Goal: Task Accomplishment & Management: Use online tool/utility

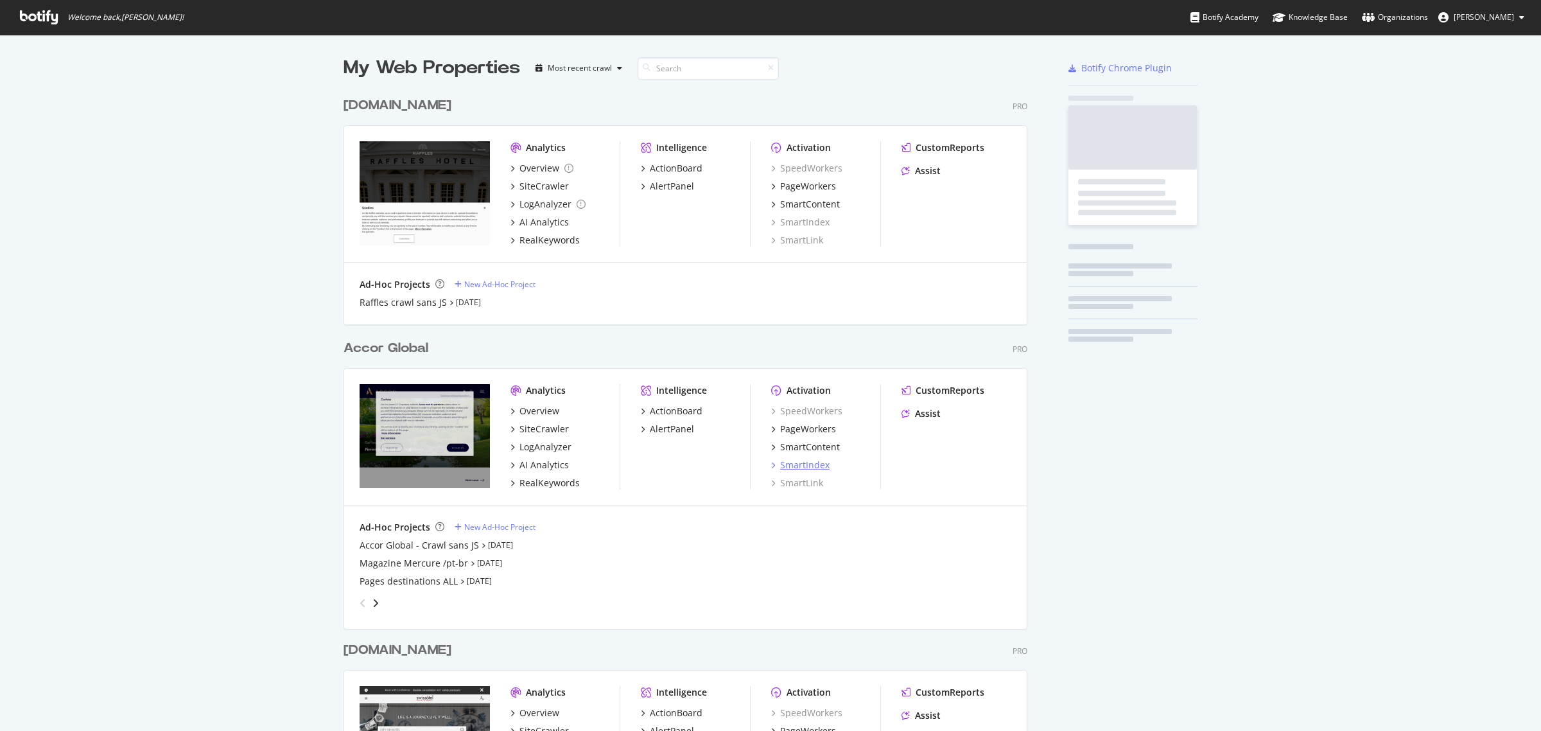
scroll to position [2591, 682]
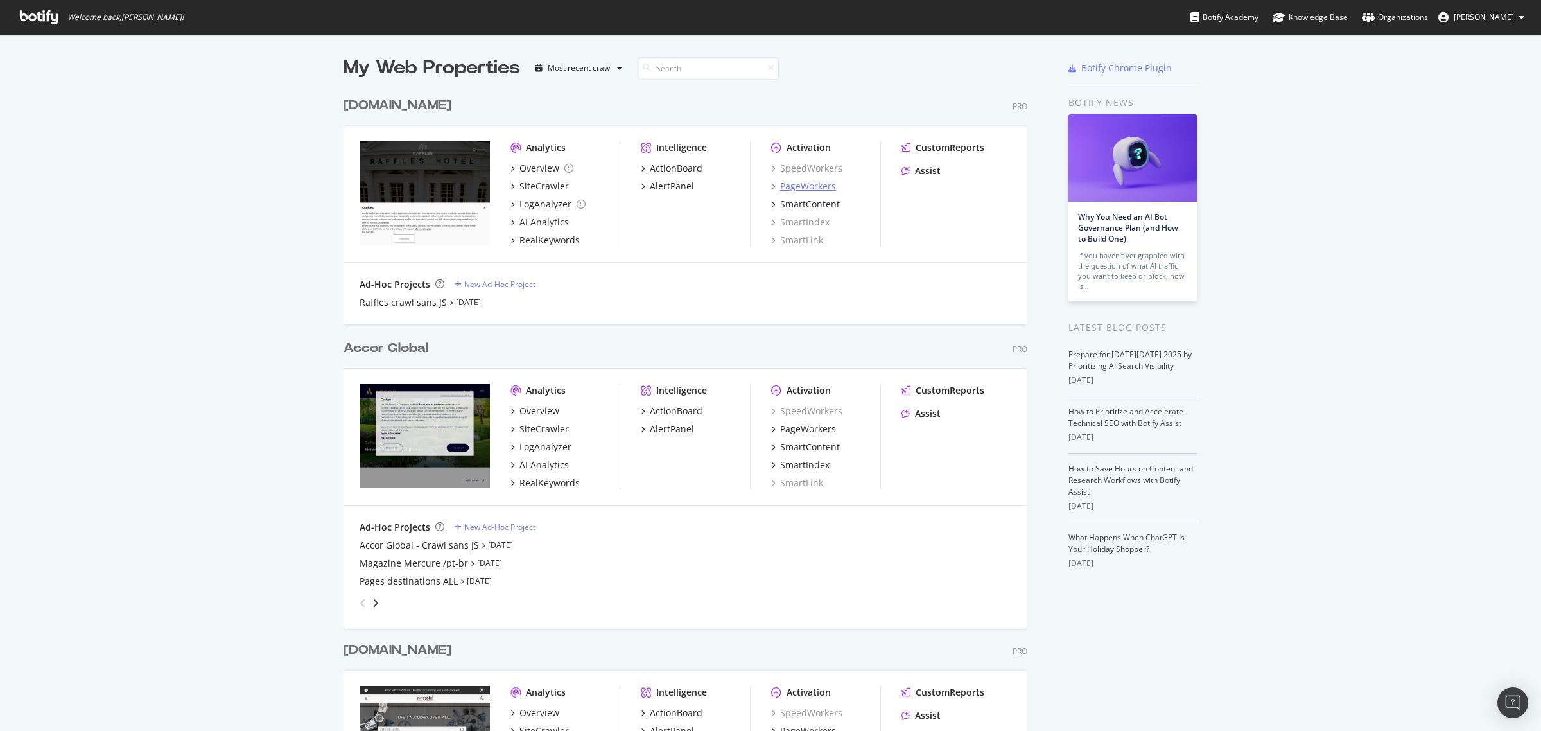
click at [780, 188] on div "PageWorkers" at bounding box center [808, 186] width 56 height 13
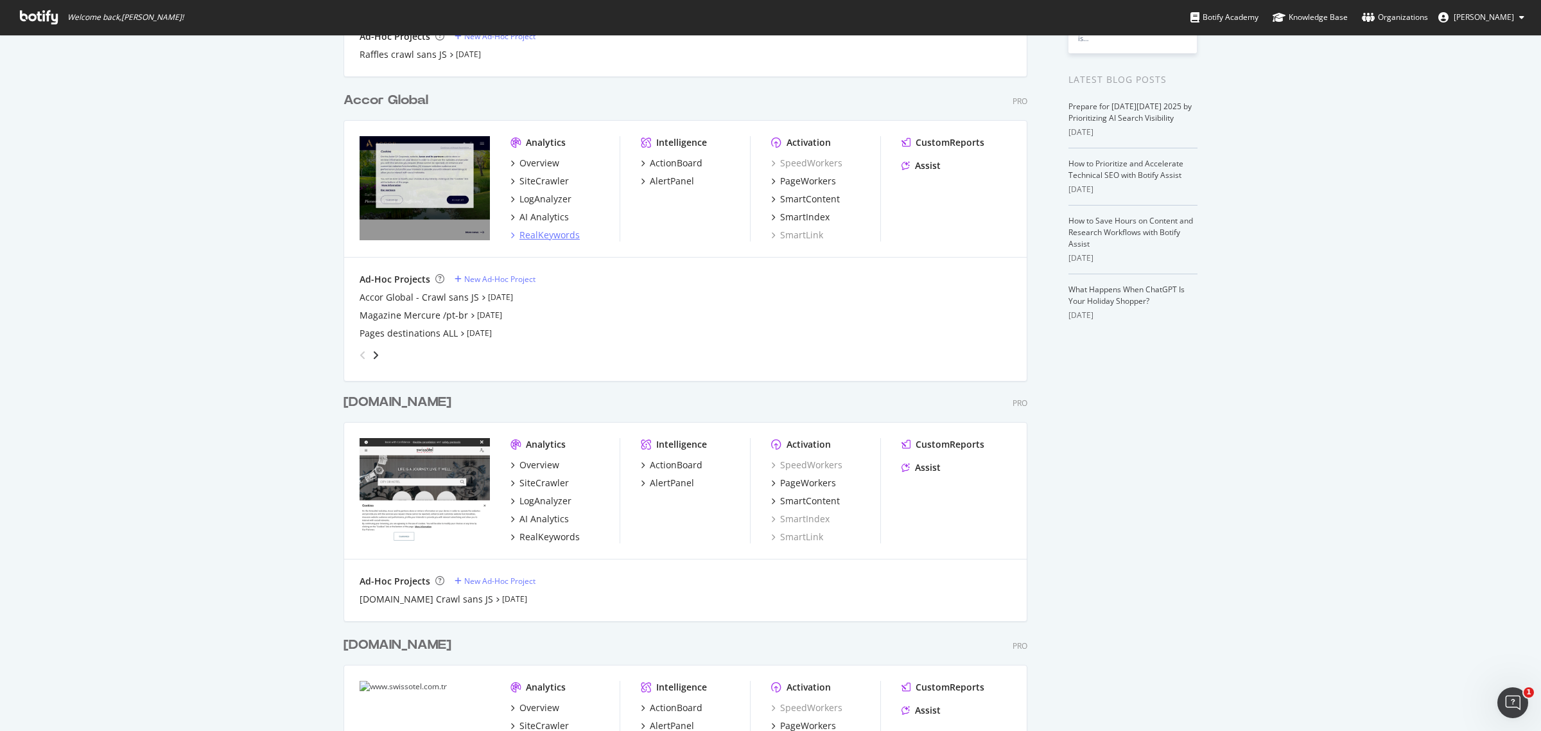
scroll to position [161, 0]
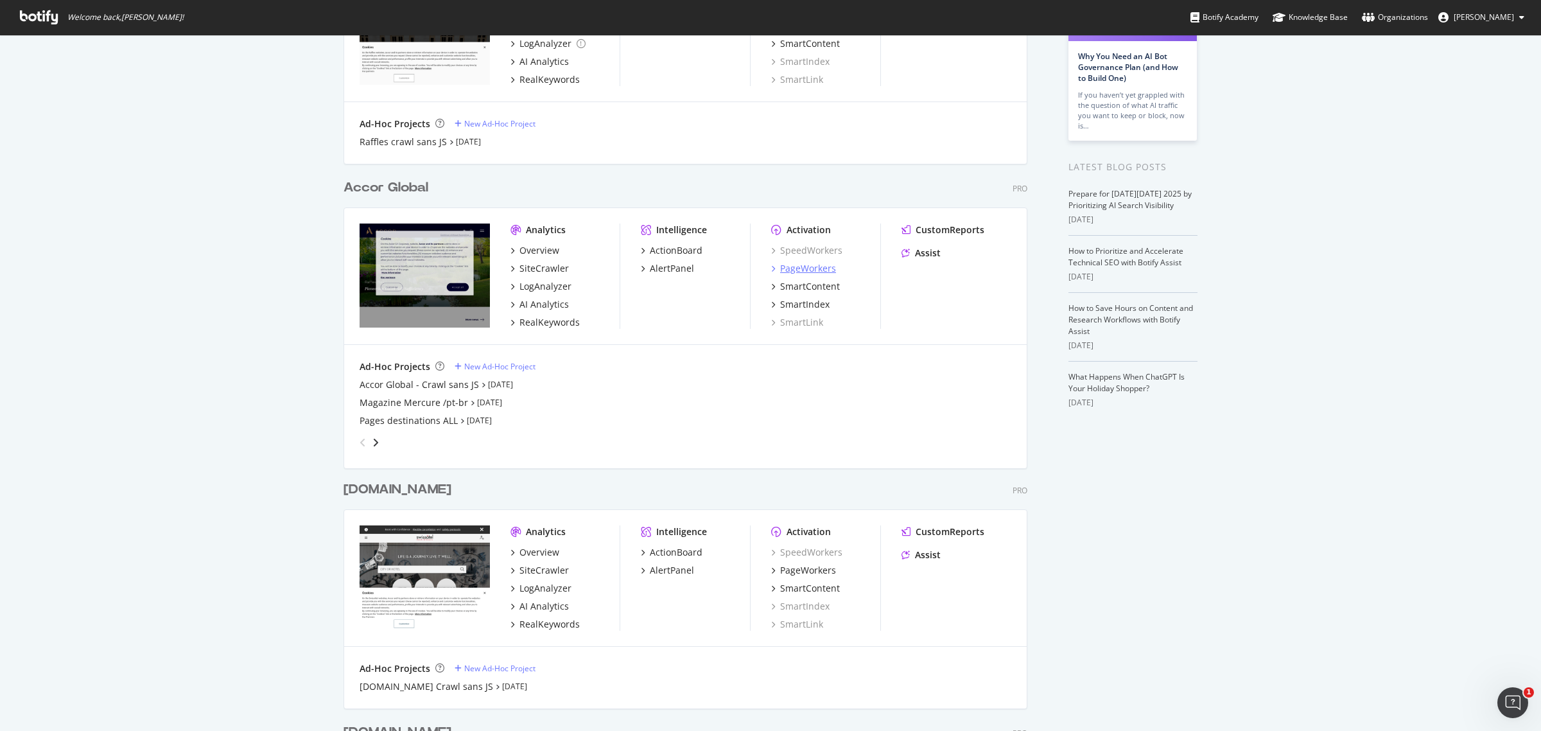
click at [807, 270] on div "PageWorkers" at bounding box center [808, 268] width 56 height 13
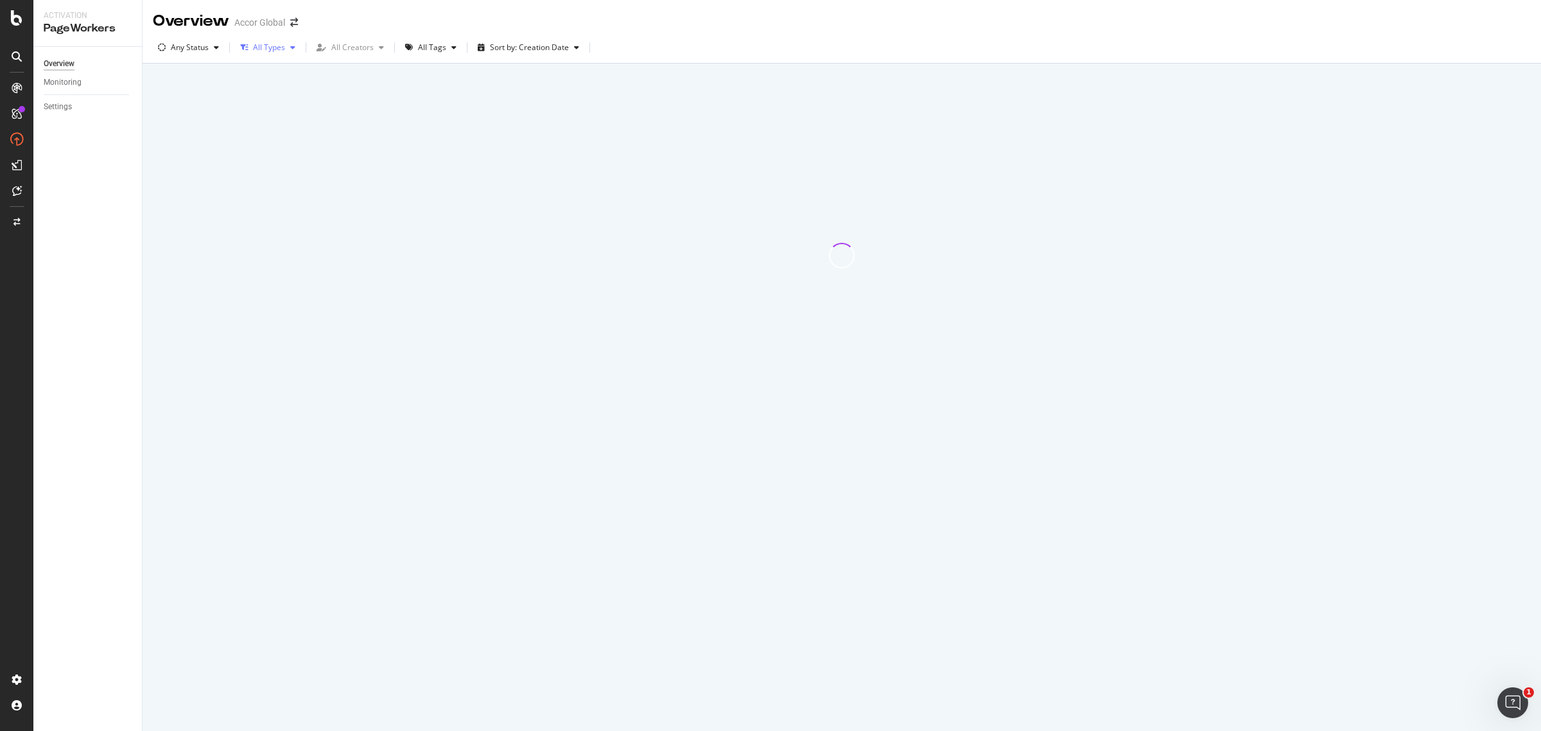
click at [261, 47] on div "All Types" at bounding box center [269, 48] width 32 height 8
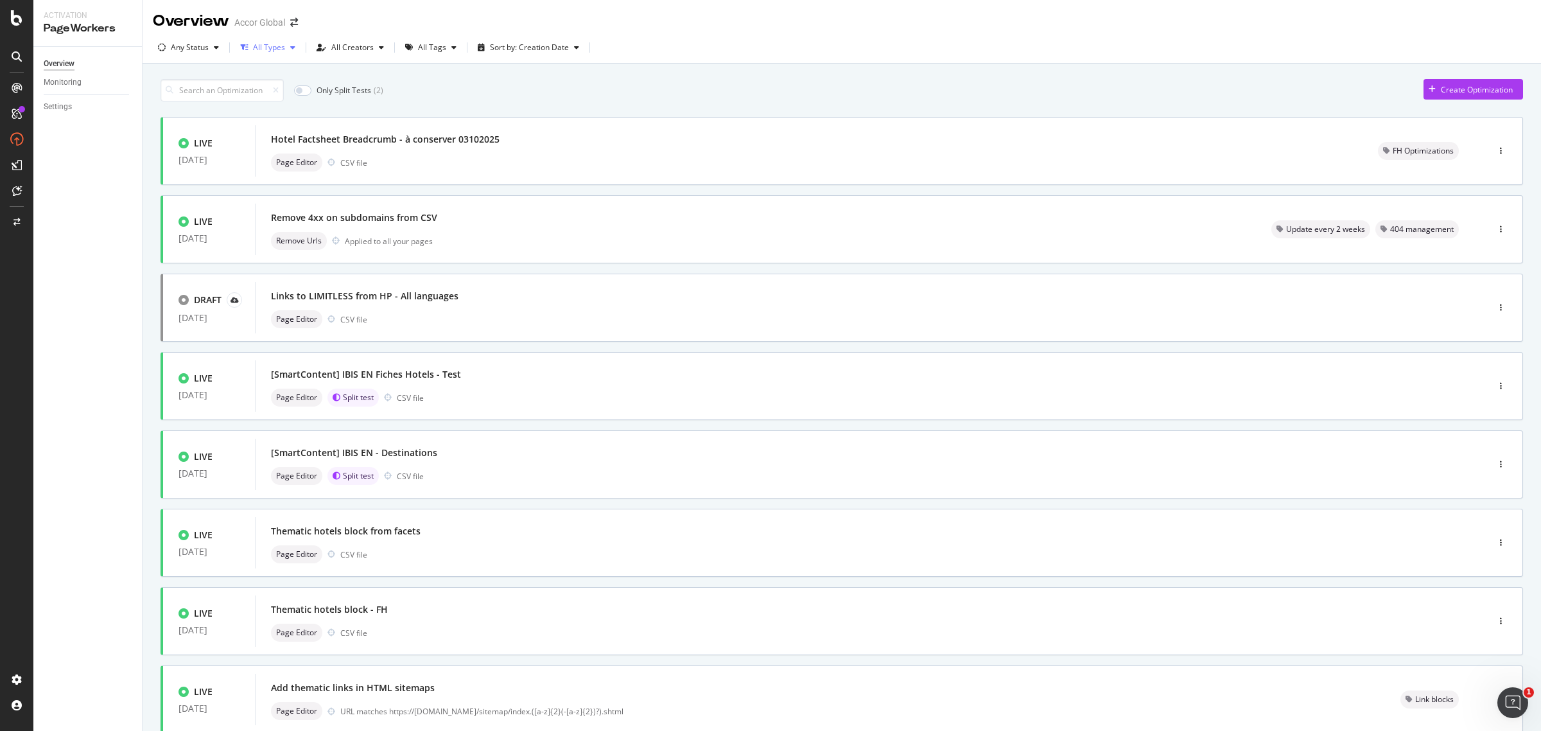
click at [261, 47] on div "All Types" at bounding box center [269, 48] width 32 height 8
click at [251, 44] on div "button" at bounding box center [244, 48] width 18 height 8
click at [555, 110] on div "Only Split Tests ( 2 ) Create Optimization LIVE [DATE] Hotel Factsheet Breadcru…" at bounding box center [842, 500] width 1363 height 855
click at [372, 143] on div "Hotel Factsheet Breadcrumb - à conserver 03102025" at bounding box center [385, 139] width 229 height 13
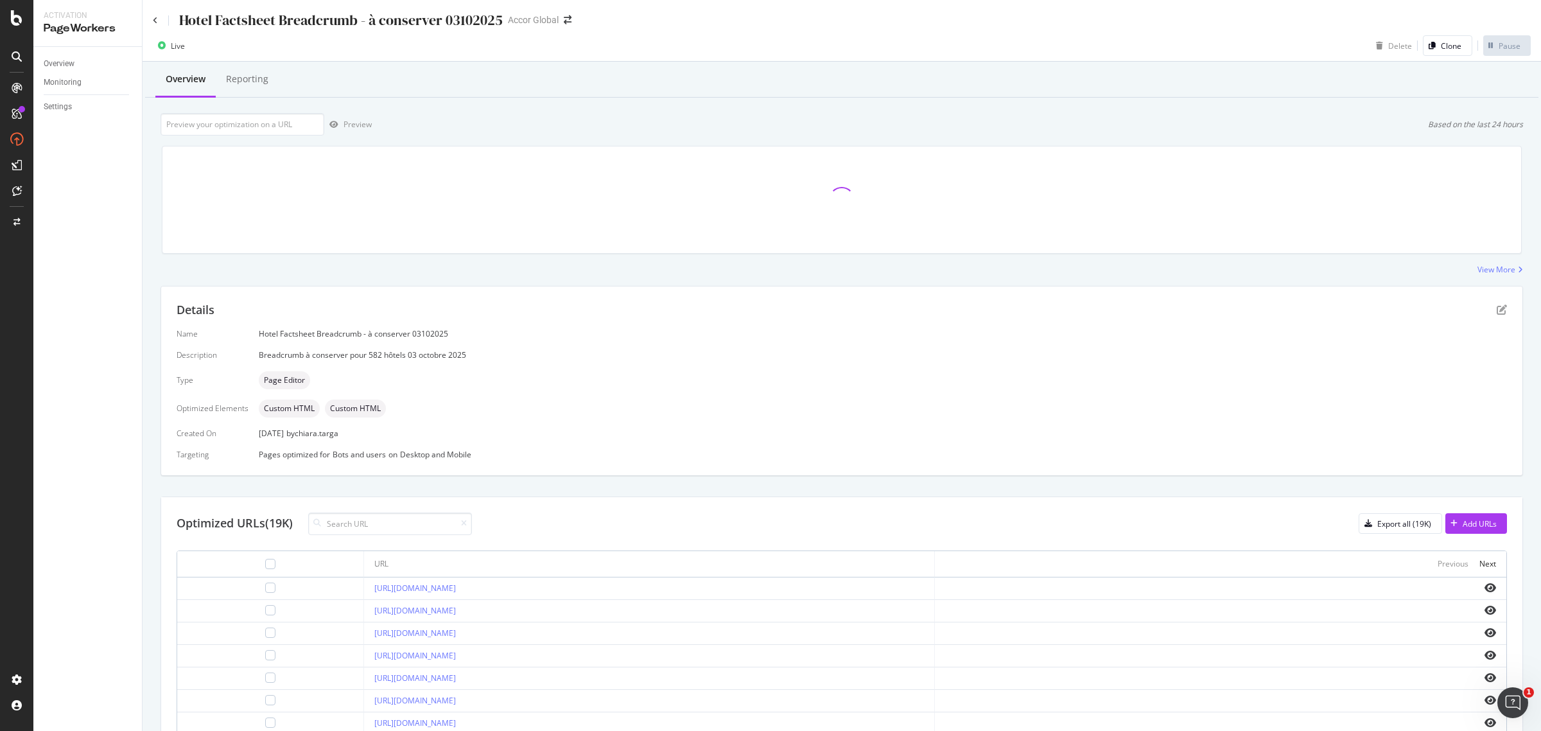
click at [534, 421] on div "Name Hotel Factsheet Breadcrumb - à conserver 03102025 Description Breadcrumb à…" at bounding box center [842, 394] width 1331 height 132
click at [58, 61] on div "Overview" at bounding box center [59, 63] width 31 height 13
click at [60, 82] on div "Monitoring" at bounding box center [63, 82] width 38 height 13
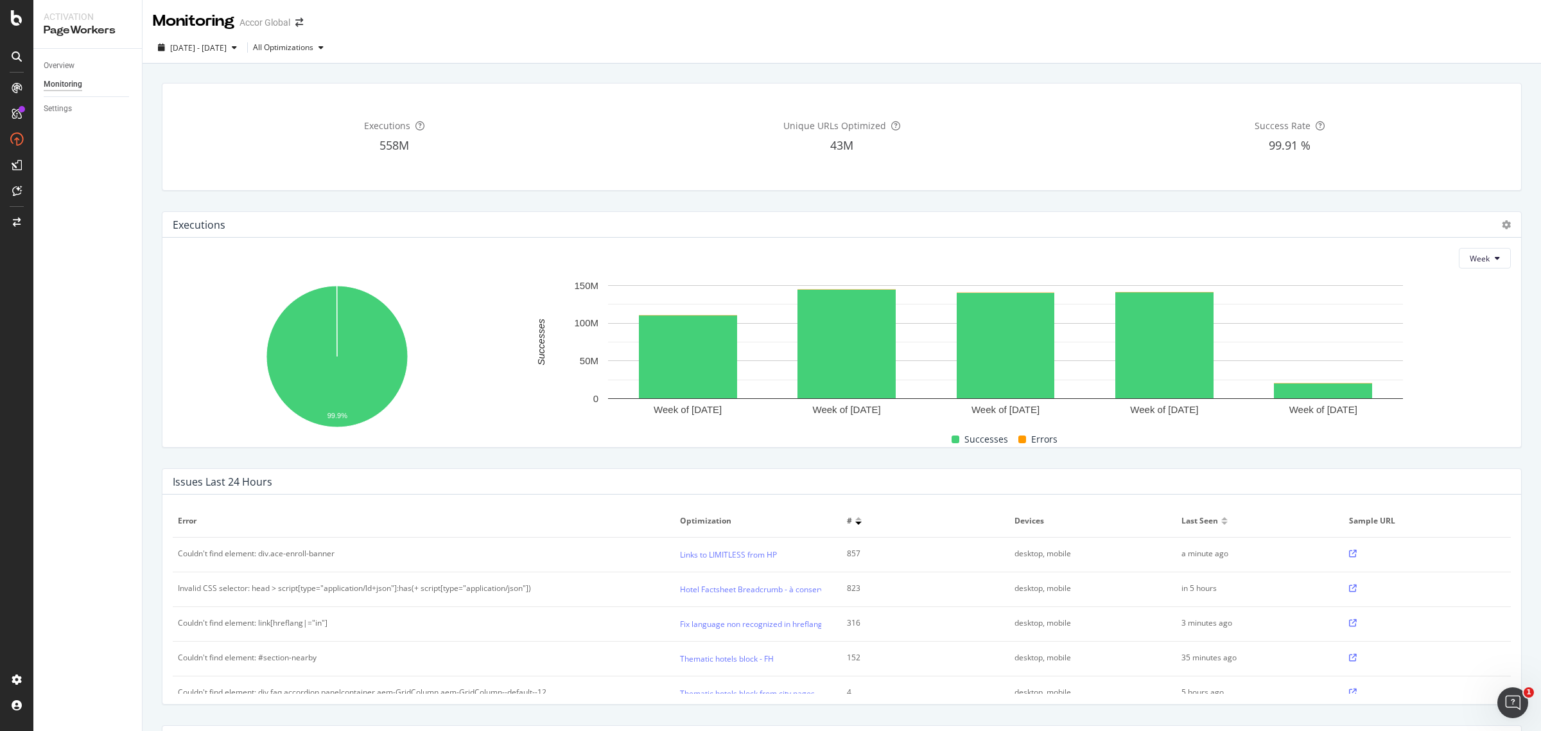
drag, startPoint x: 717, startPoint y: 177, endPoint x: 351, endPoint y: 60, distance: 384.4
click at [713, 178] on div "Unique URLs Optimized 43M" at bounding box center [841, 137] width 442 height 86
click at [313, 48] on div "All Optimizations" at bounding box center [283, 48] width 60 height 8
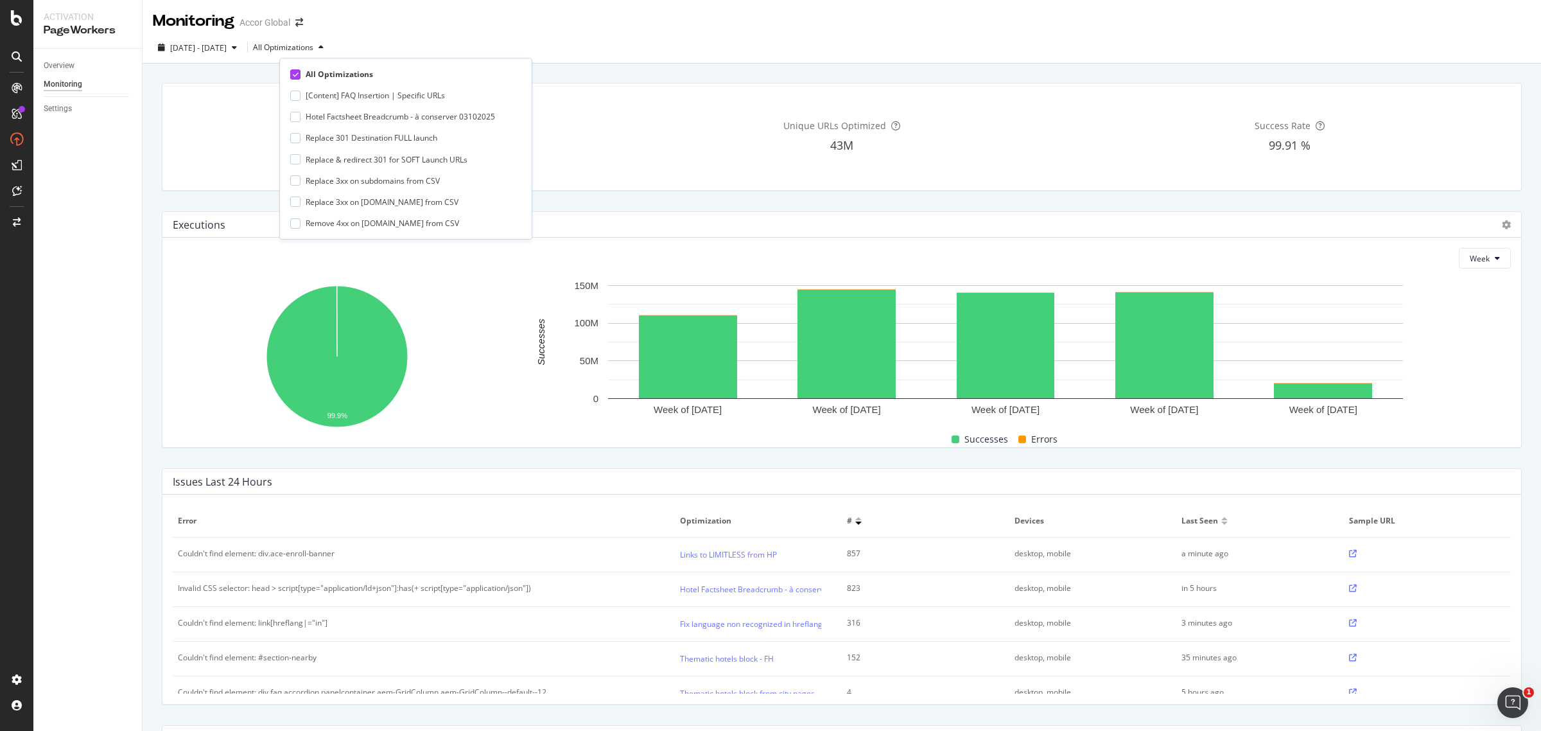
click at [640, 128] on div "Unique URLs Optimized" at bounding box center [841, 125] width 442 height 13
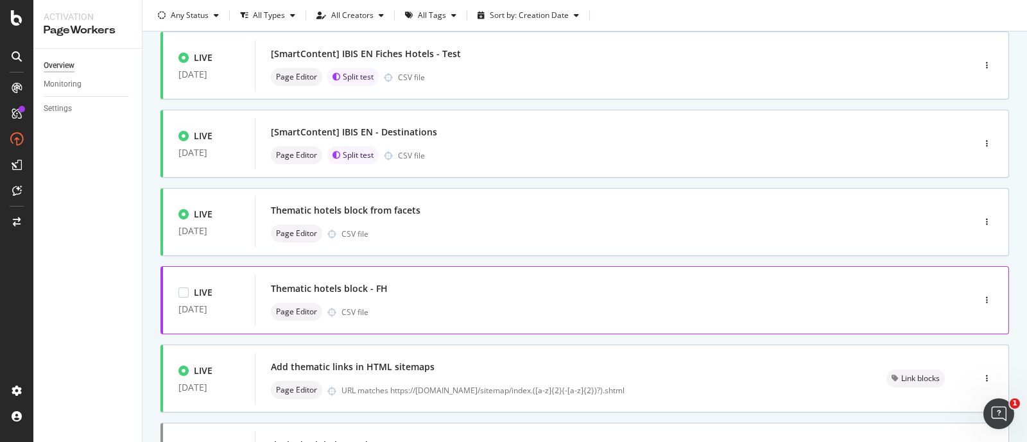
scroll to position [482, 0]
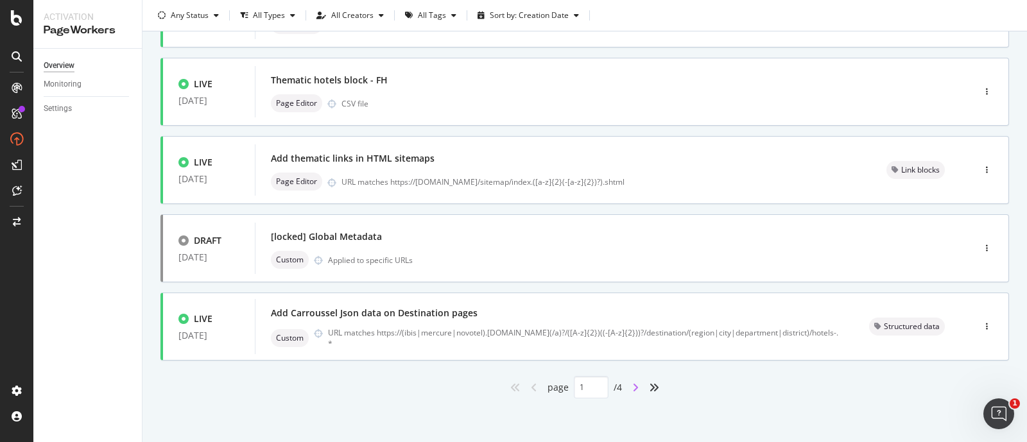
click at [633, 387] on icon "angle-right" at bounding box center [636, 388] width 6 height 10
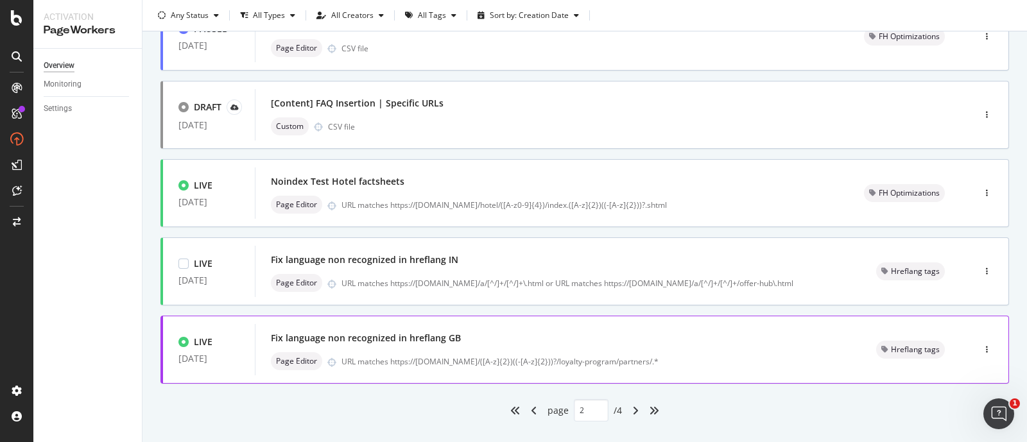
scroll to position [529, 0]
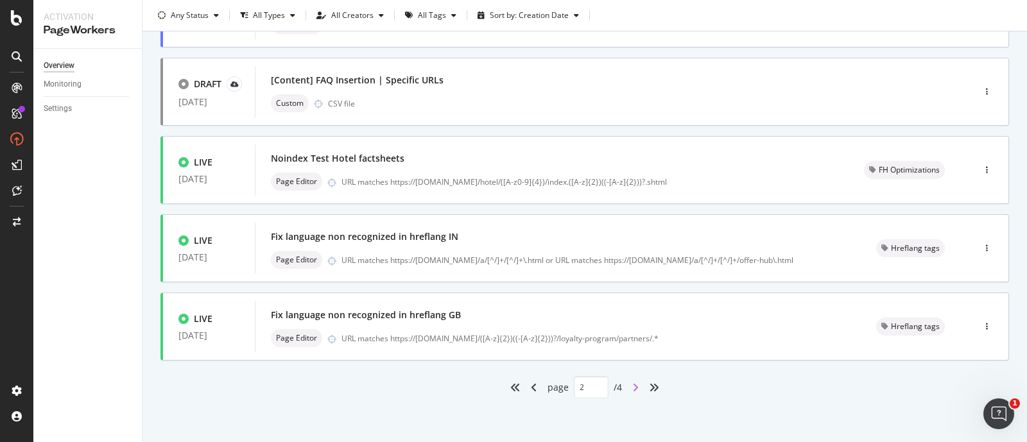
click at [633, 384] on icon "angle-right" at bounding box center [636, 388] width 6 height 10
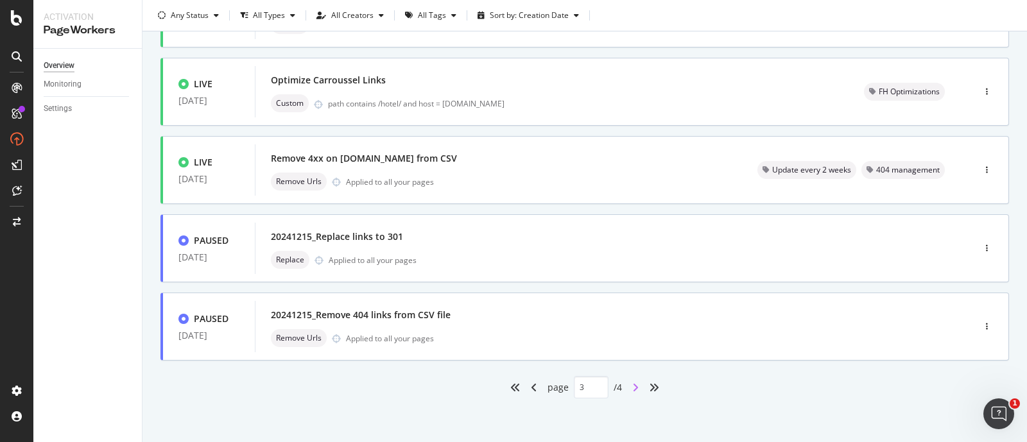
click at [633, 385] on icon "angle-right" at bounding box center [636, 388] width 6 height 10
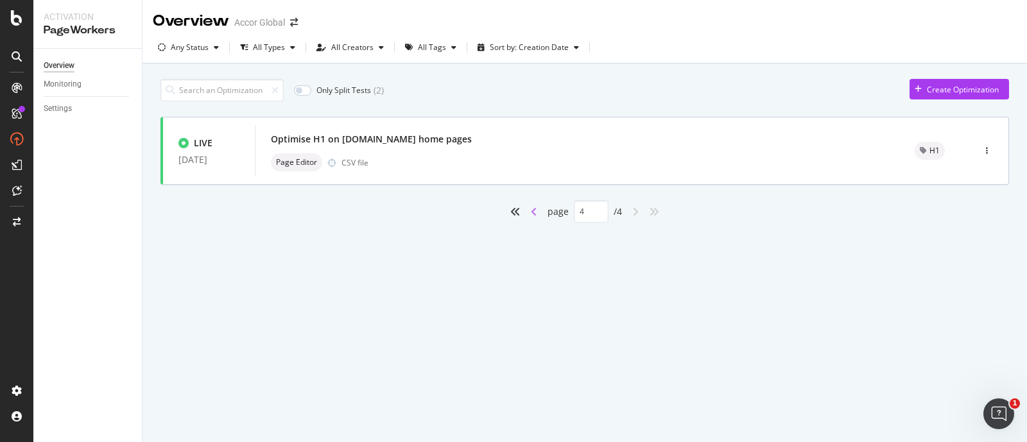
click at [534, 208] on icon "angle-left" at bounding box center [534, 212] width 6 height 10
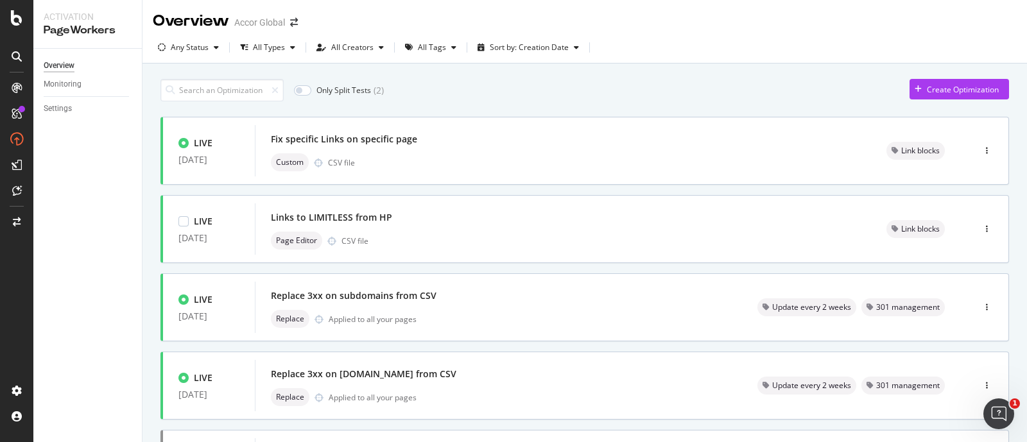
type input "3"
click at [534, 209] on div "Links to LIMITLESS from HP" at bounding box center [563, 218] width 585 height 18
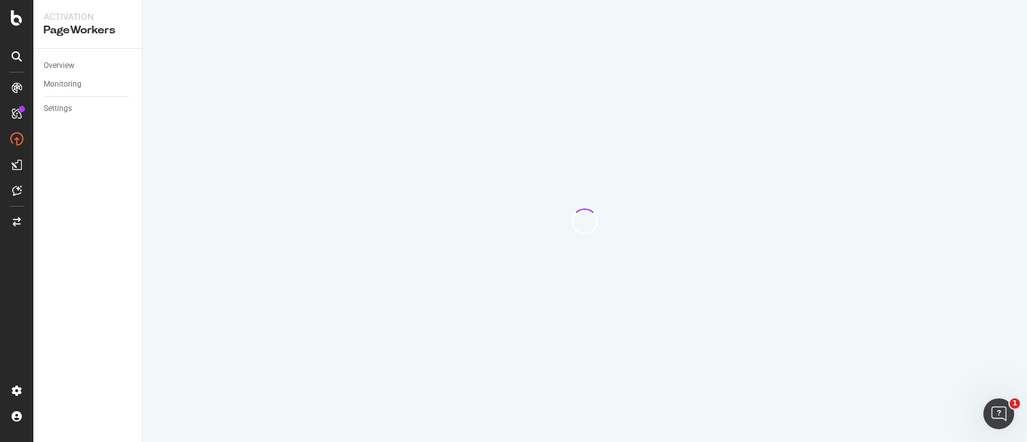
click at [534, 208] on div at bounding box center [585, 221] width 885 height 442
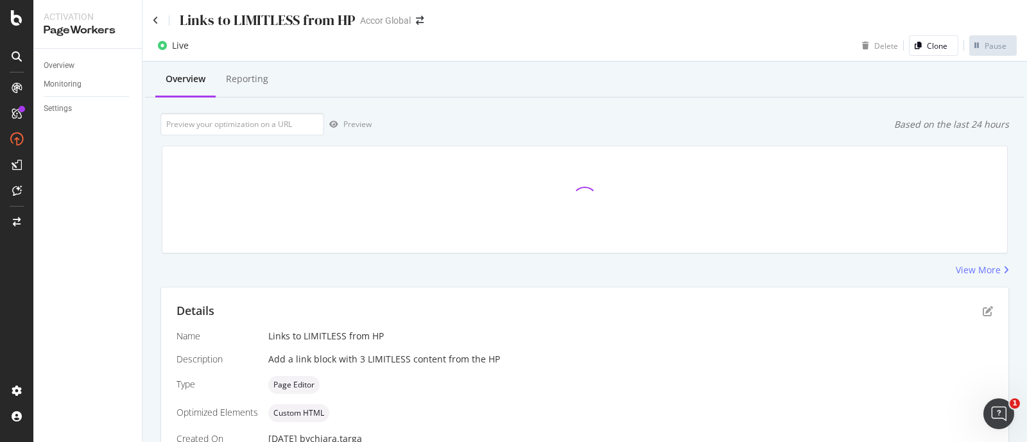
scroll to position [227, 0]
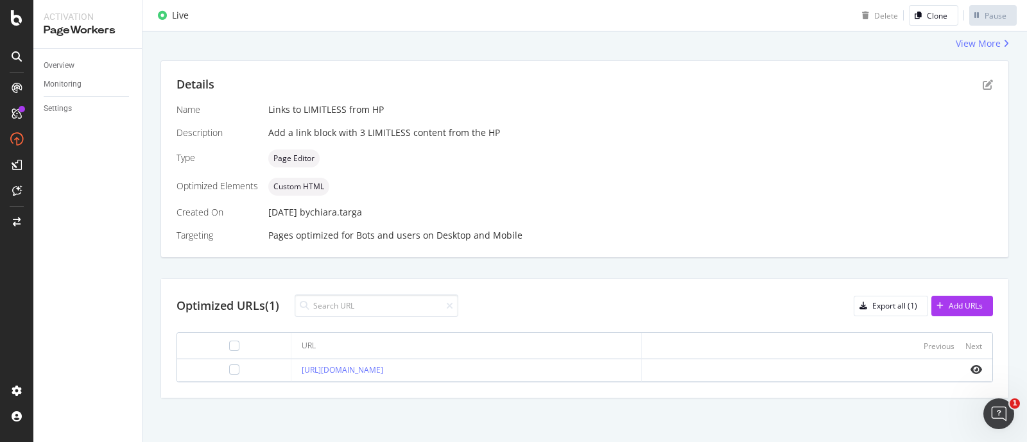
click at [487, 128] on div "Add a link block with 3 LIMITLESS content from the HP" at bounding box center [630, 133] width 725 height 13
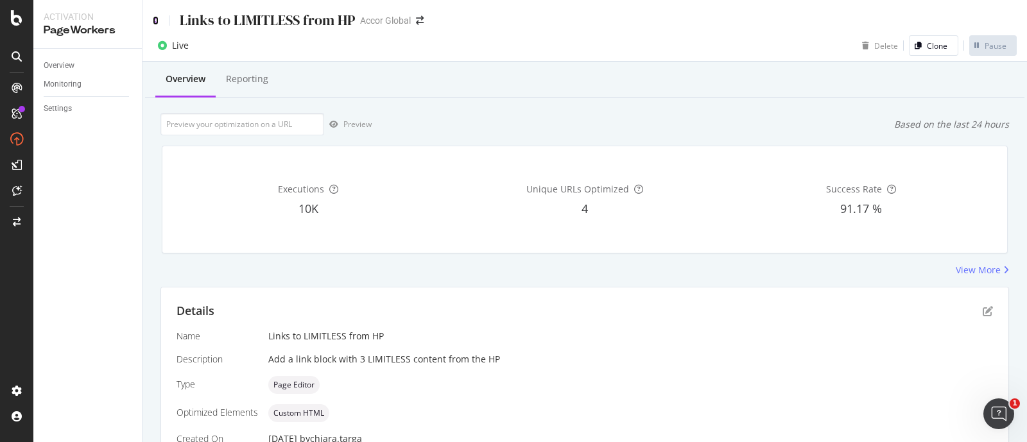
click at [157, 16] on icon at bounding box center [156, 20] width 6 height 9
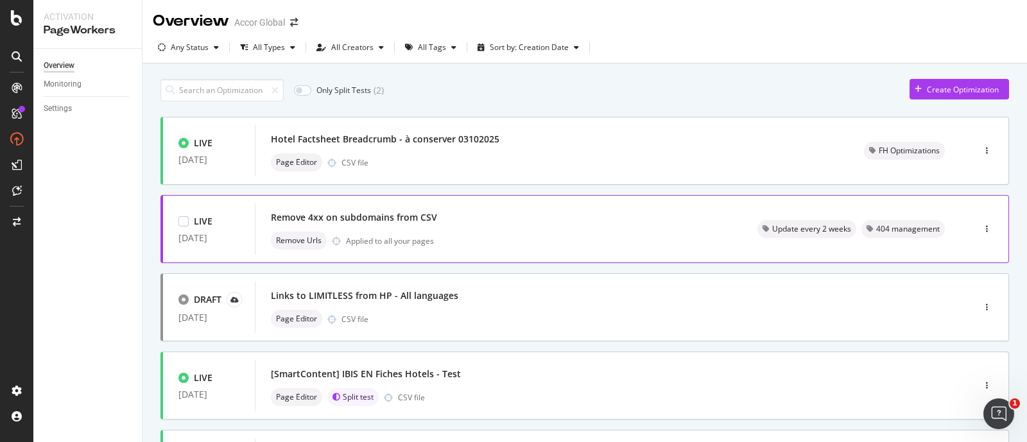
click at [500, 222] on div "Remove 4xx on subdomains from CSV" at bounding box center [499, 218] width 456 height 18
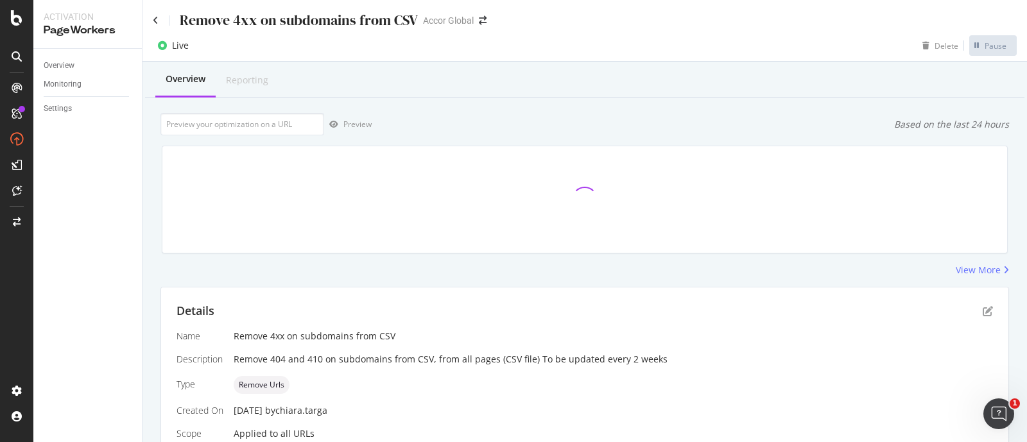
click at [151, 22] on div "Remove 4xx on subdomains from CSV Accor Global" at bounding box center [585, 15] width 885 height 30
click at [157, 20] on icon at bounding box center [156, 20] width 6 height 9
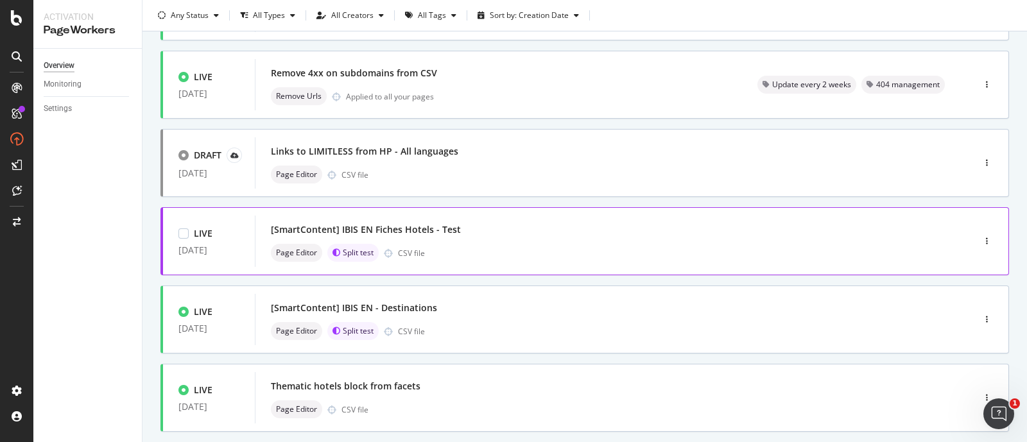
scroll to position [160, 0]
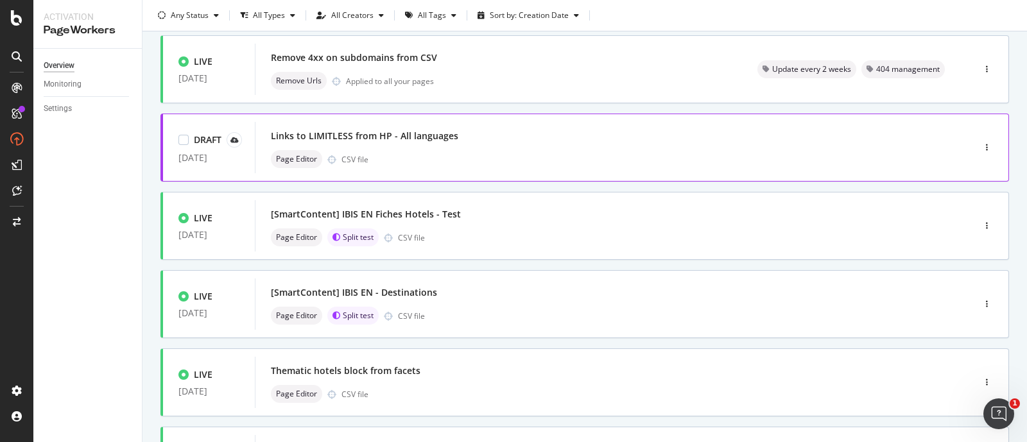
click at [506, 155] on div "Page Editor CSV file" at bounding box center [595, 159] width 649 height 18
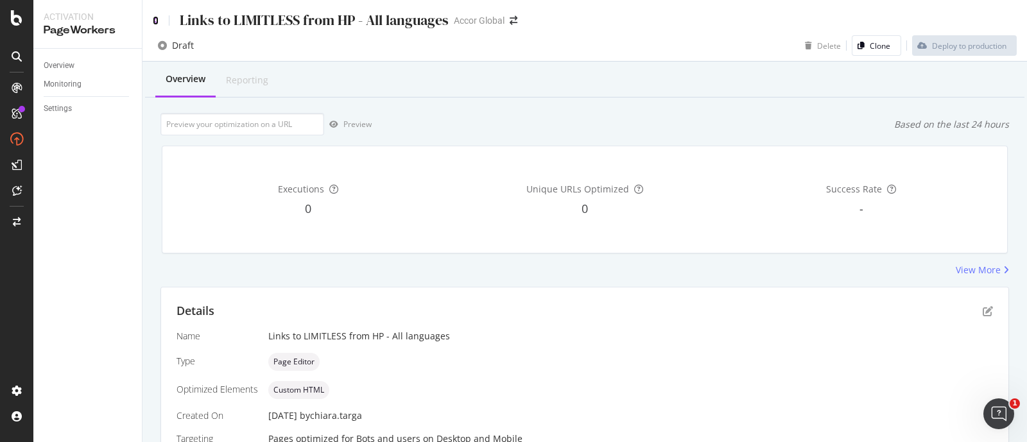
click at [157, 18] on icon at bounding box center [156, 20] width 6 height 9
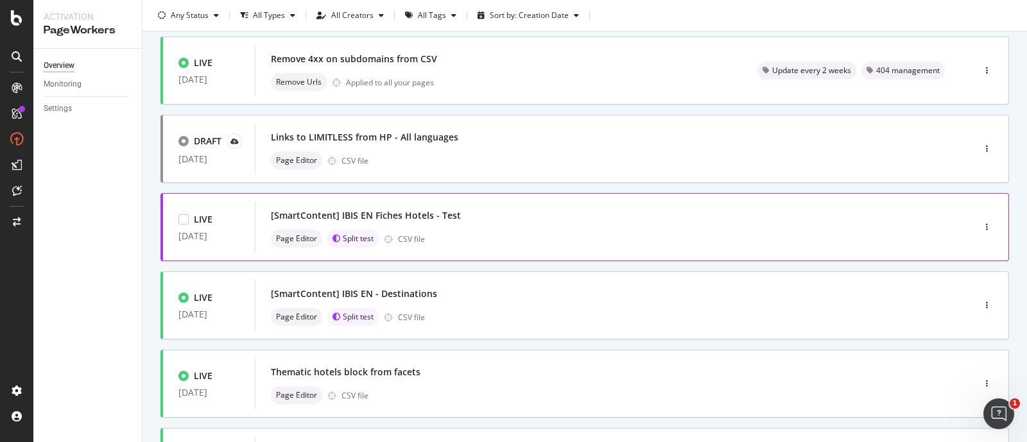
scroll to position [160, 0]
click at [467, 221] on div "[SmartContent] IBIS EN Fiches Hotels - Test" at bounding box center [595, 214] width 649 height 18
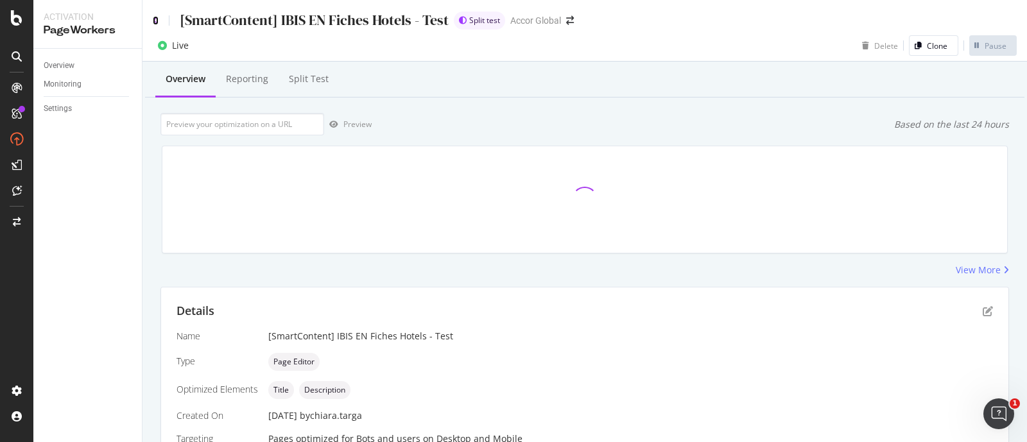
click at [155, 21] on icon at bounding box center [156, 20] width 6 height 9
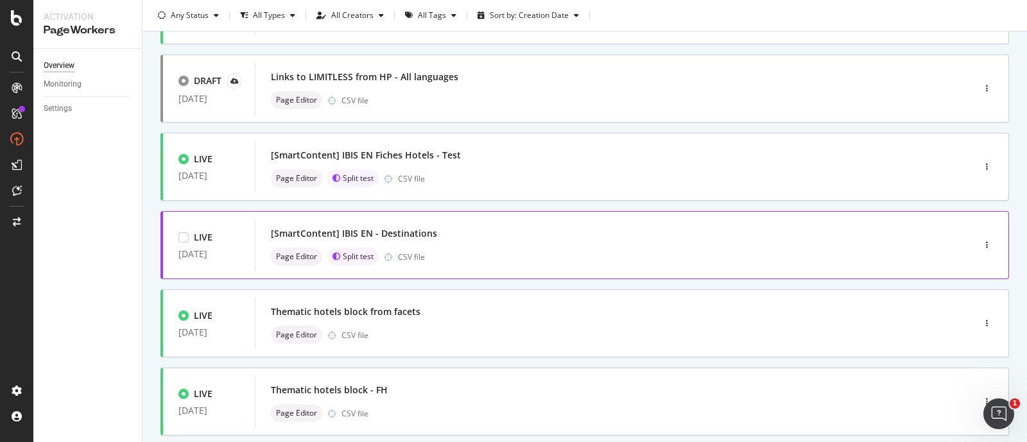
scroll to position [320, 0]
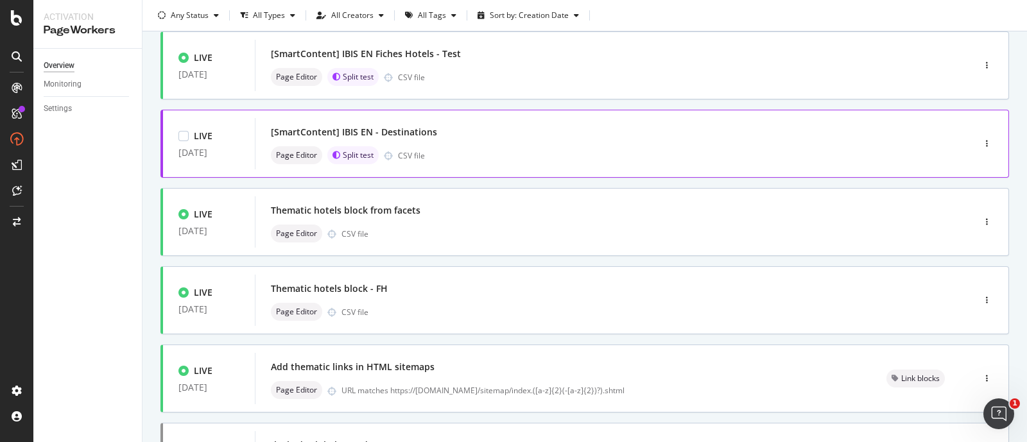
click at [477, 148] on div "Page Editor Split test CSV file" at bounding box center [595, 155] width 649 height 18
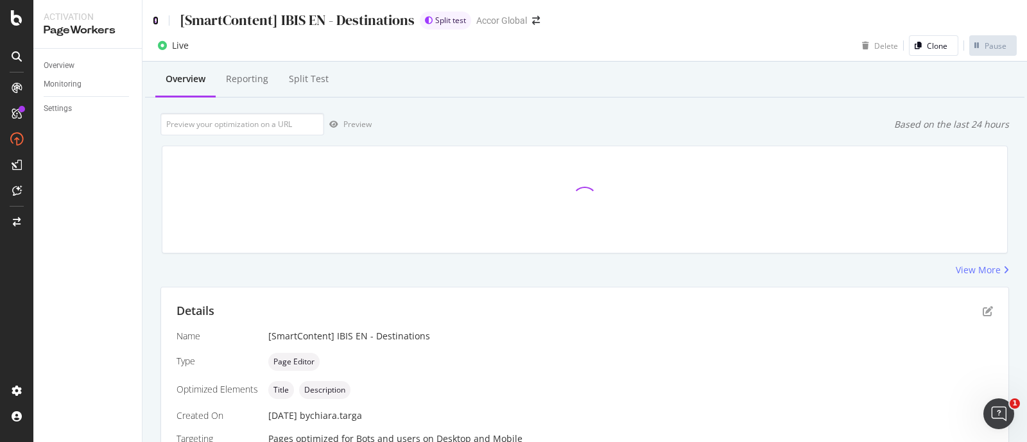
click at [157, 20] on icon at bounding box center [156, 20] width 6 height 9
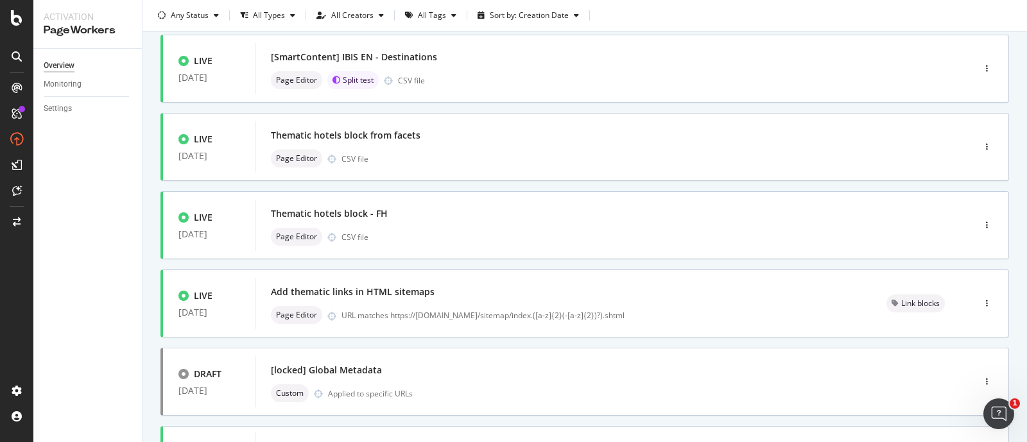
scroll to position [401, 0]
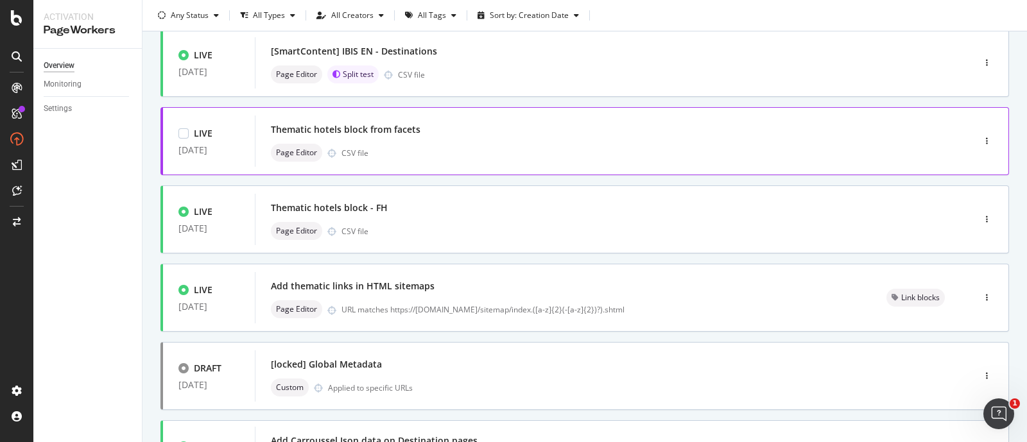
click at [451, 135] on div "Thematic hotels block from facets" at bounding box center [595, 130] width 649 height 18
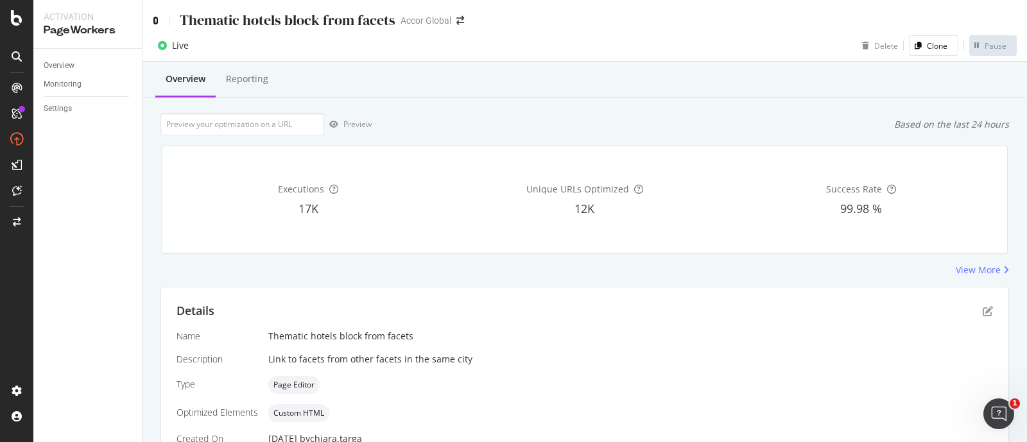
click at [157, 18] on icon at bounding box center [156, 20] width 6 height 9
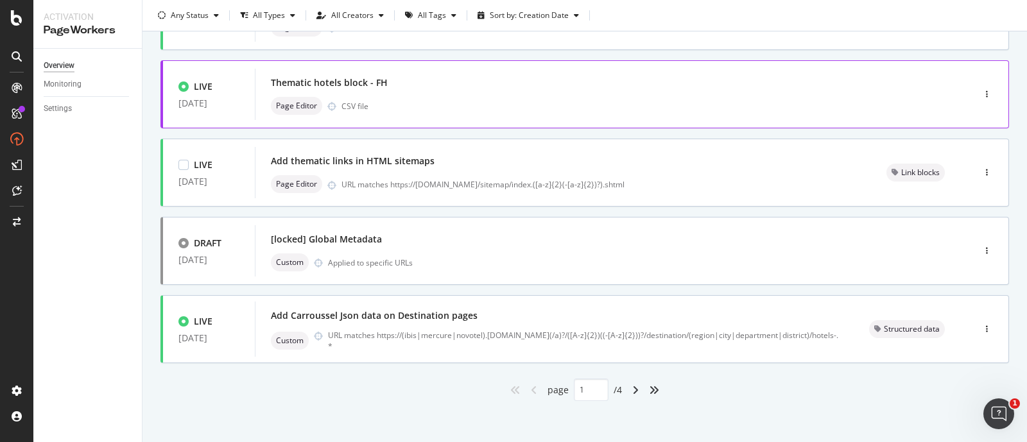
scroll to position [529, 0]
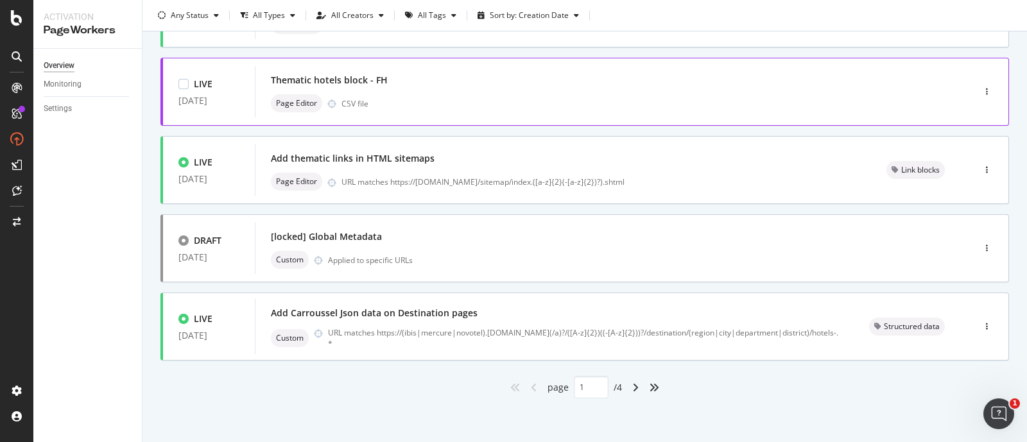
click at [424, 94] on div "Page Editor CSV file" at bounding box center [595, 103] width 649 height 18
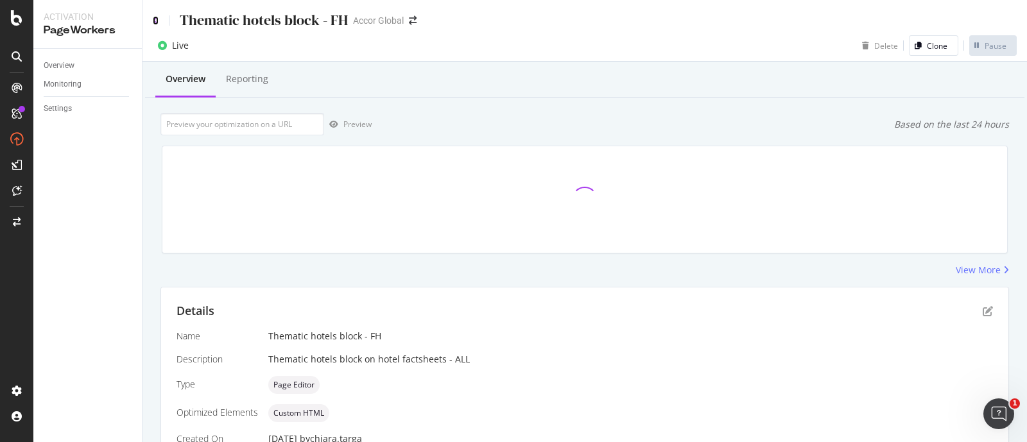
click at [155, 21] on icon at bounding box center [156, 20] width 6 height 9
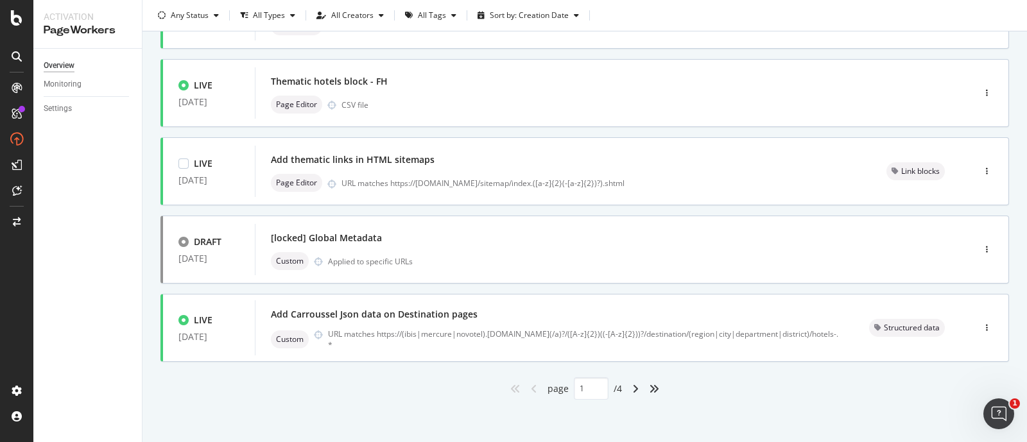
scroll to position [529, 0]
click at [466, 168] on div "Add thematic links in HTML sitemaps Page Editor URL matches https://[DOMAIN_NAM…" at bounding box center [563, 170] width 585 height 41
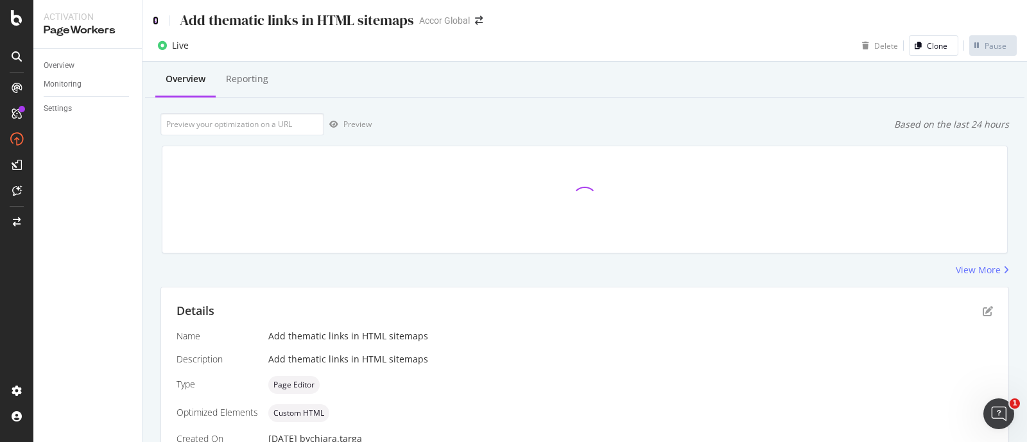
click at [157, 21] on icon at bounding box center [156, 20] width 6 height 9
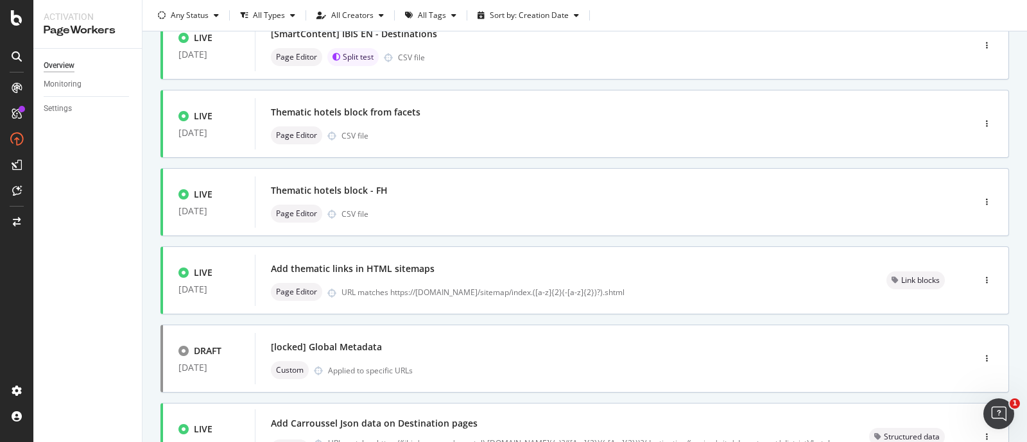
scroll to position [529, 0]
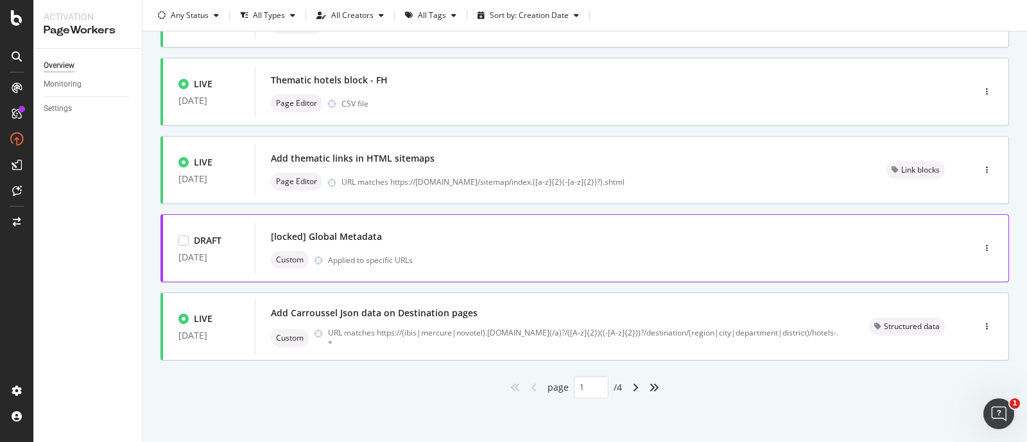
click at [475, 237] on div "[locked] Global Metadata" at bounding box center [595, 237] width 649 height 18
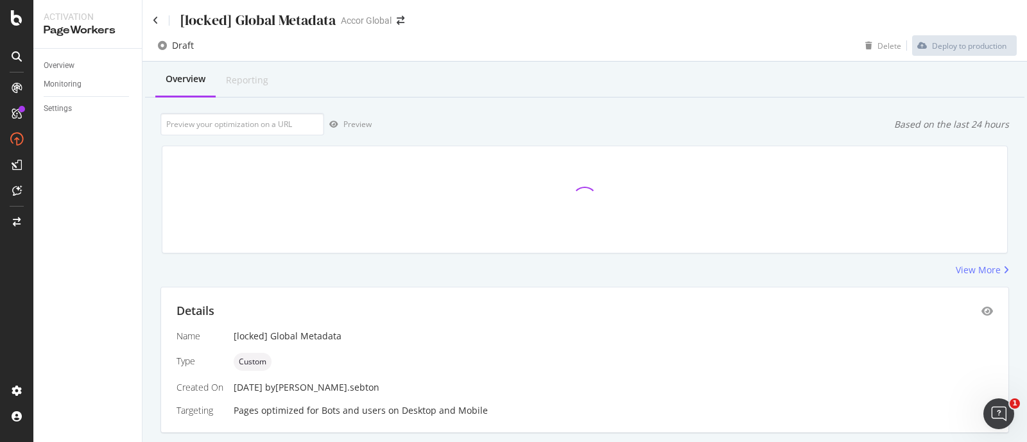
click at [161, 21] on div "[locked] Global Metadata" at bounding box center [244, 20] width 183 height 20
click at [153, 17] on icon at bounding box center [156, 20] width 6 height 9
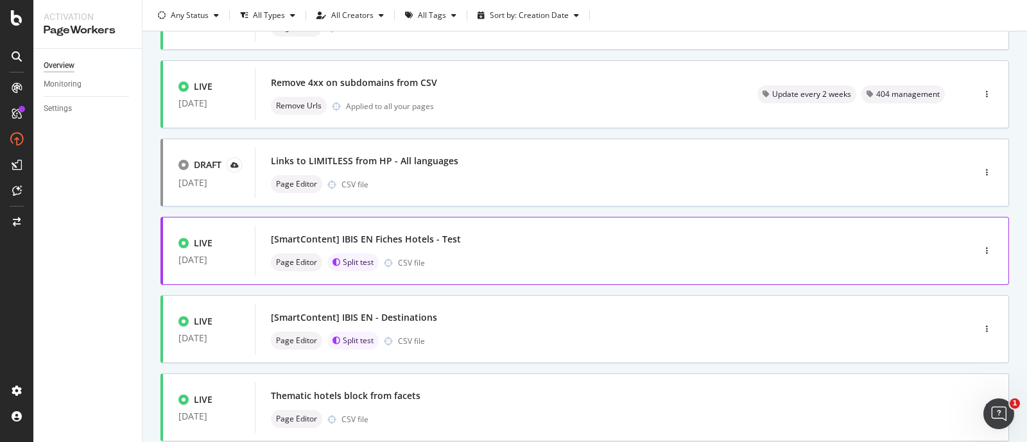
scroll to position [529, 0]
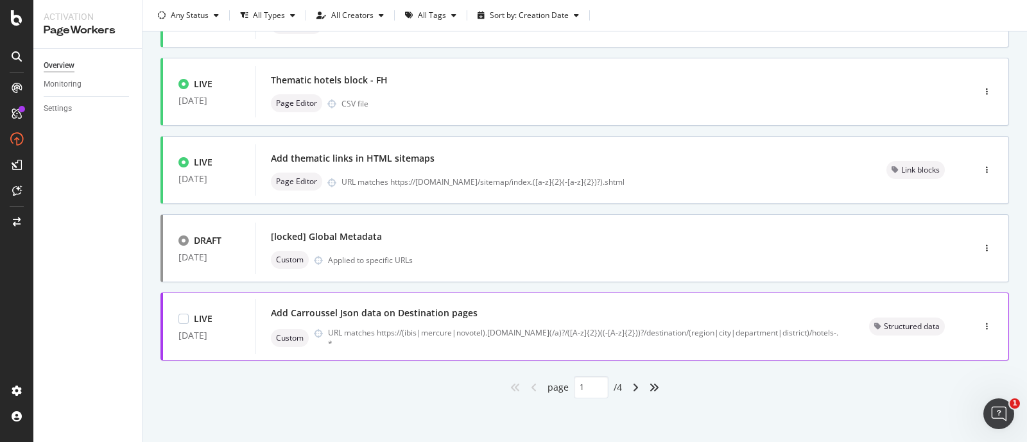
click at [466, 311] on div "Add Carroussel Json data on Destination pages" at bounding box center [374, 313] width 207 height 13
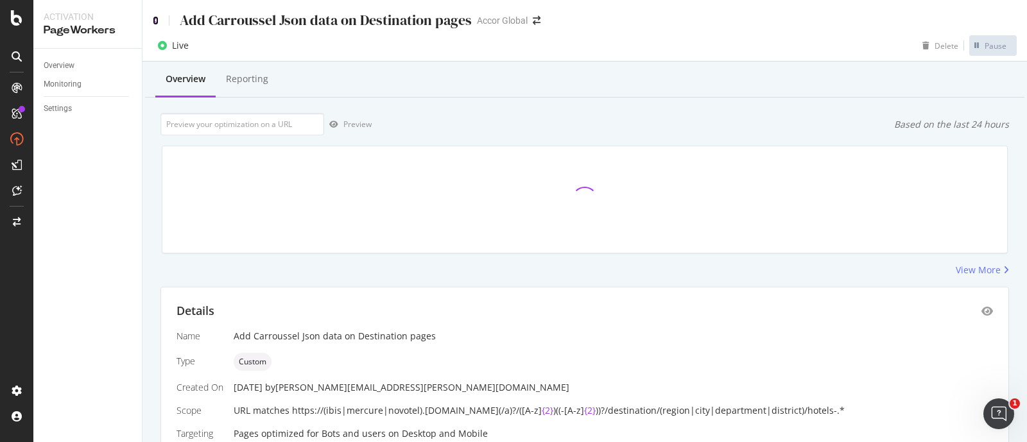
click at [153, 19] on icon at bounding box center [156, 20] width 6 height 9
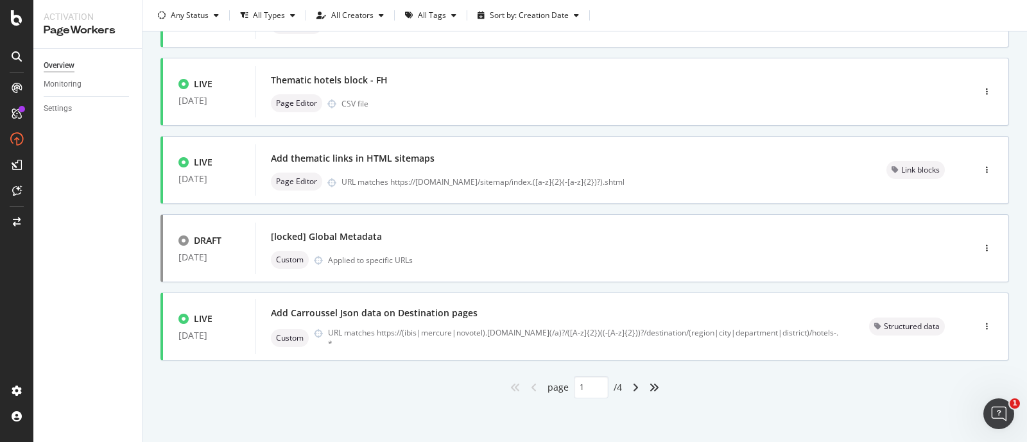
click at [627, 385] on div "angle-right" at bounding box center [635, 388] width 17 height 21
type input "2"
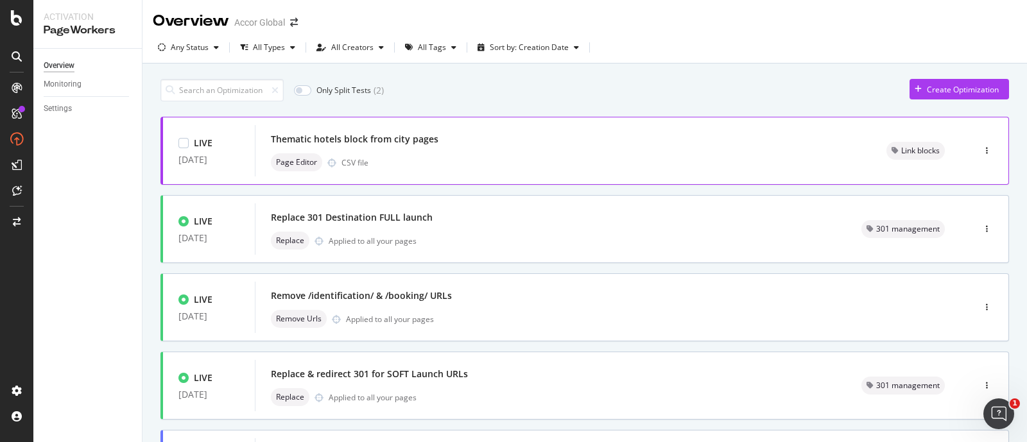
click at [514, 157] on div "Page Editor CSV file" at bounding box center [563, 162] width 585 height 18
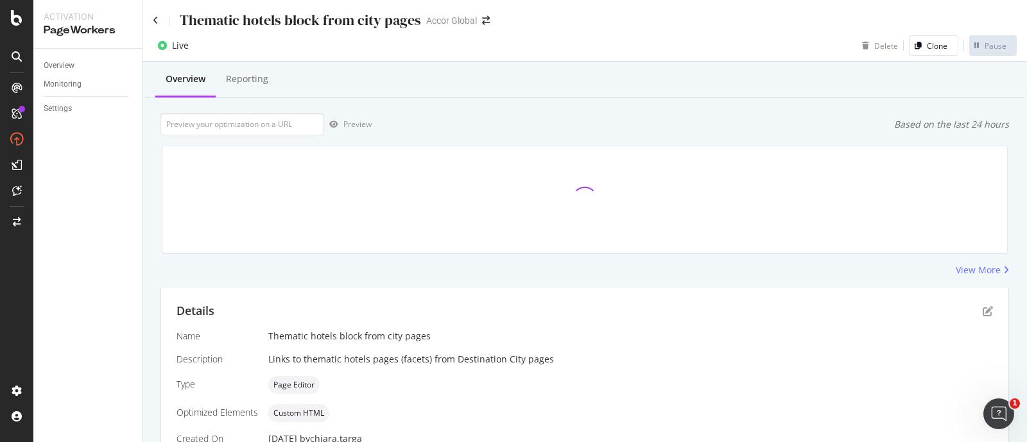
click at [161, 17] on div "Thematic hotels block from city pages" at bounding box center [287, 20] width 268 height 20
click at [156, 17] on icon at bounding box center [156, 20] width 6 height 9
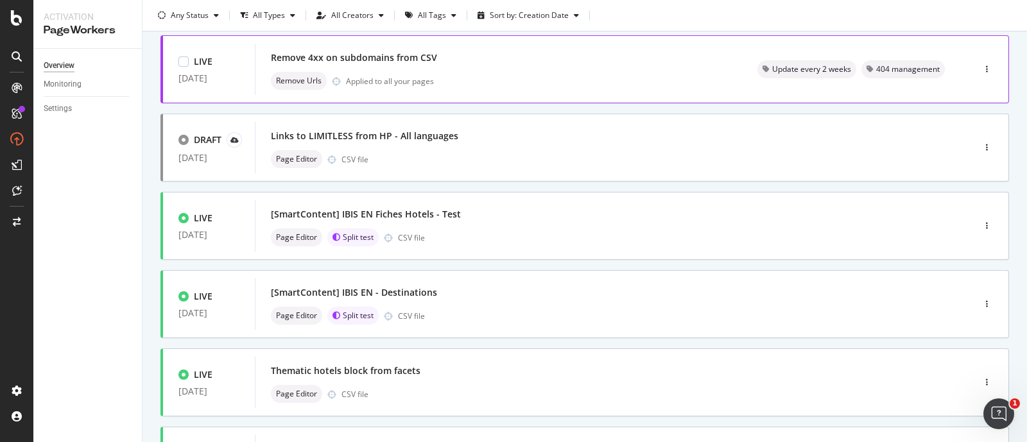
click at [470, 86] on div "Remove Urls Applied to all your pages" at bounding box center [499, 81] width 456 height 18
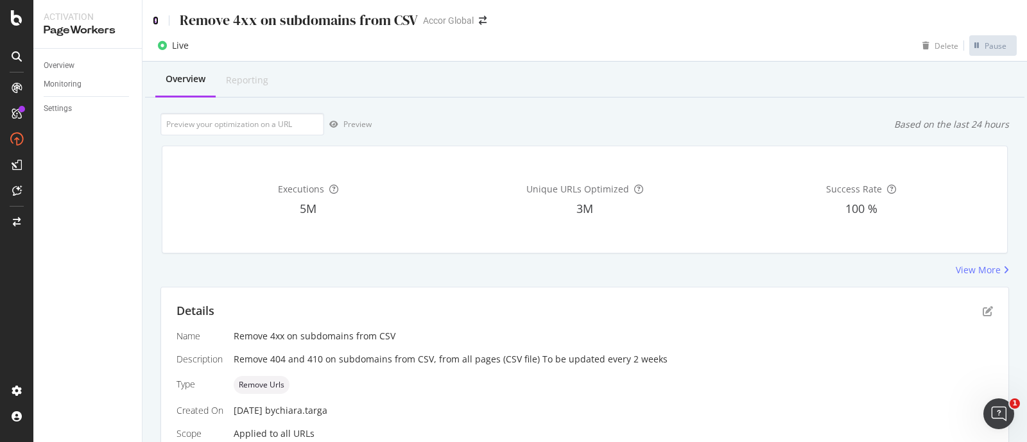
click at [156, 19] on icon at bounding box center [156, 20] width 6 height 9
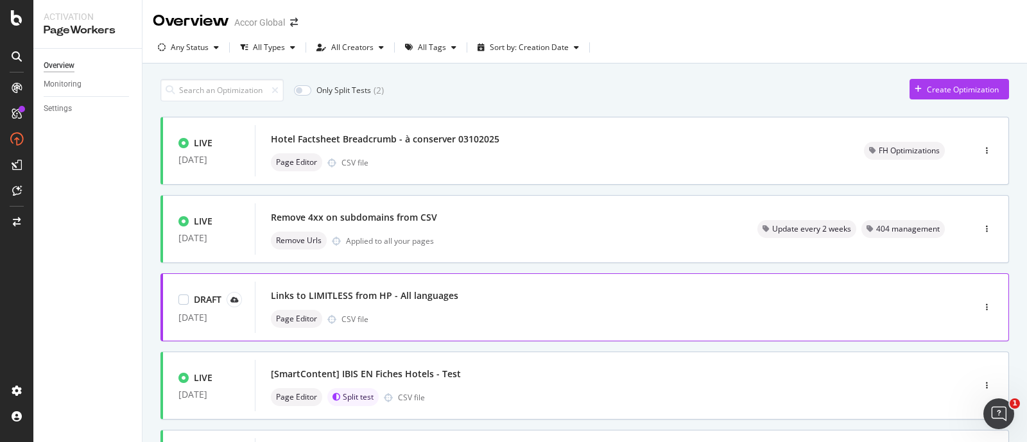
click at [527, 300] on div "Links to LIMITLESS from HP - All languages" at bounding box center [595, 296] width 649 height 18
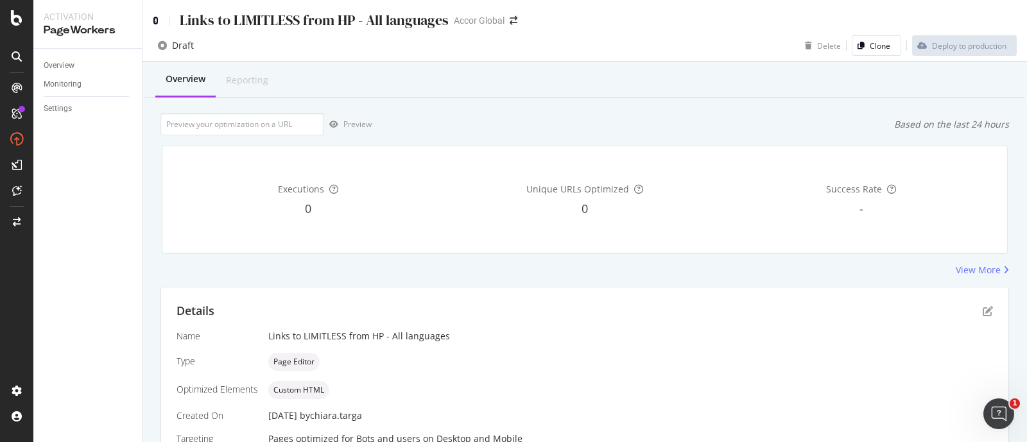
click at [157, 21] on icon at bounding box center [156, 20] width 6 height 9
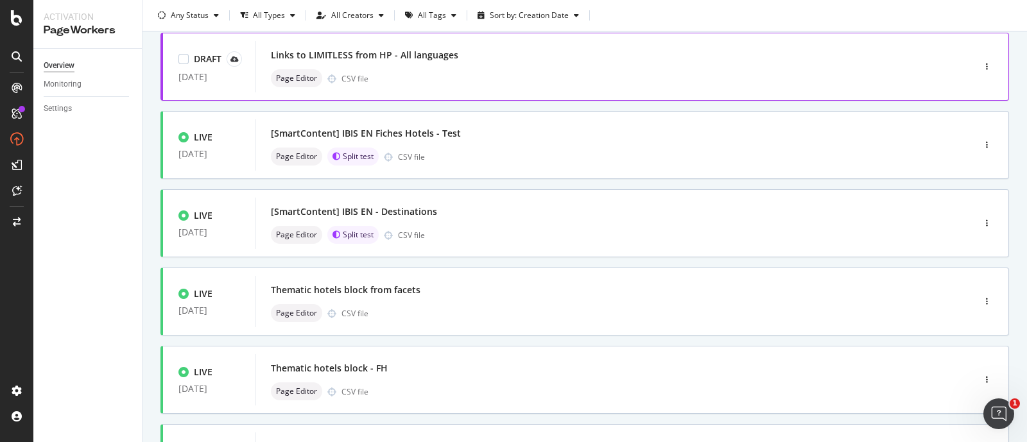
click at [501, 78] on div "Page Editor CSV file" at bounding box center [595, 78] width 649 height 18
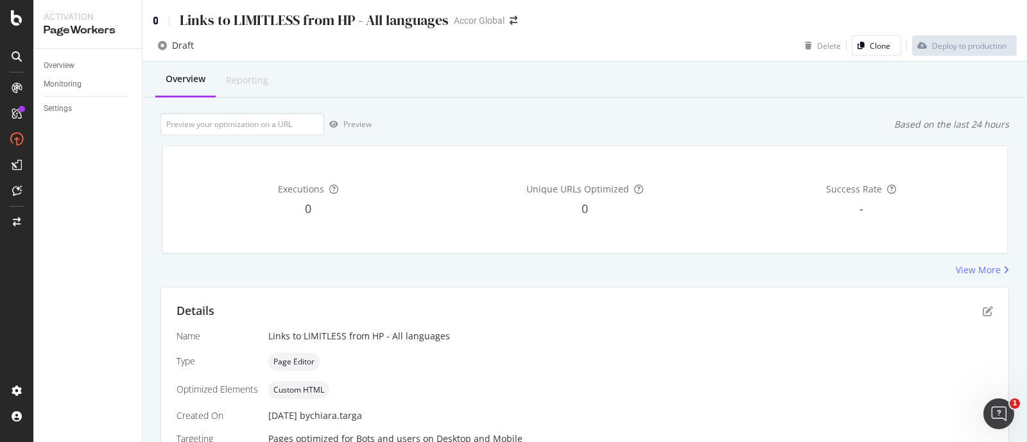
click at [153, 17] on icon at bounding box center [156, 20] width 6 height 9
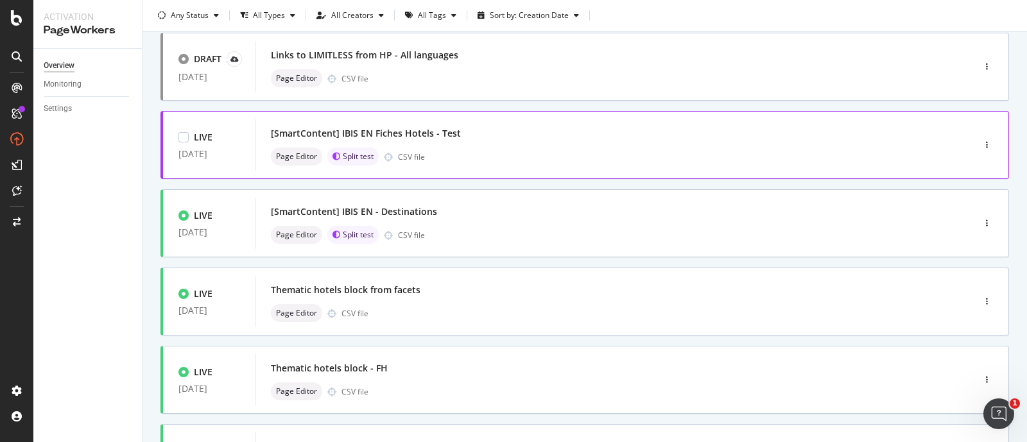
click at [489, 148] on div "Page Editor Split test CSV file" at bounding box center [595, 157] width 649 height 18
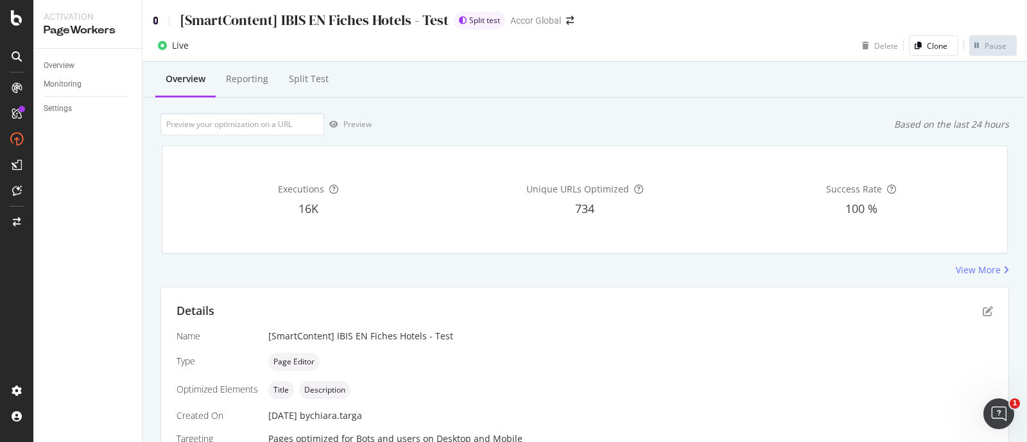
click at [156, 22] on icon at bounding box center [156, 20] width 6 height 9
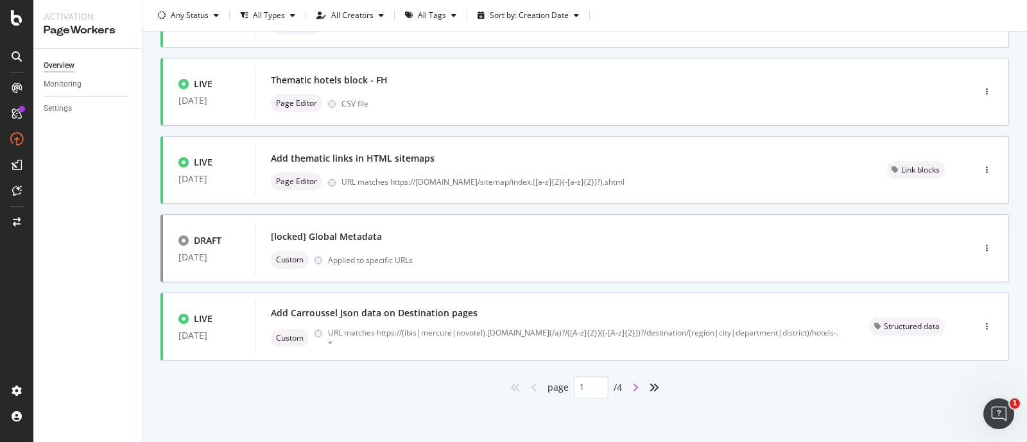
click at [633, 384] on icon "angle-right" at bounding box center [636, 388] width 6 height 10
type input "2"
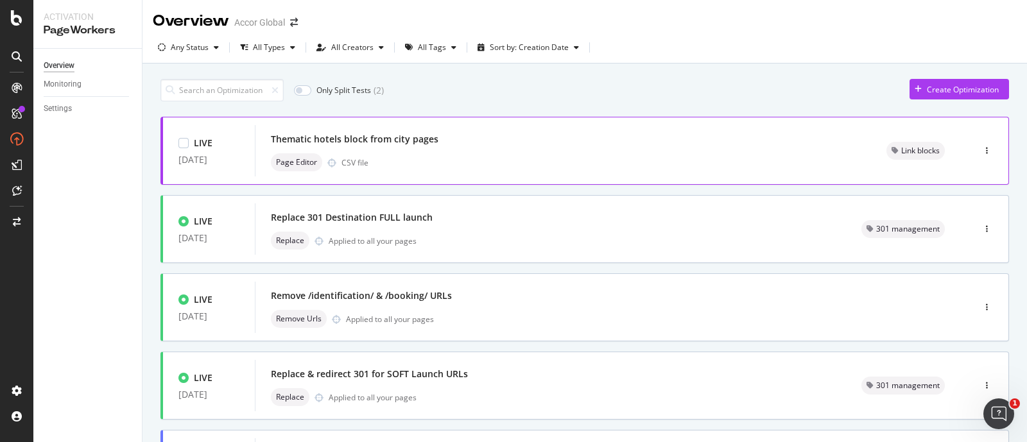
click at [451, 159] on div "Page Editor CSV file" at bounding box center [563, 162] width 585 height 18
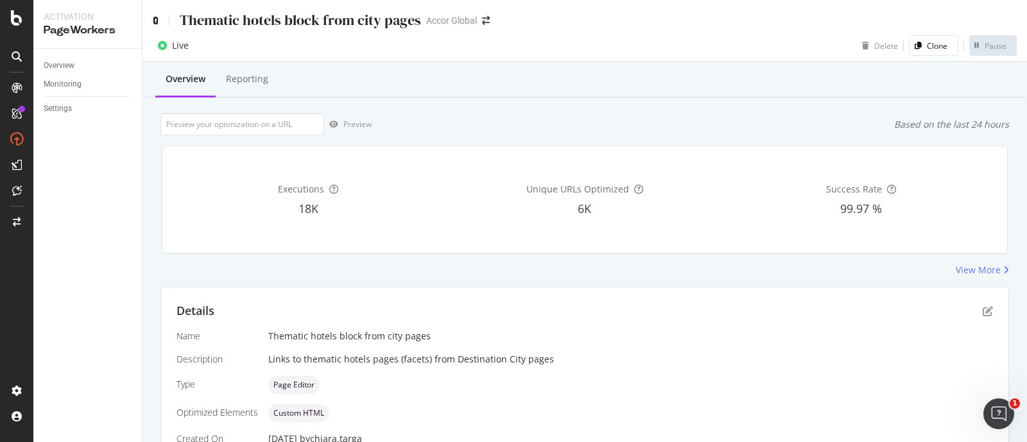
click at [156, 19] on icon at bounding box center [156, 20] width 6 height 9
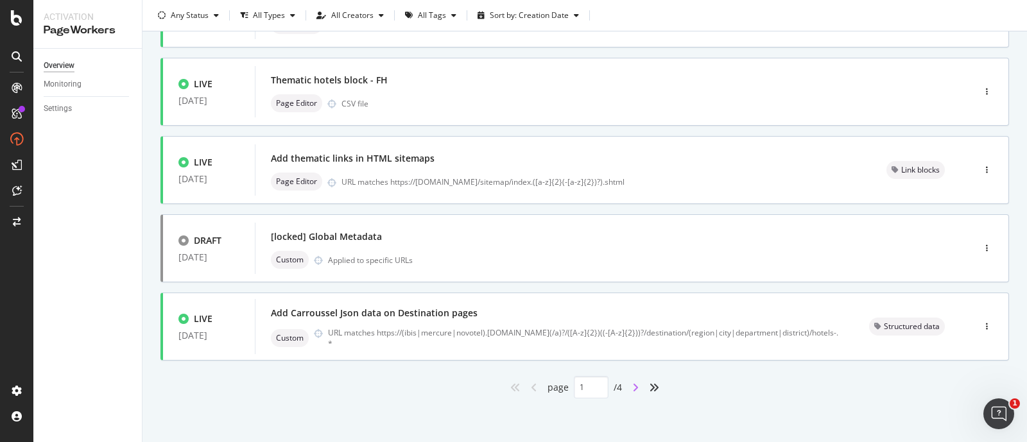
click at [633, 389] on icon "angle-right" at bounding box center [636, 388] width 6 height 10
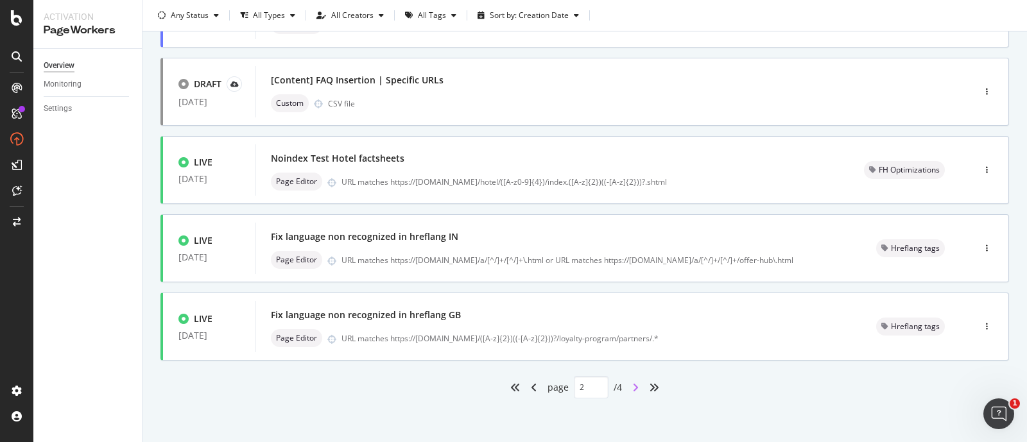
type input "2"
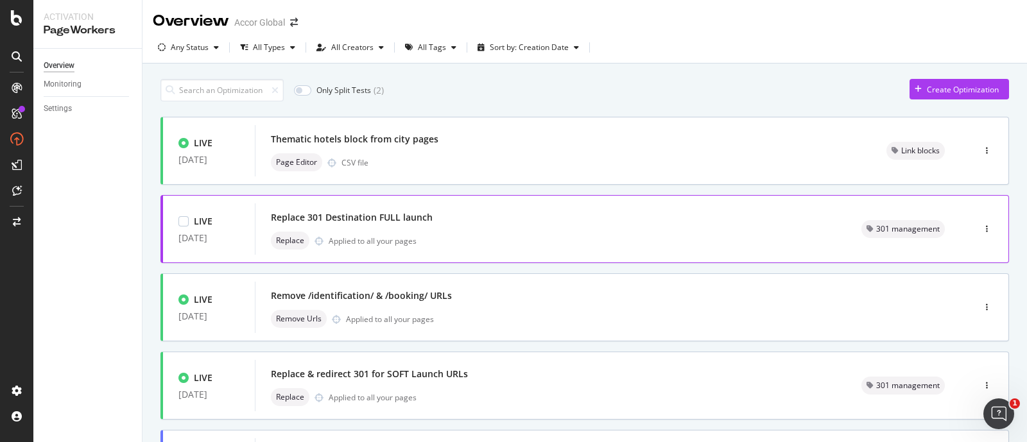
click at [478, 223] on div "Replace 301 Destination FULL launch" at bounding box center [551, 218] width 560 height 18
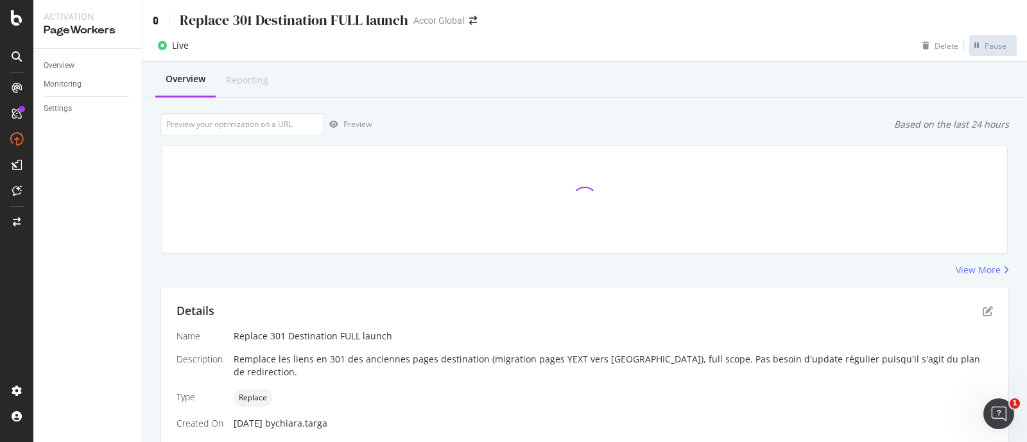
click at [157, 16] on icon at bounding box center [156, 20] width 6 height 9
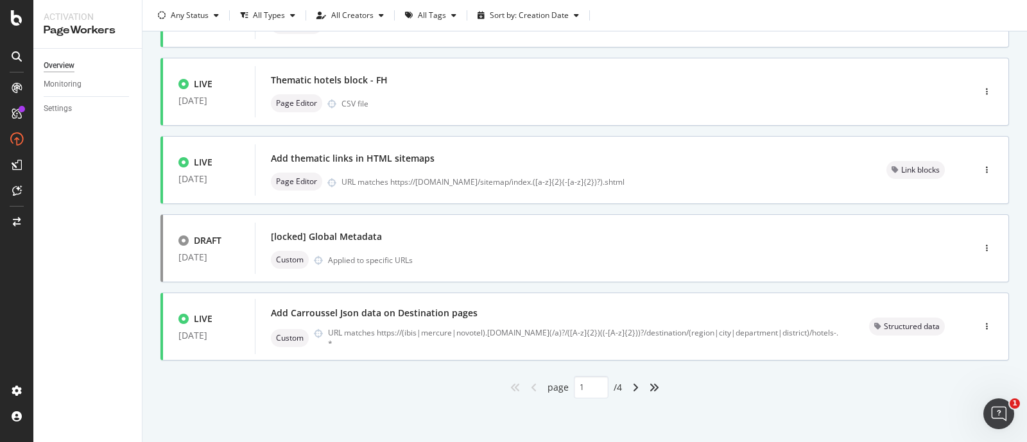
click at [634, 385] on div "angle-right" at bounding box center [635, 388] width 17 height 21
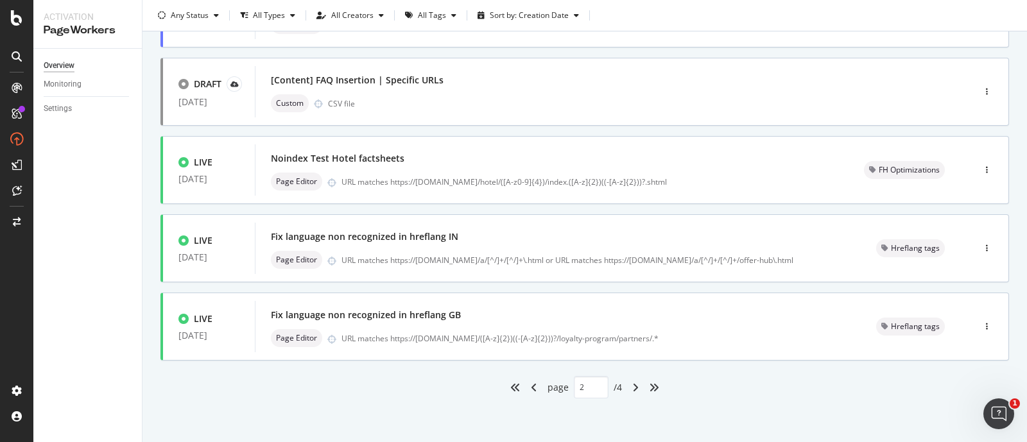
type input "2"
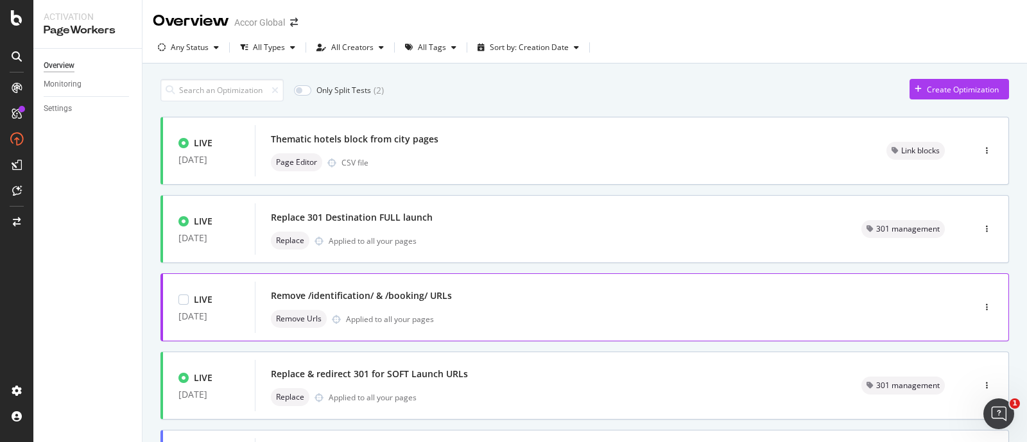
click at [487, 292] on div "Remove /identification/ & /booking/ URLs" at bounding box center [595, 296] width 649 height 18
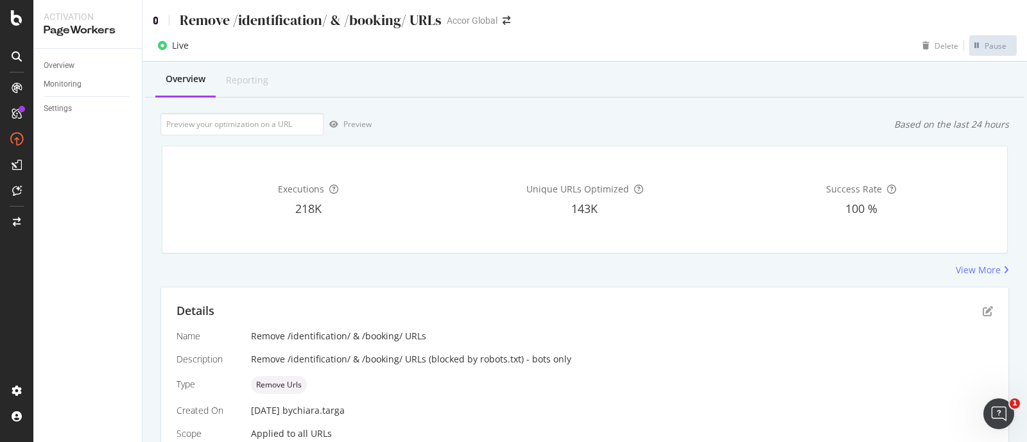
click at [156, 17] on icon at bounding box center [156, 20] width 6 height 9
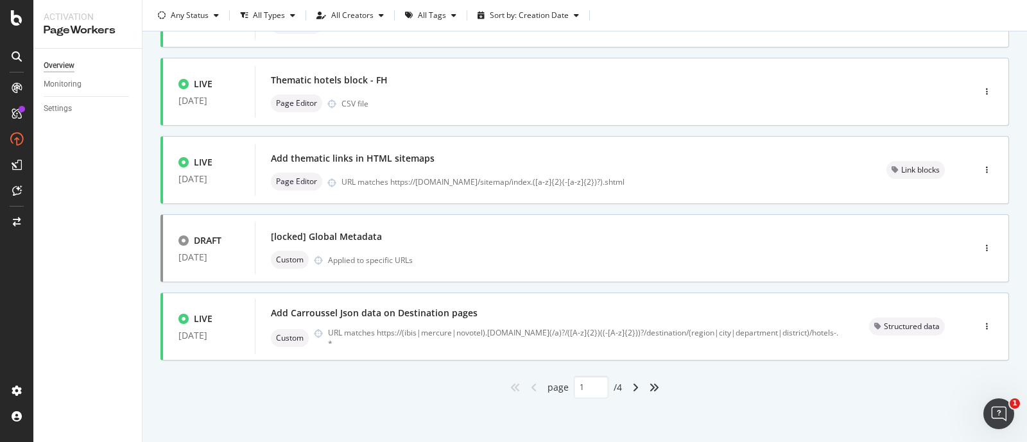
click at [627, 388] on div "angle-right" at bounding box center [635, 388] width 17 height 21
type input "2"
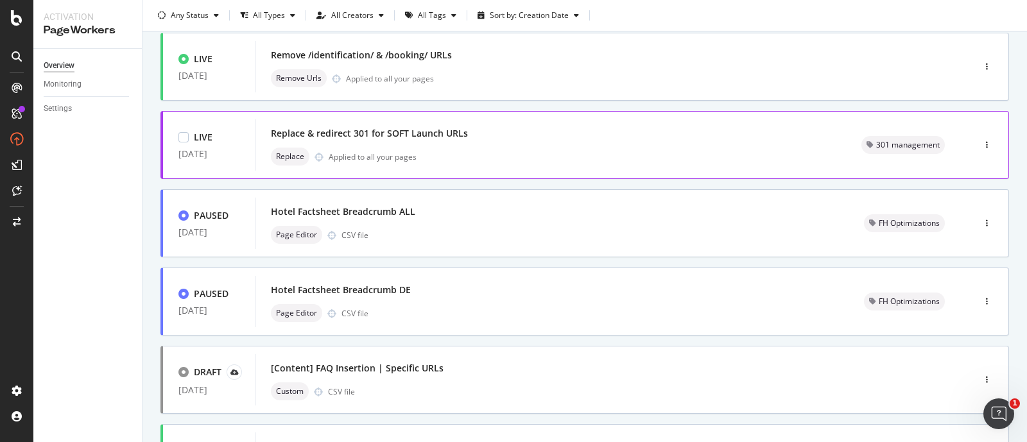
click at [514, 150] on div "Replace Applied to all your pages" at bounding box center [551, 157] width 560 height 18
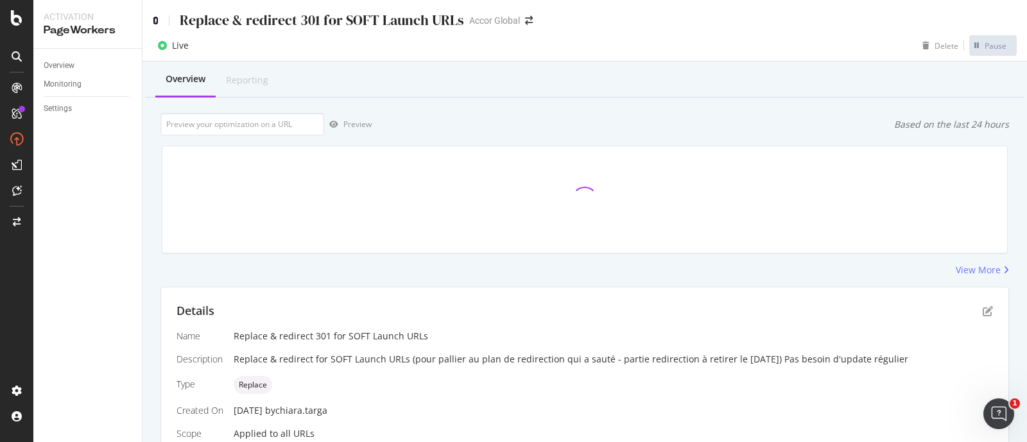
click at [156, 19] on icon at bounding box center [156, 20] width 6 height 9
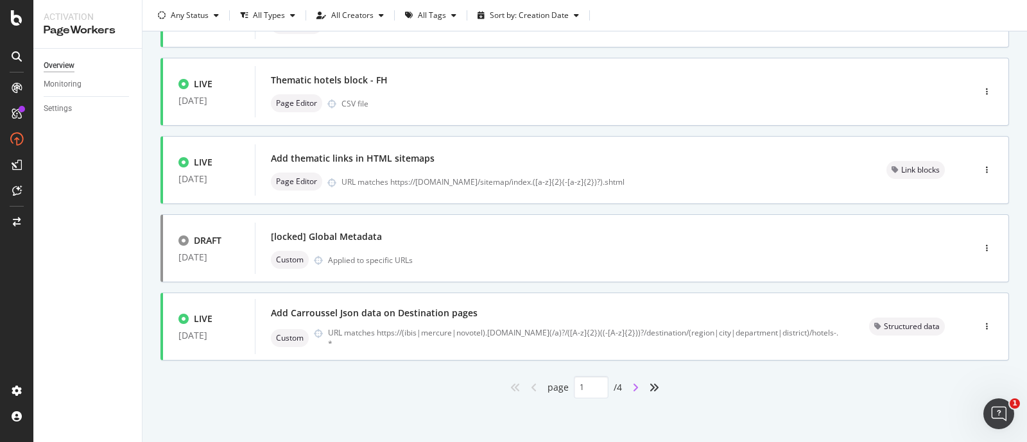
click at [633, 387] on icon "angle-right" at bounding box center [636, 388] width 6 height 10
type input "2"
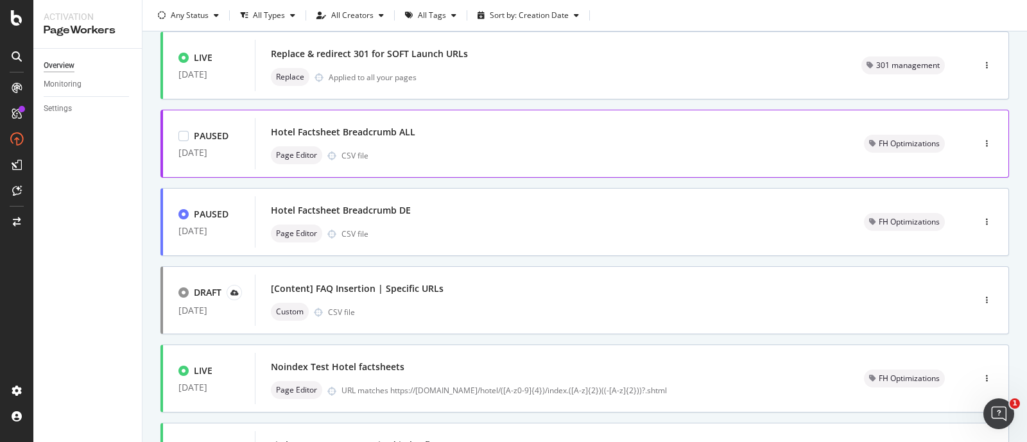
click at [455, 147] on div "Page Editor CSV file" at bounding box center [552, 155] width 563 height 18
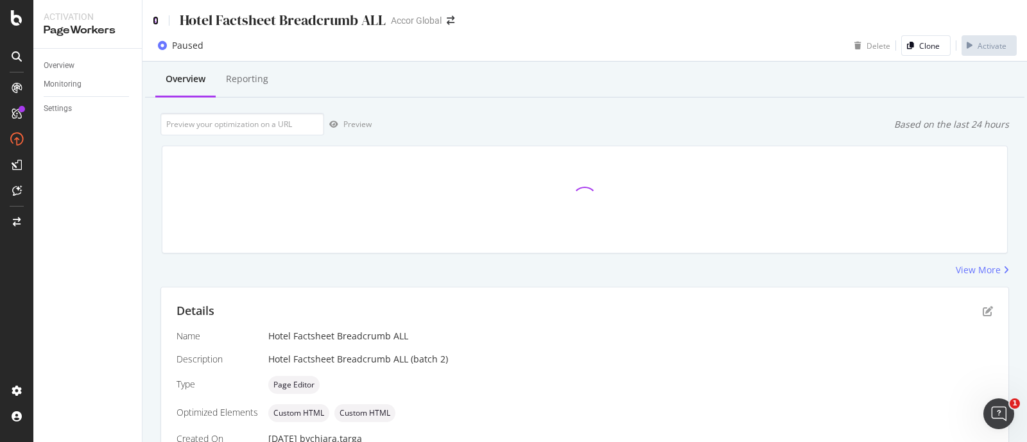
click at [157, 17] on icon at bounding box center [156, 20] width 6 height 9
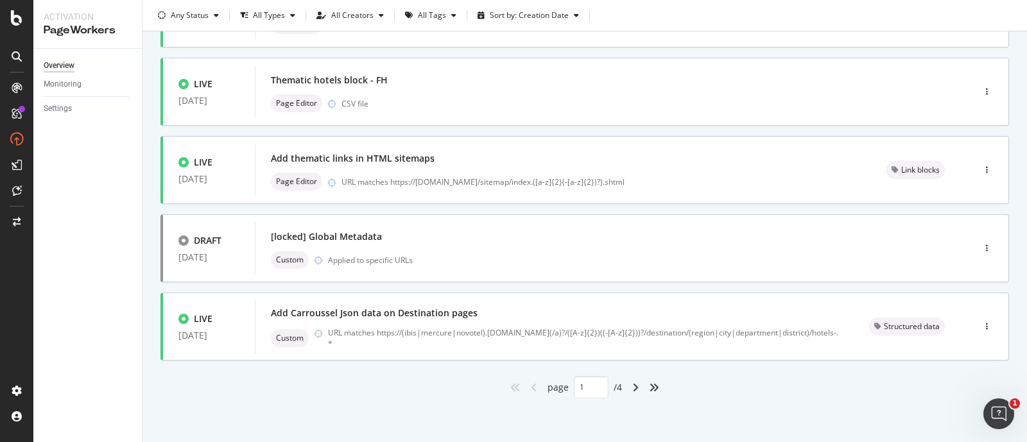
click at [627, 389] on div "angle-right" at bounding box center [635, 388] width 17 height 21
type input "2"
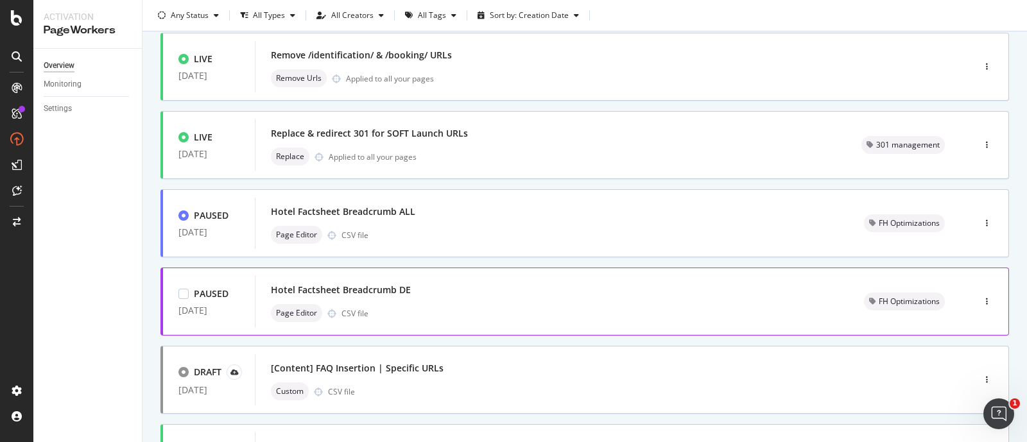
click at [485, 294] on div "Hotel Factsheet Breadcrumb DE" at bounding box center [552, 290] width 563 height 18
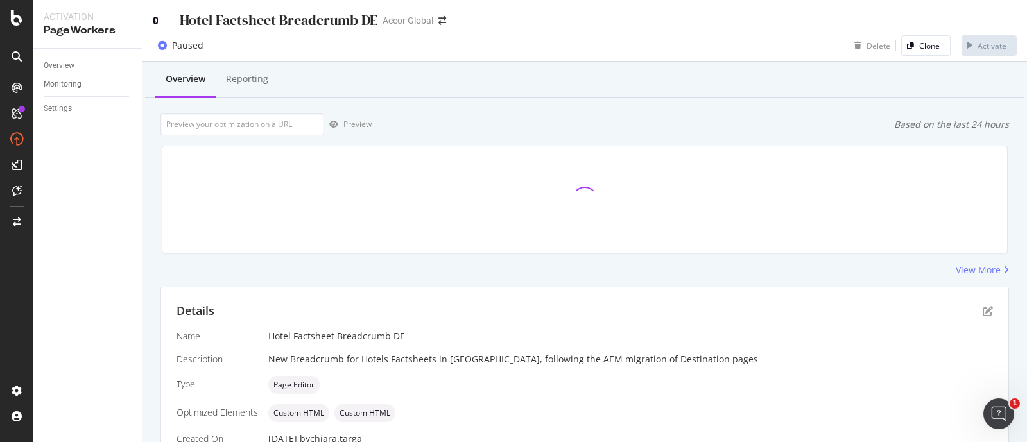
click at [153, 21] on icon at bounding box center [156, 20] width 6 height 9
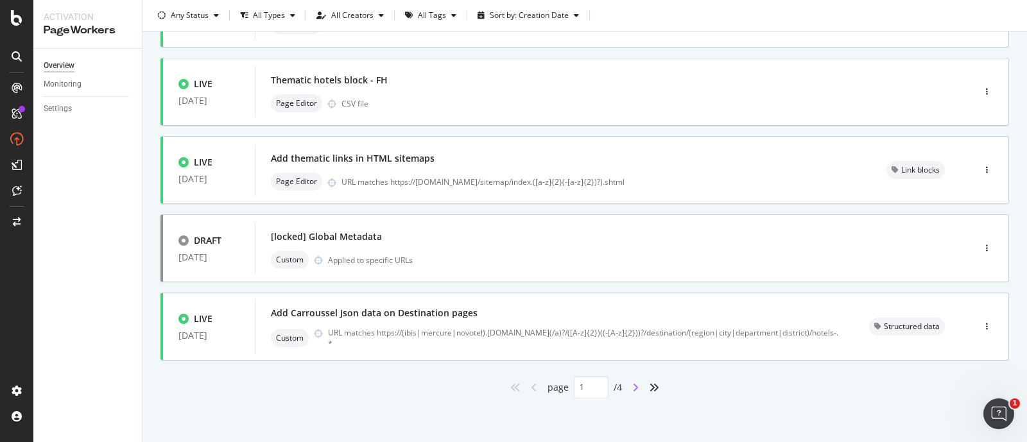
click at [633, 383] on icon "angle-right" at bounding box center [636, 388] width 6 height 10
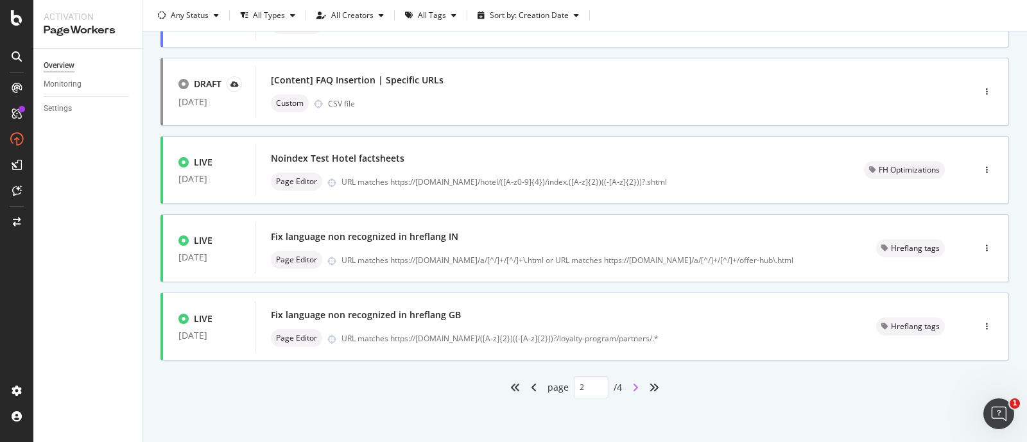
type input "2"
click at [449, 101] on div "Custom CSV file" at bounding box center [595, 103] width 649 height 18
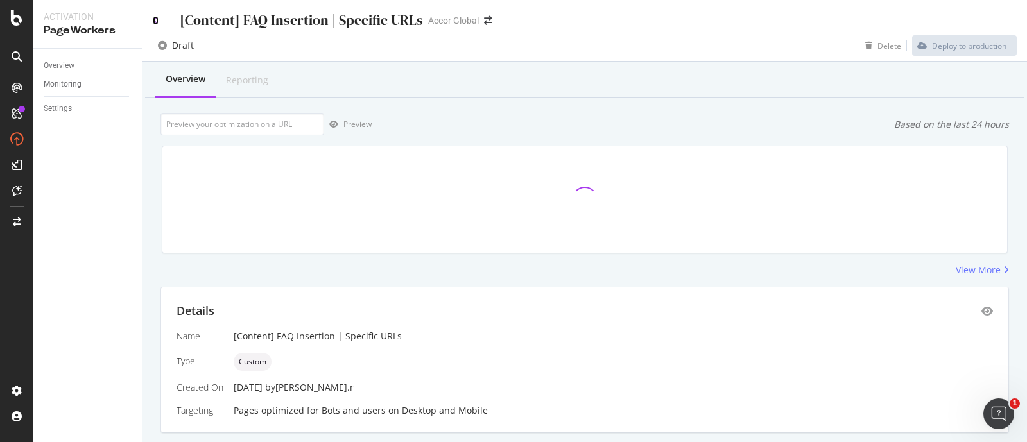
click at [157, 21] on icon at bounding box center [156, 20] width 6 height 9
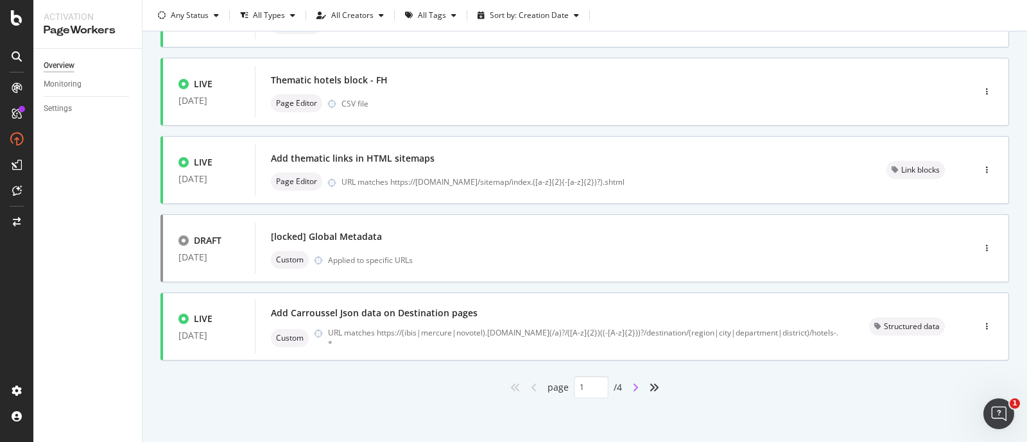
click at [633, 387] on icon "angle-right" at bounding box center [636, 388] width 6 height 10
type input "2"
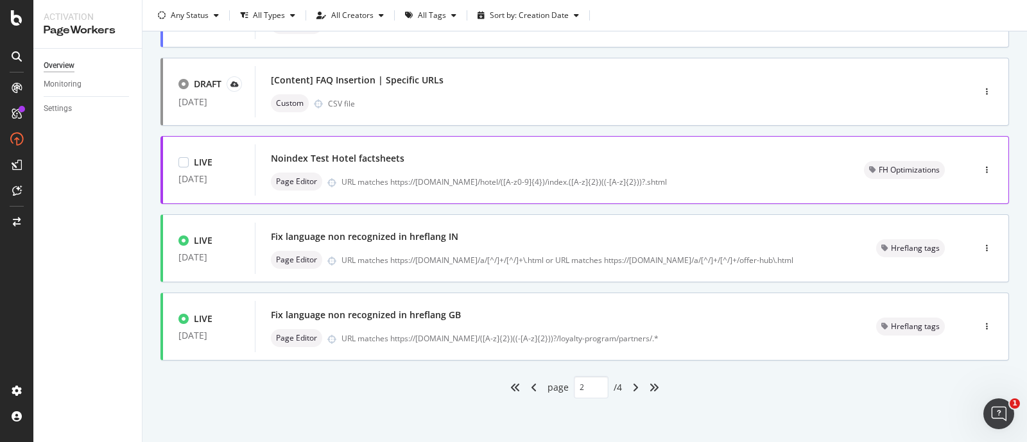
click at [506, 173] on div "Page Editor URL matches https://[DOMAIN_NAME]/hotel/([A-z0-9]{4})/index.([A-z]{…" at bounding box center [552, 182] width 563 height 18
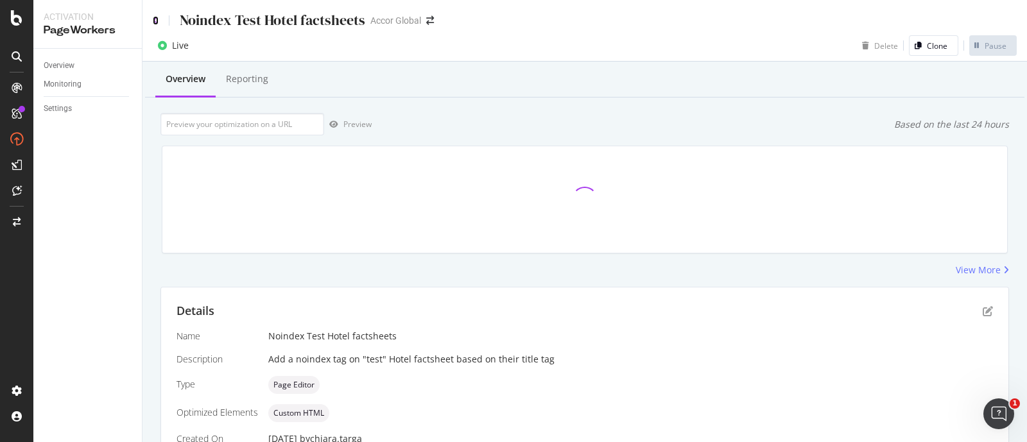
click at [155, 19] on icon at bounding box center [156, 20] width 6 height 9
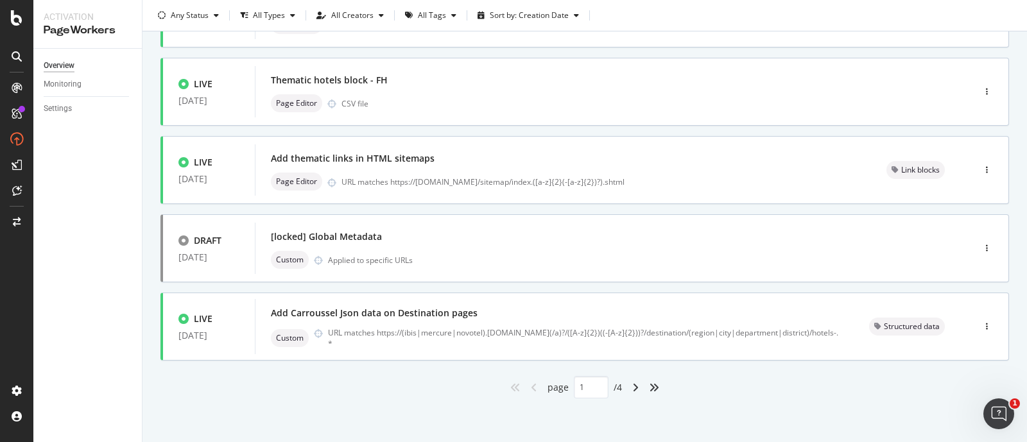
click at [627, 383] on div "angle-right" at bounding box center [635, 388] width 17 height 21
type input "2"
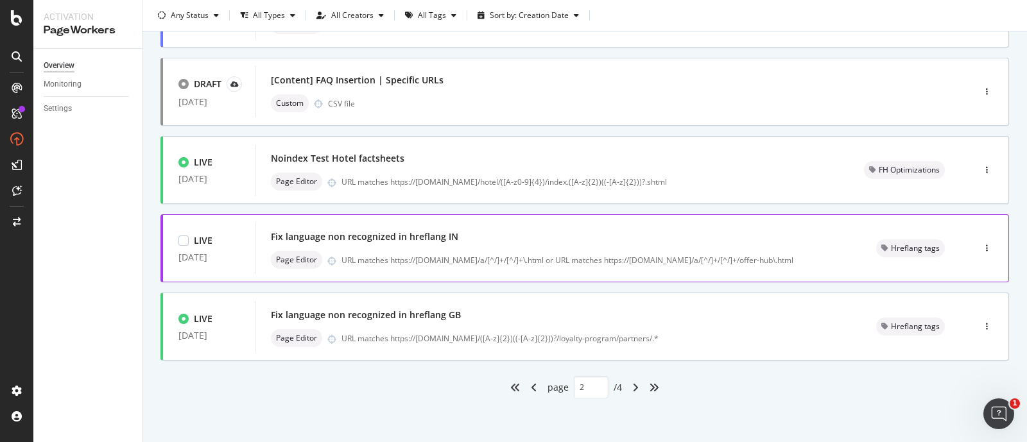
click at [532, 238] on div "Fix language non recognized in hreflang IN" at bounding box center [558, 237] width 575 height 18
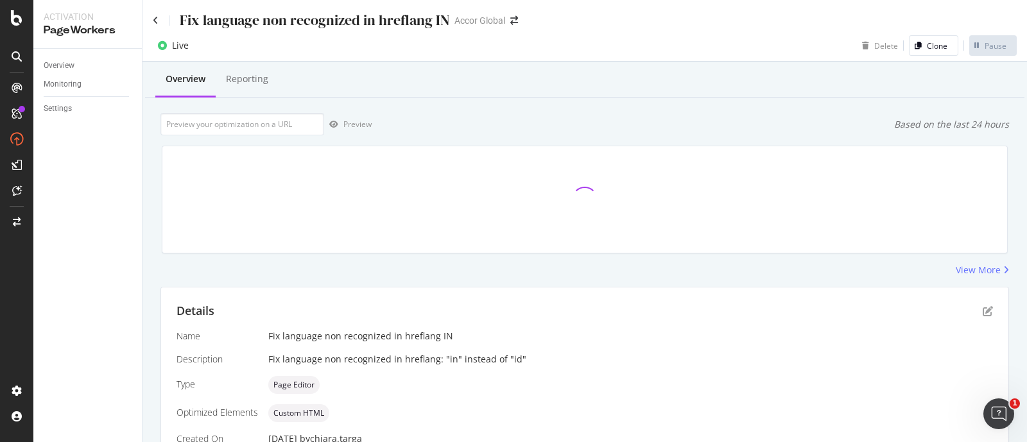
click at [151, 17] on div "Fix language non recognized in hreflang IN Accor Global" at bounding box center [585, 15] width 885 height 30
click at [155, 21] on icon at bounding box center [156, 20] width 6 height 9
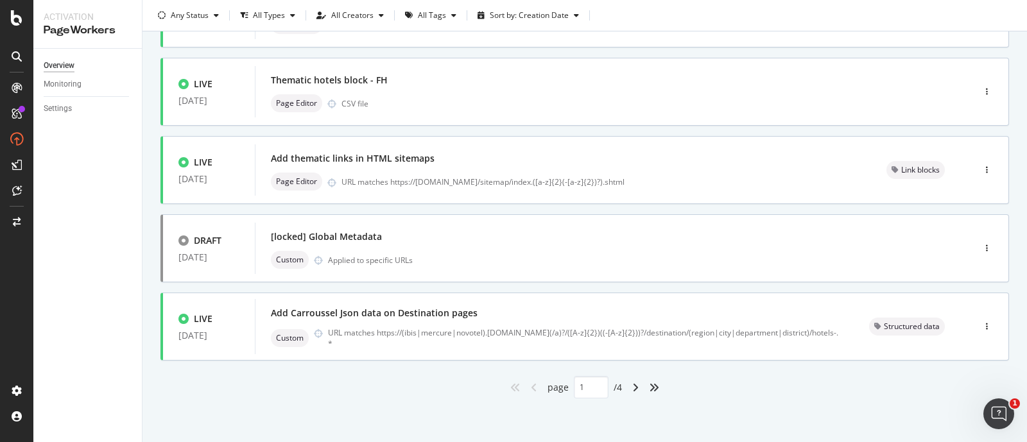
click at [633, 389] on div "angle-right" at bounding box center [635, 388] width 17 height 21
type input "2"
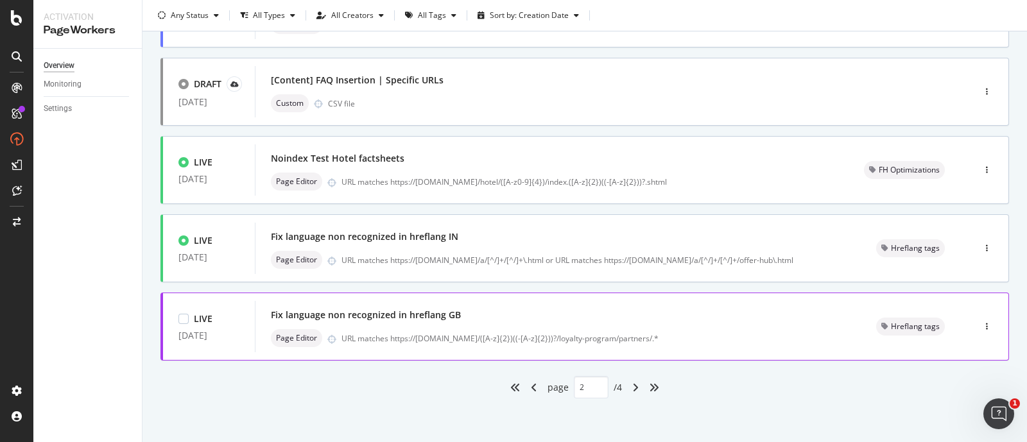
click at [481, 314] on div "Fix language non recognized in hreflang GB" at bounding box center [558, 315] width 575 height 18
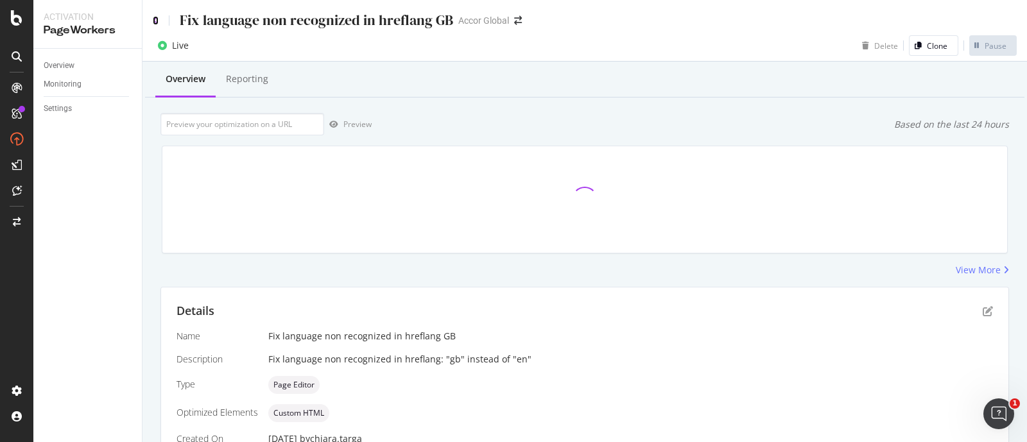
click at [156, 19] on icon at bounding box center [156, 20] width 6 height 9
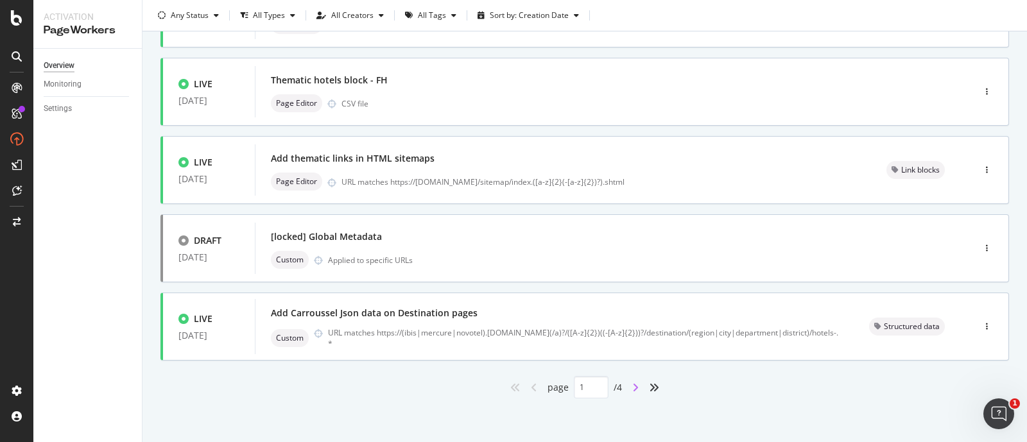
click at [633, 387] on icon "angle-right" at bounding box center [636, 388] width 6 height 10
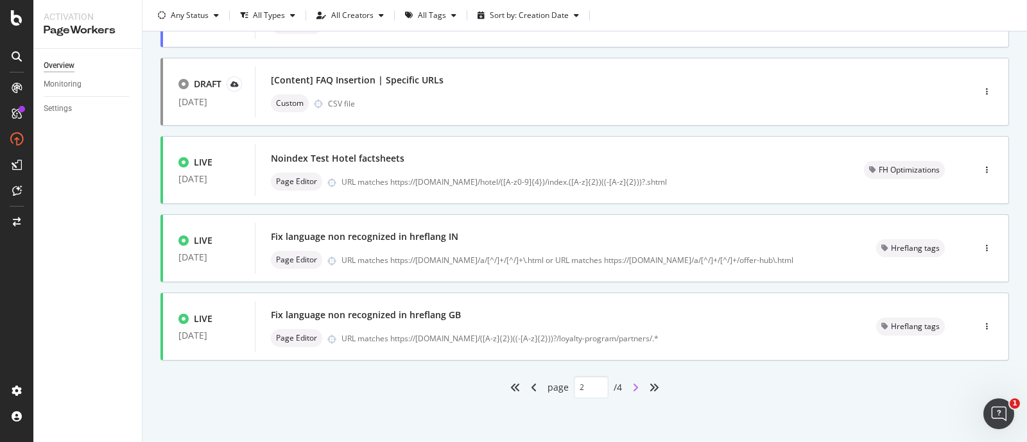
click at [633, 387] on icon "angle-right" at bounding box center [636, 388] width 6 height 10
type input "3"
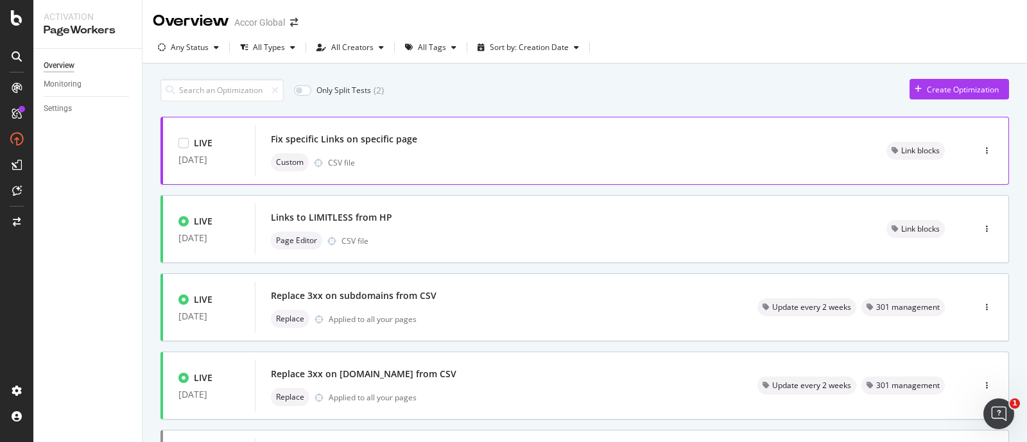
click at [491, 153] on div "Custom CSV file" at bounding box center [563, 162] width 585 height 18
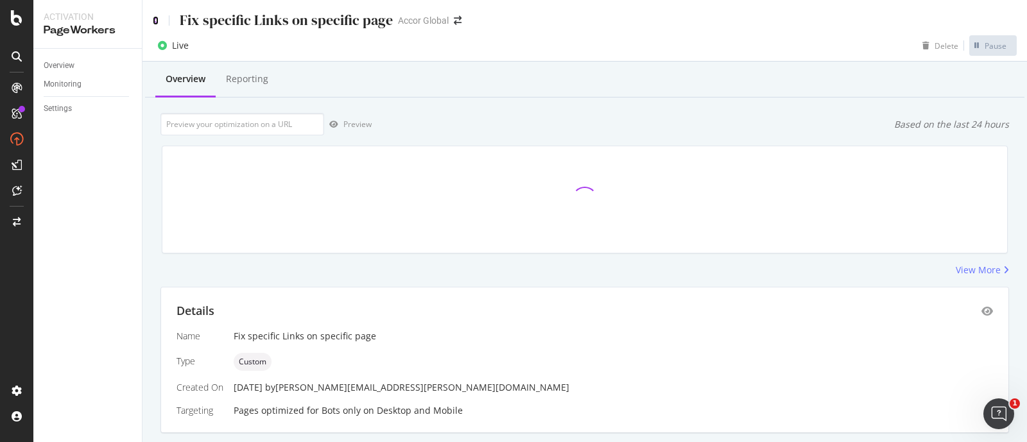
click at [157, 19] on icon at bounding box center [156, 20] width 6 height 9
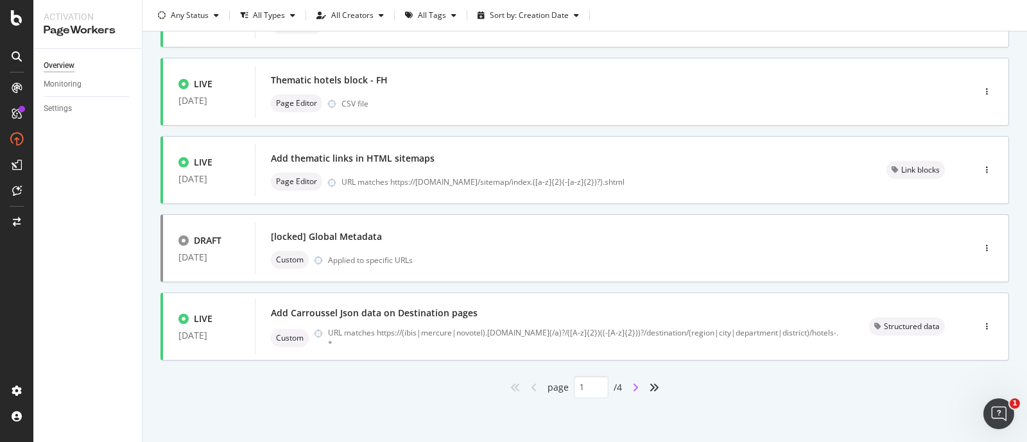
click at [633, 383] on icon "angle-right" at bounding box center [636, 388] width 6 height 10
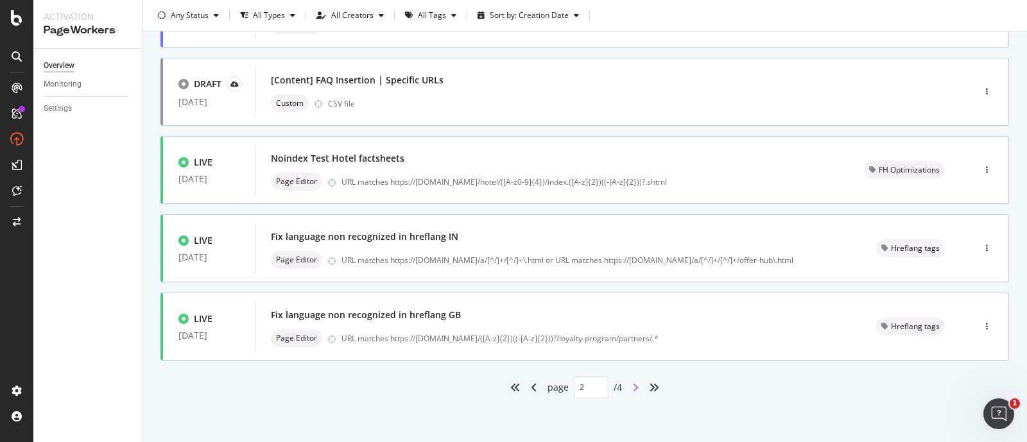
click at [633, 388] on icon "angle-right" at bounding box center [636, 388] width 6 height 10
type input "3"
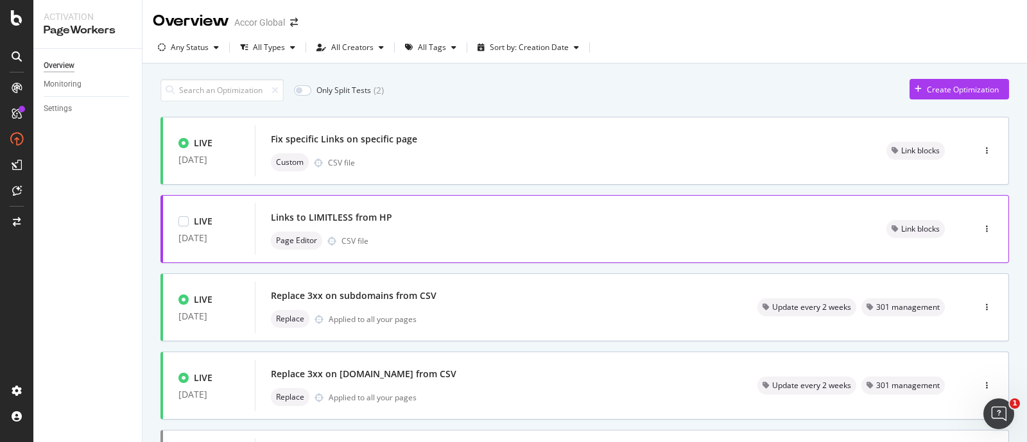
click at [467, 234] on div "Page Editor CSV file" at bounding box center [563, 241] width 585 height 18
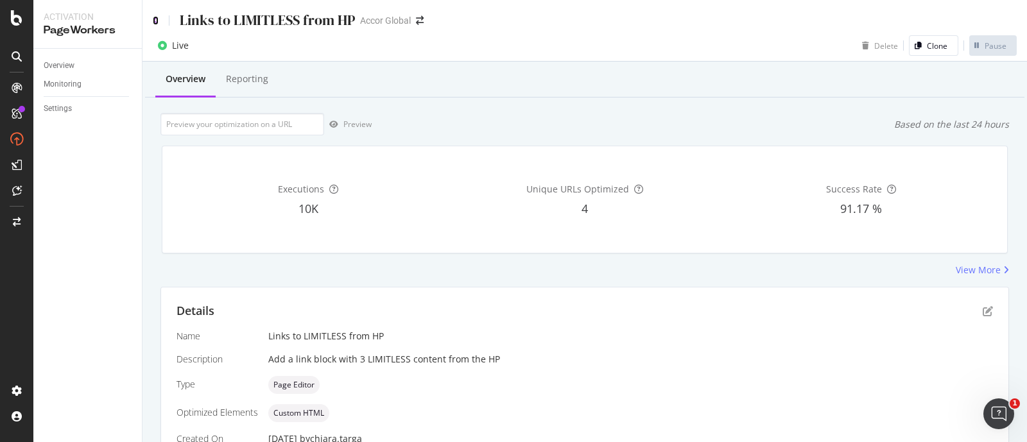
click at [154, 19] on icon at bounding box center [156, 20] width 6 height 9
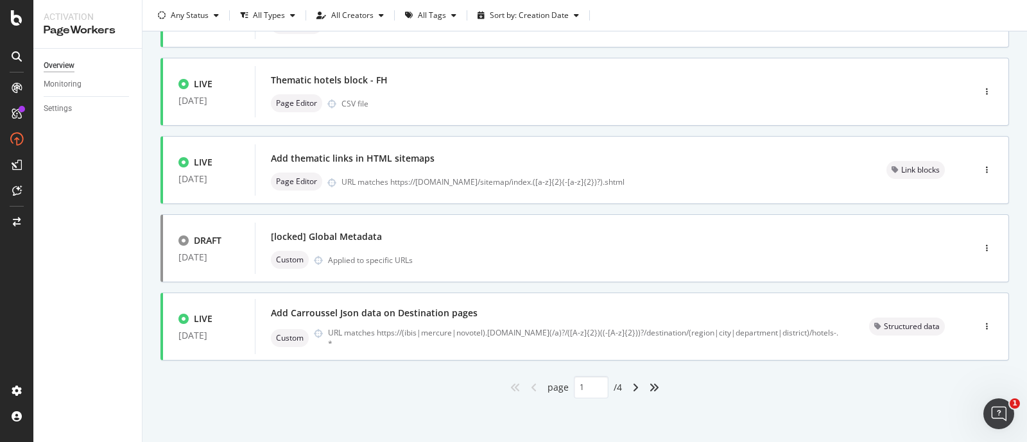
click at [636, 387] on div "angle-right" at bounding box center [635, 388] width 17 height 21
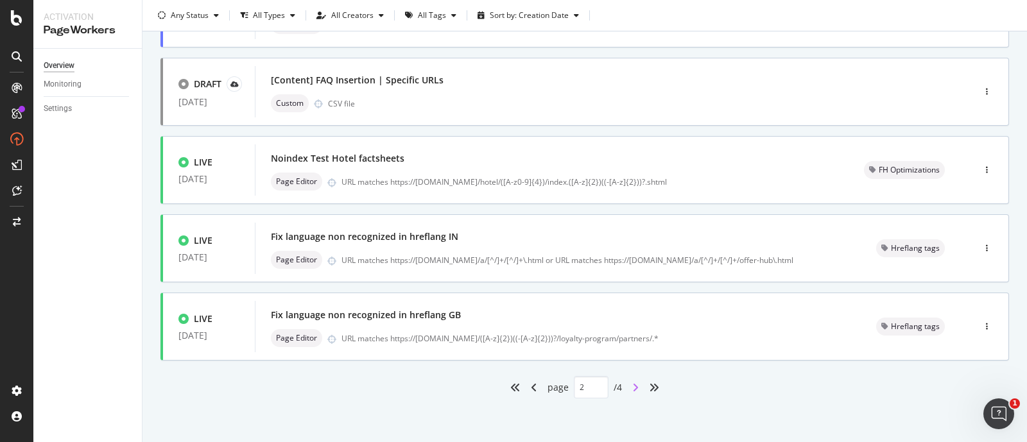
click at [633, 388] on icon "angle-right" at bounding box center [636, 388] width 6 height 10
type input "3"
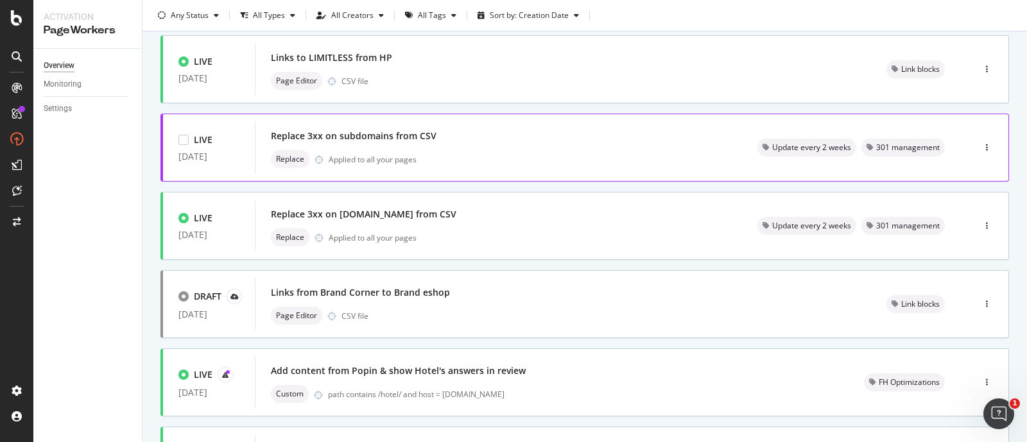
click at [469, 150] on div "Replace Applied to all your pages" at bounding box center [499, 159] width 456 height 18
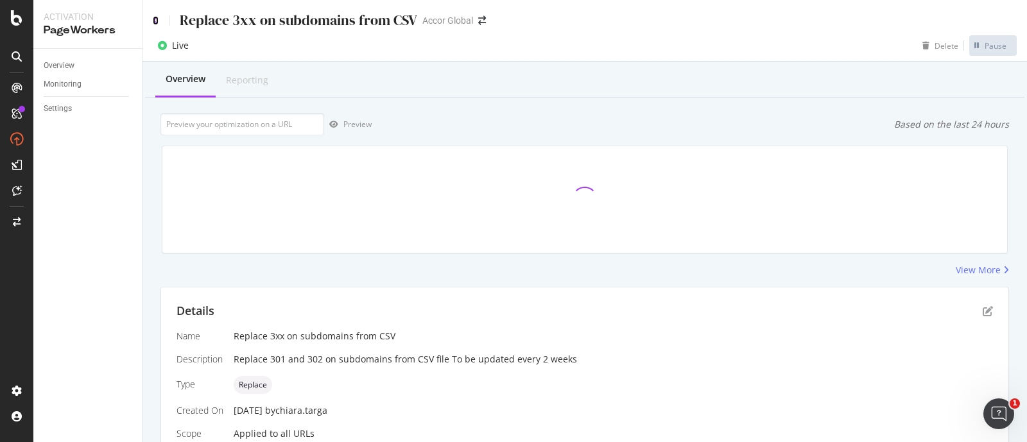
click at [157, 21] on icon at bounding box center [156, 20] width 6 height 9
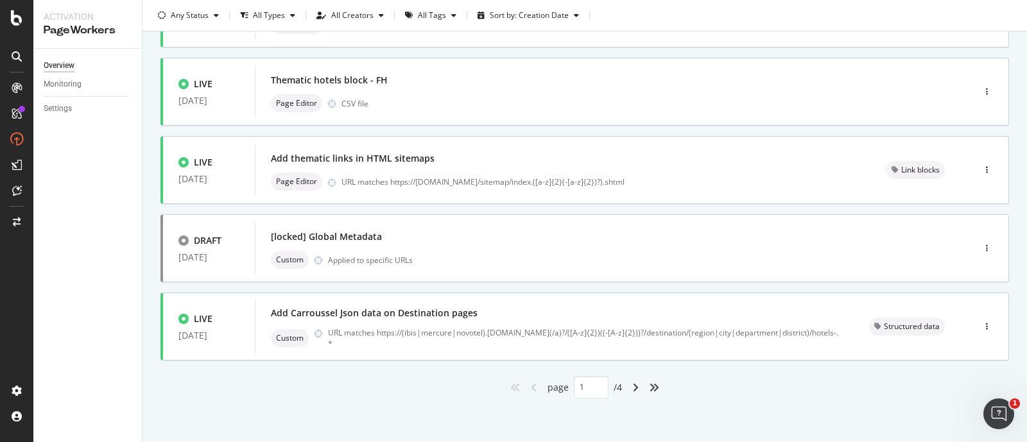
click at [627, 383] on div "angle-right" at bounding box center [635, 388] width 17 height 21
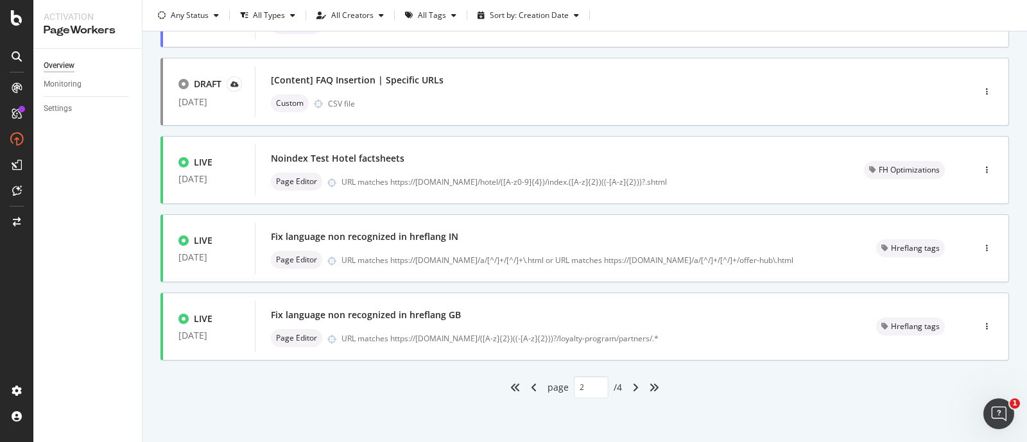
type input "2"
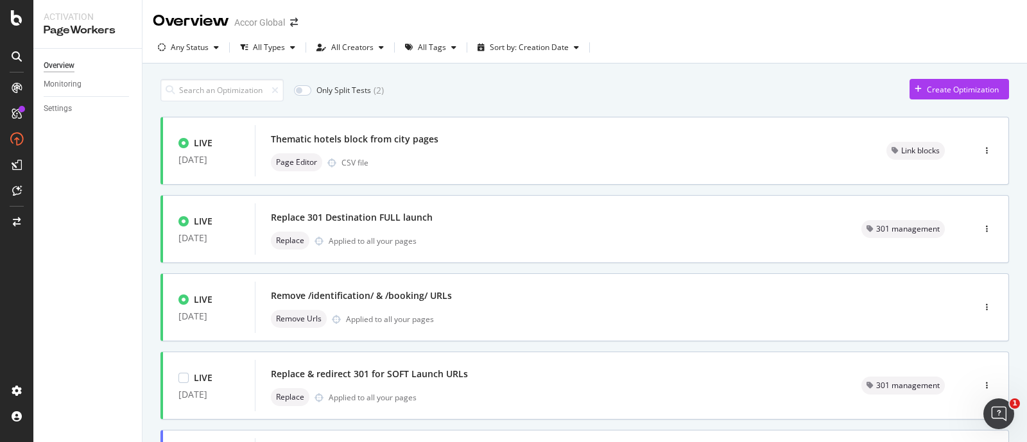
click at [626, 390] on div "Replace Applied to all your pages" at bounding box center [551, 398] width 560 height 18
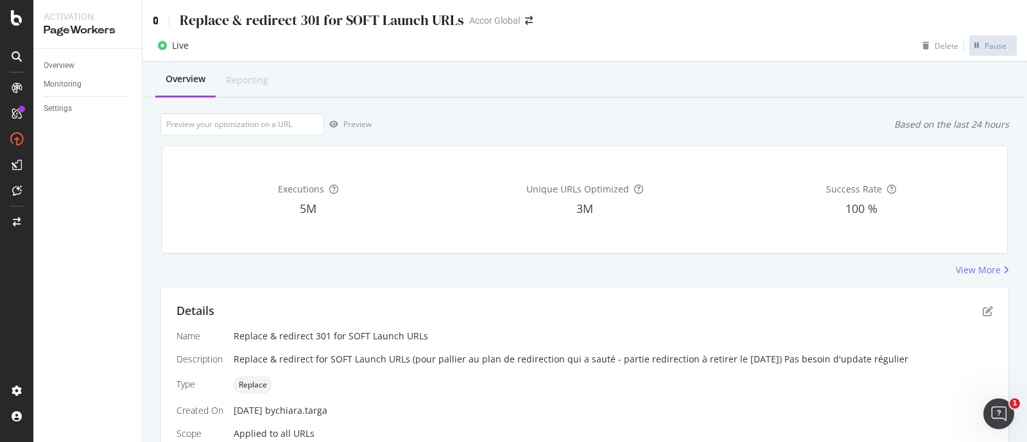
click at [154, 16] on icon at bounding box center [156, 20] width 6 height 9
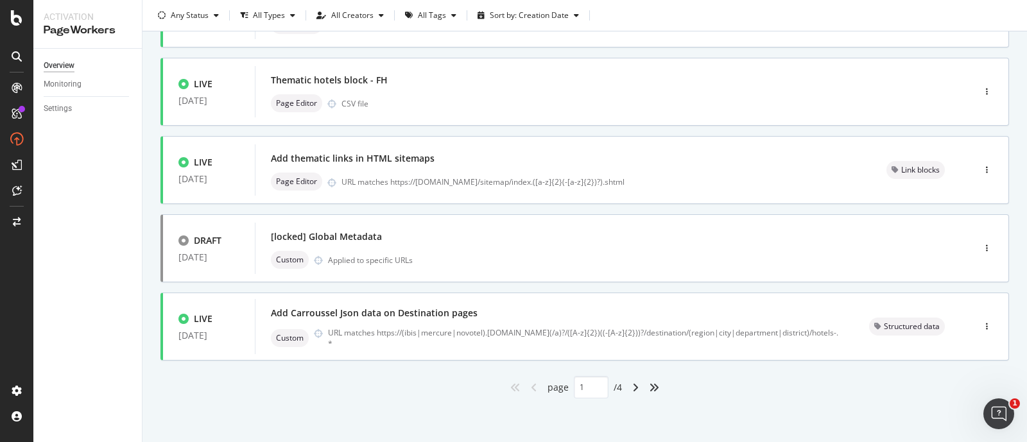
click at [627, 383] on div "angle-right" at bounding box center [635, 388] width 17 height 21
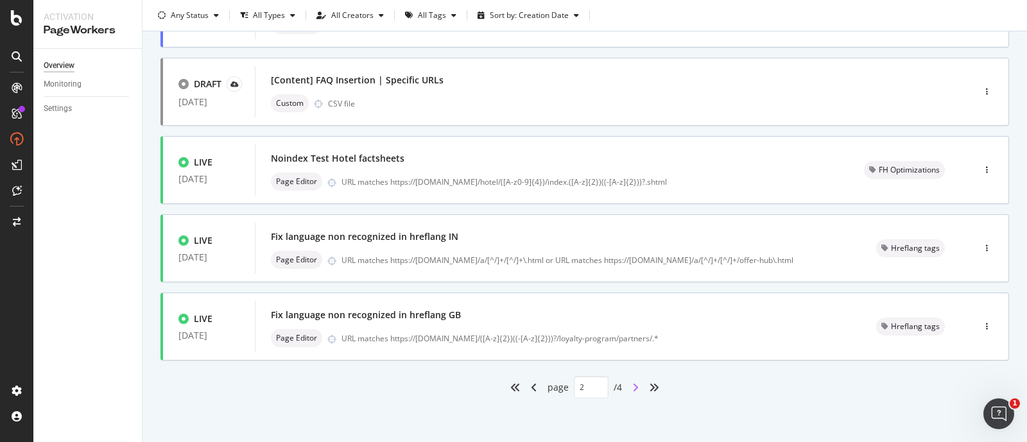
click at [633, 386] on icon "angle-right" at bounding box center [636, 388] width 6 height 10
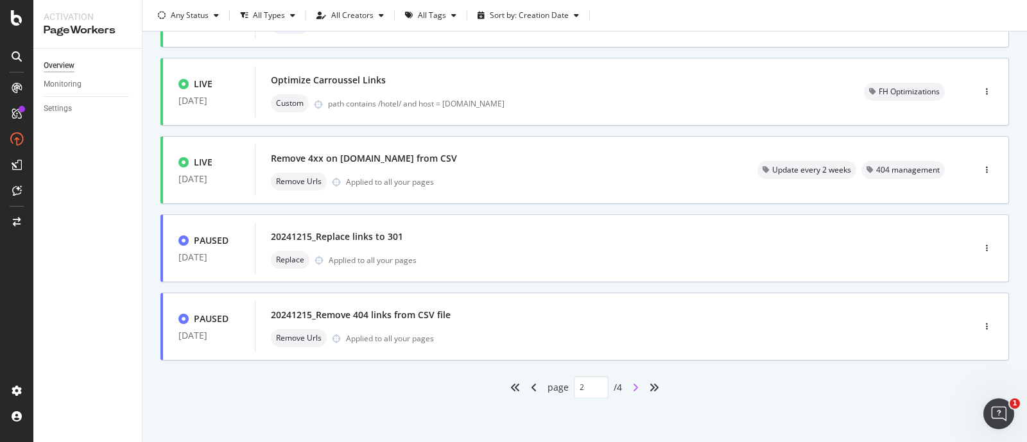
type input "3"
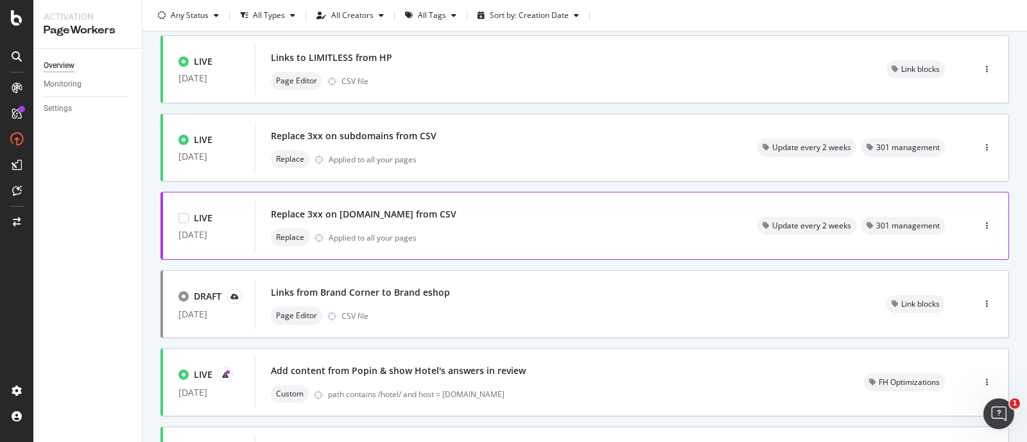
click at [493, 229] on div "Replace Applied to all your pages" at bounding box center [499, 238] width 456 height 18
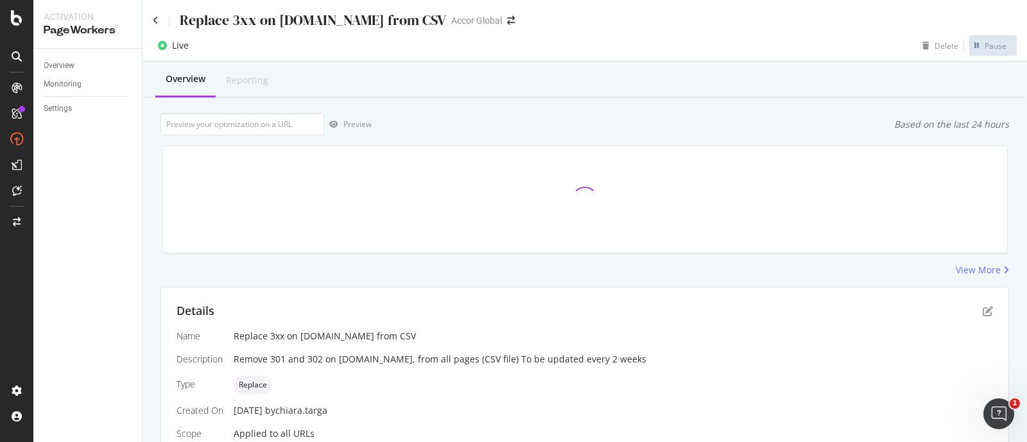
click at [151, 16] on div "Replace 3xx on [DOMAIN_NAME] from CSV Accor Global" at bounding box center [585, 15] width 885 height 30
click at [156, 21] on icon at bounding box center [156, 20] width 6 height 9
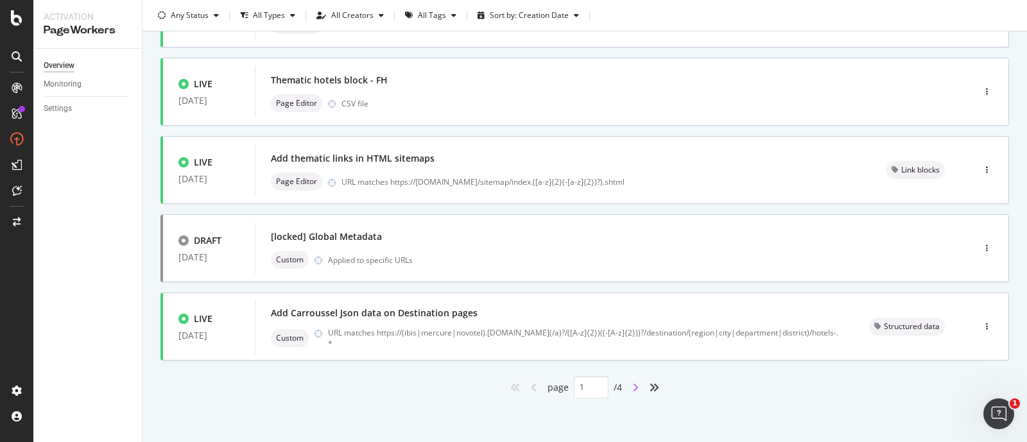
click at [633, 385] on icon "angle-right" at bounding box center [636, 388] width 6 height 10
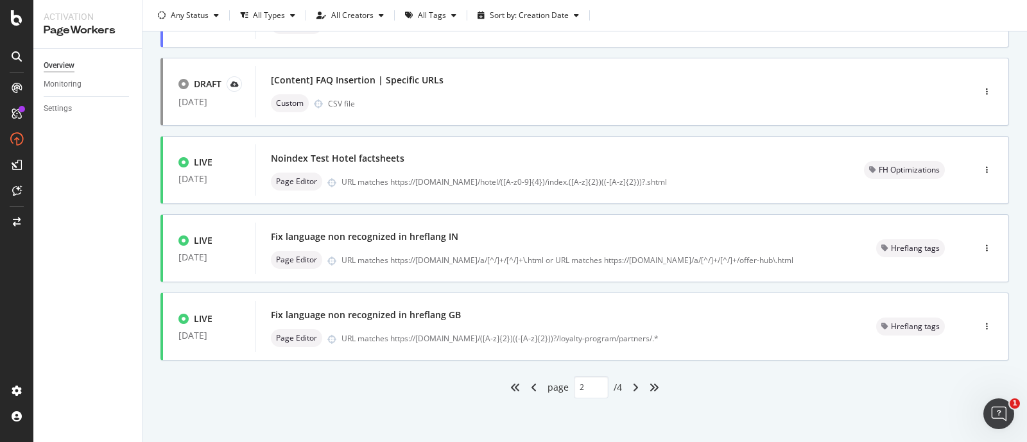
click at [628, 392] on div "angle-right" at bounding box center [635, 388] width 17 height 21
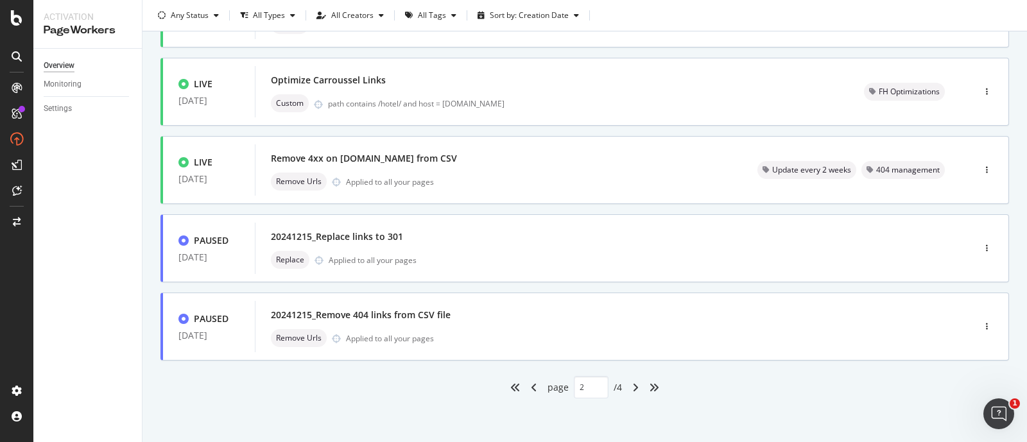
type input "3"
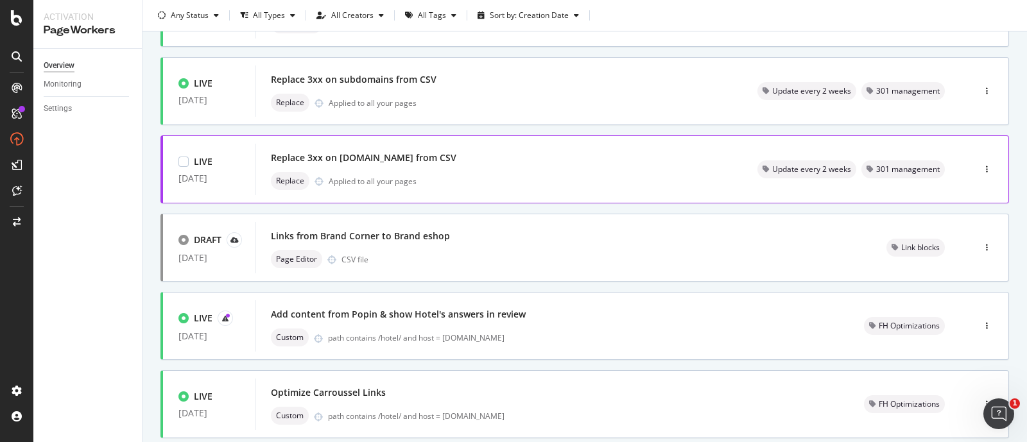
scroll to position [209, 0]
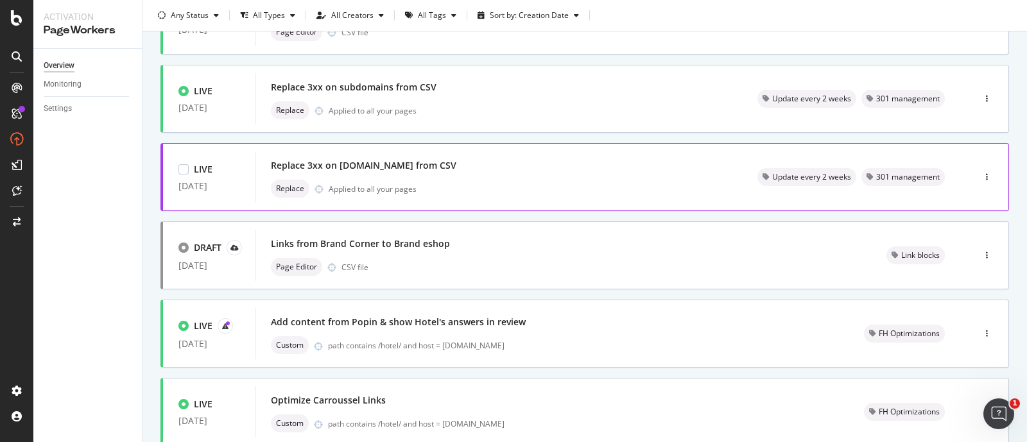
click at [443, 190] on div "Replace Applied to all your pages" at bounding box center [499, 189] width 456 height 18
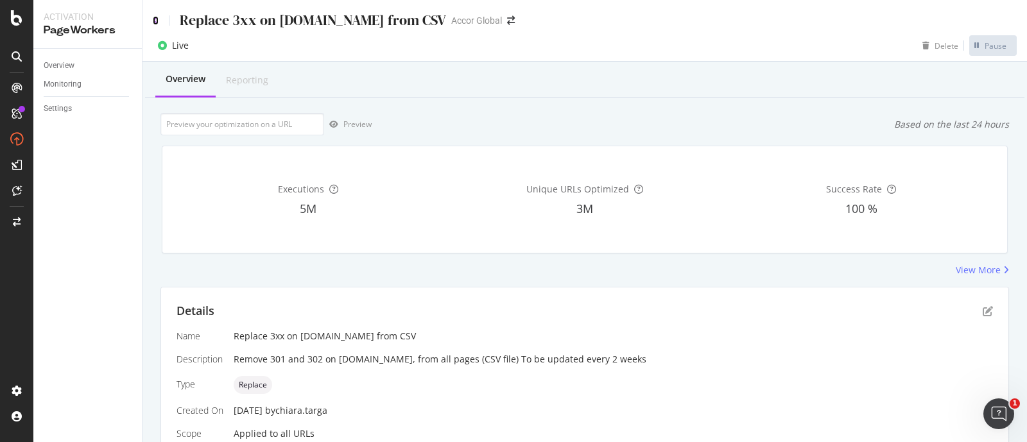
click at [157, 20] on icon at bounding box center [156, 20] width 6 height 9
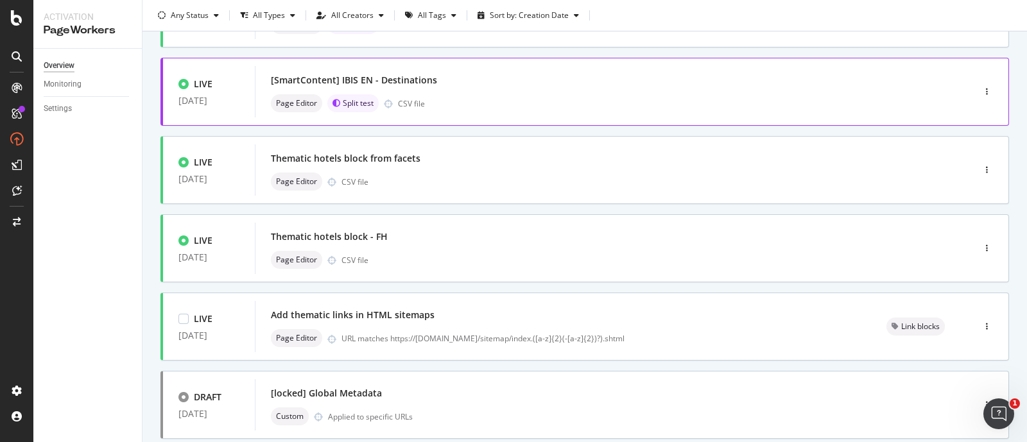
scroll to position [529, 0]
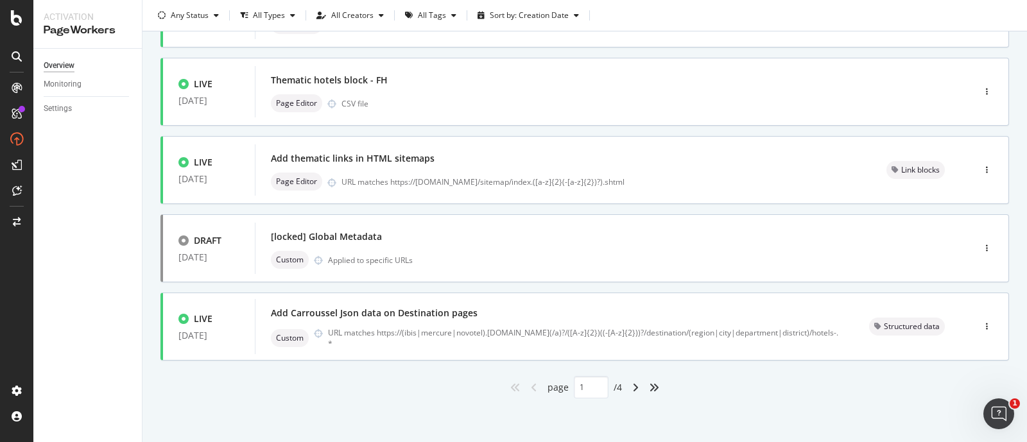
click at [620, 389] on div "page 1 / 4" at bounding box center [585, 387] width 849 height 22
click at [627, 389] on div "angle-right" at bounding box center [635, 388] width 17 height 21
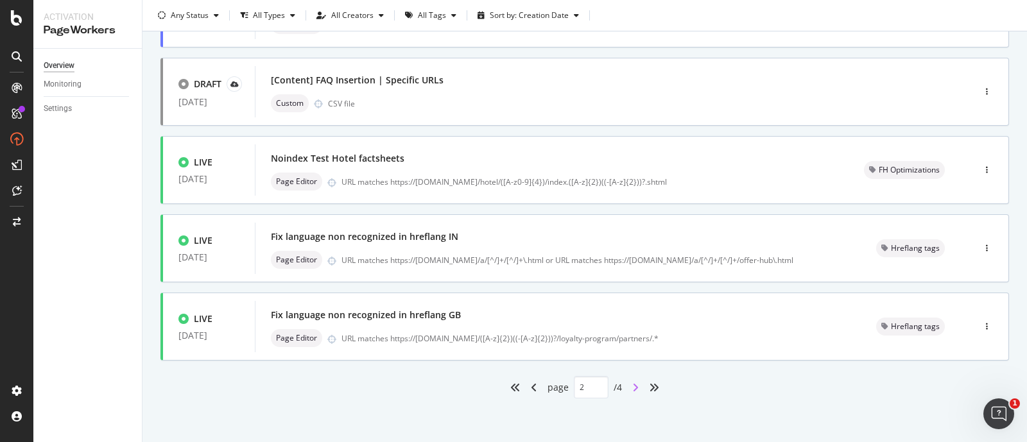
click at [633, 384] on icon "angle-right" at bounding box center [636, 388] width 6 height 10
type input "3"
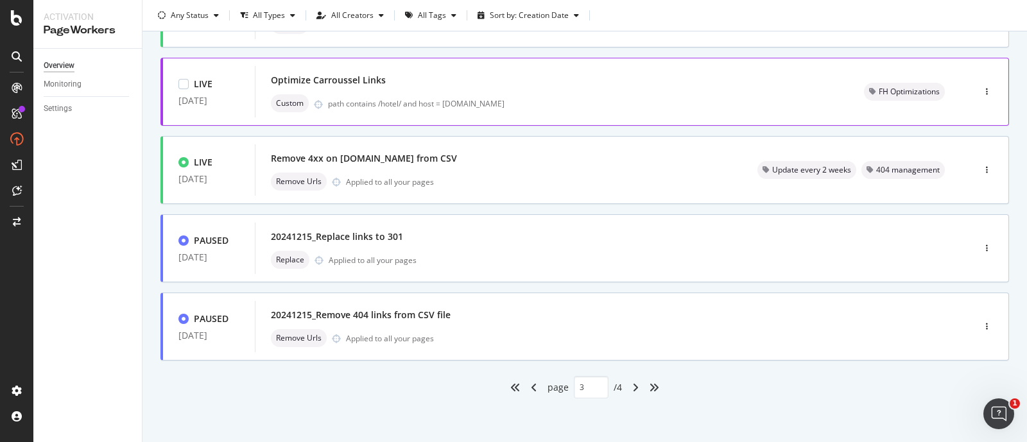
scroll to position [369, 0]
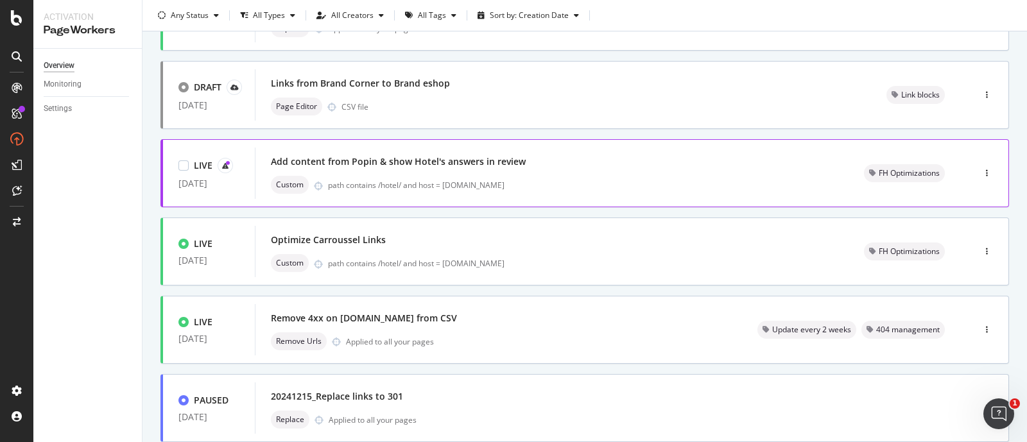
click at [558, 181] on div "path contains /hotel/ and host = [DOMAIN_NAME]" at bounding box center [580, 185] width 505 height 11
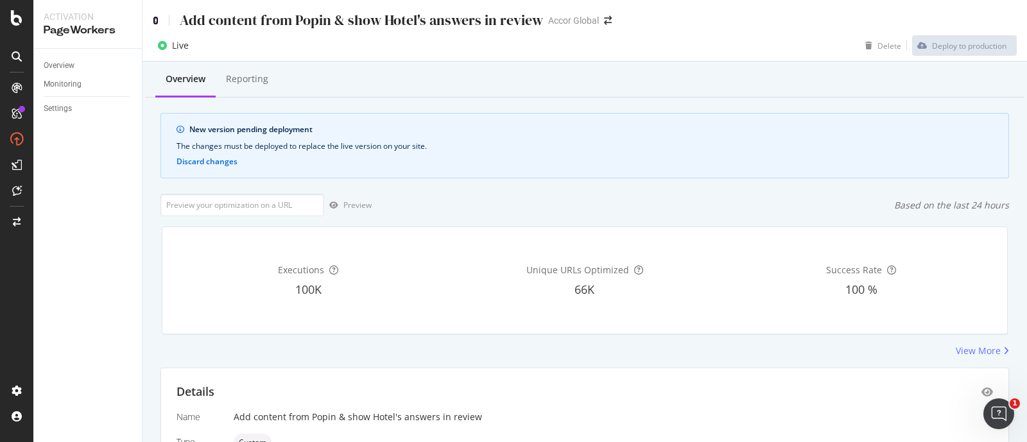
click at [155, 19] on icon at bounding box center [156, 20] width 6 height 9
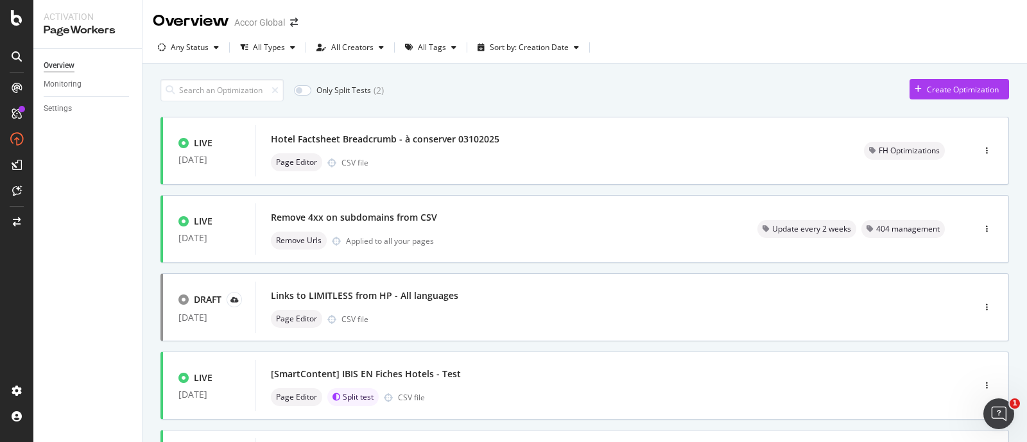
scroll to position [529, 0]
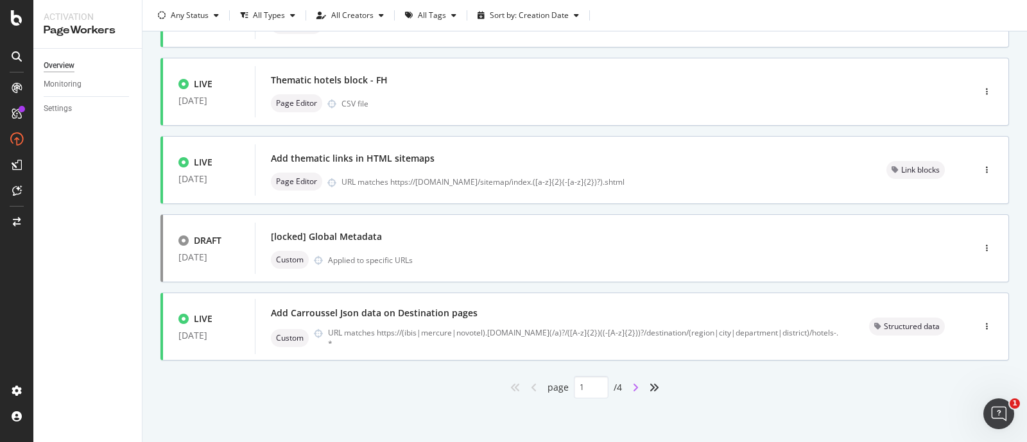
click at [633, 385] on icon "angle-right" at bounding box center [636, 388] width 6 height 10
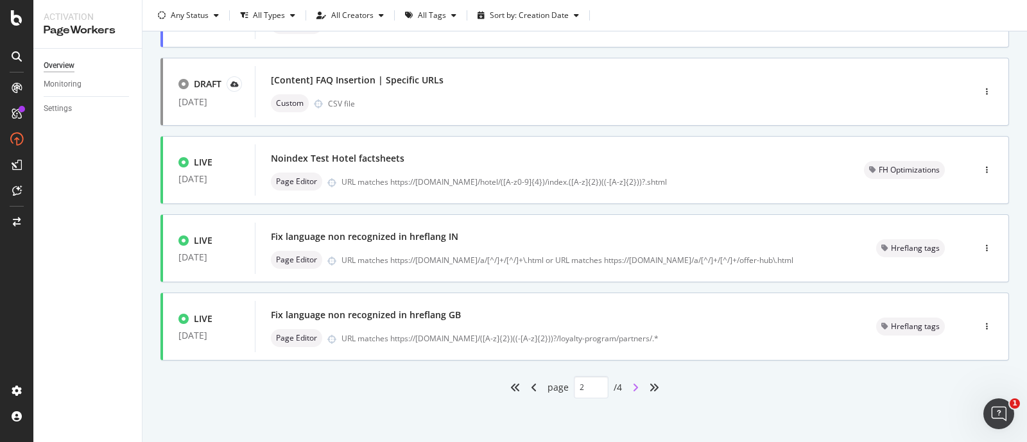
click at [633, 389] on icon "angle-right" at bounding box center [636, 388] width 6 height 10
type input "3"
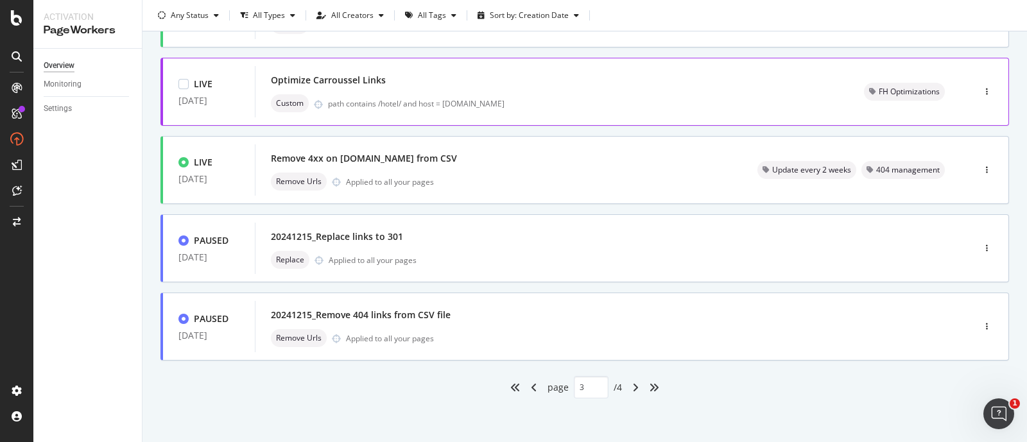
click at [514, 92] on div "Optimize Carroussel Links Custom path contains /hotel/ and host = [DOMAIN_NAME]" at bounding box center [552, 91] width 563 height 41
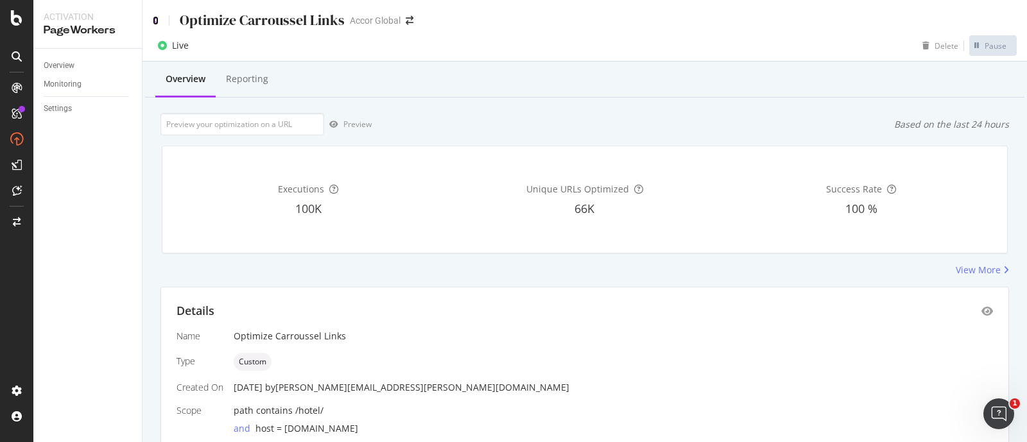
click at [154, 21] on icon at bounding box center [156, 20] width 6 height 9
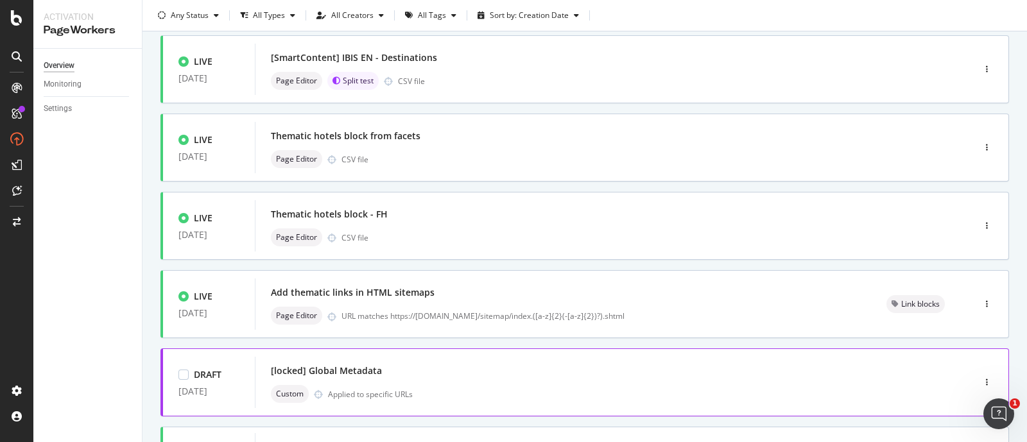
scroll to position [529, 0]
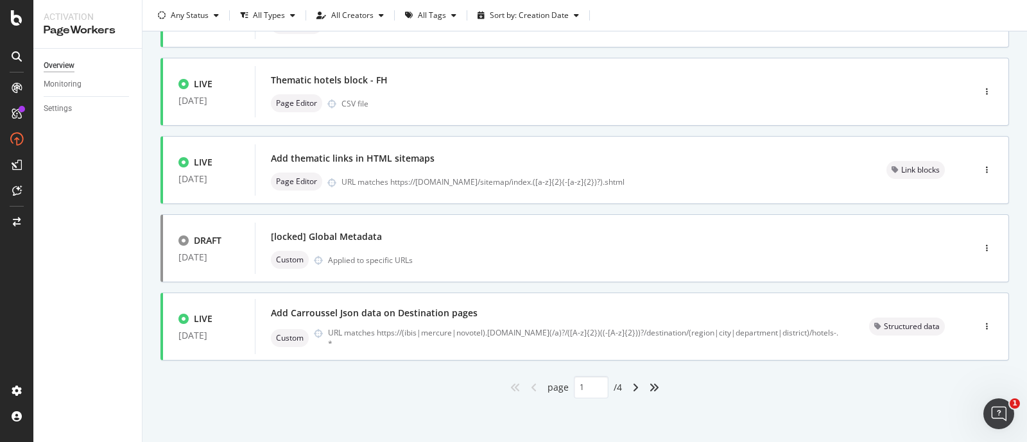
click at [627, 390] on div "angle-right" at bounding box center [635, 388] width 17 height 21
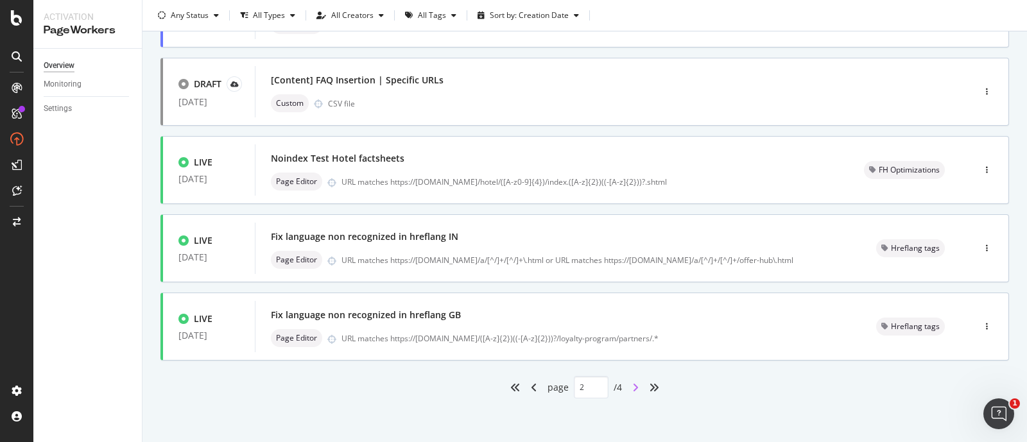
click at [633, 387] on icon "angle-right" at bounding box center [636, 388] width 6 height 10
type input "3"
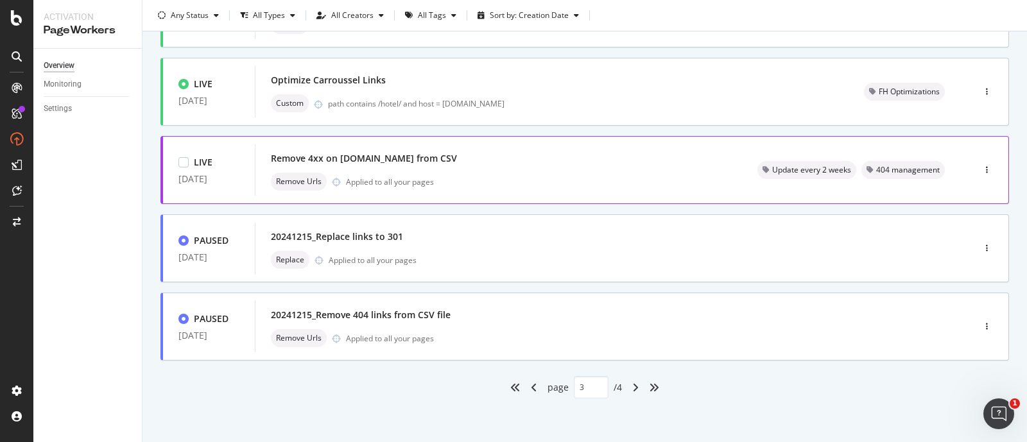
click at [505, 174] on div "Remove Urls Applied to all your pages" at bounding box center [499, 182] width 456 height 18
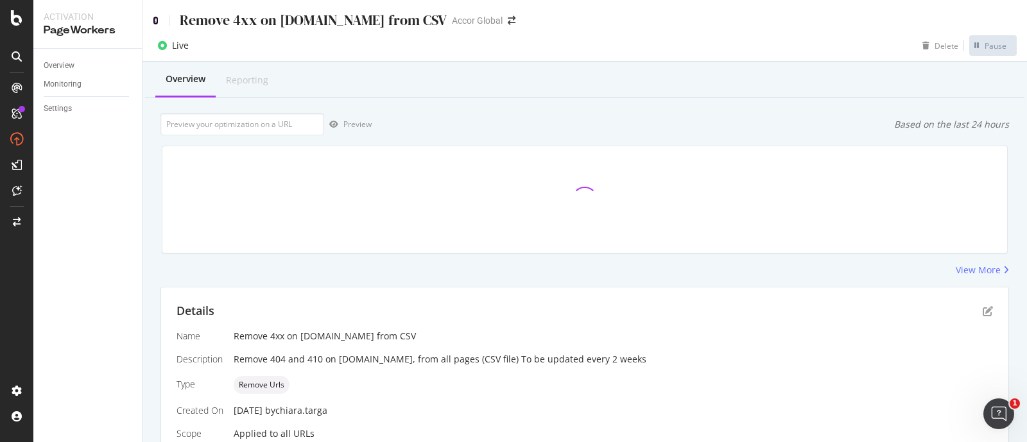
click at [157, 23] on icon at bounding box center [156, 20] width 6 height 9
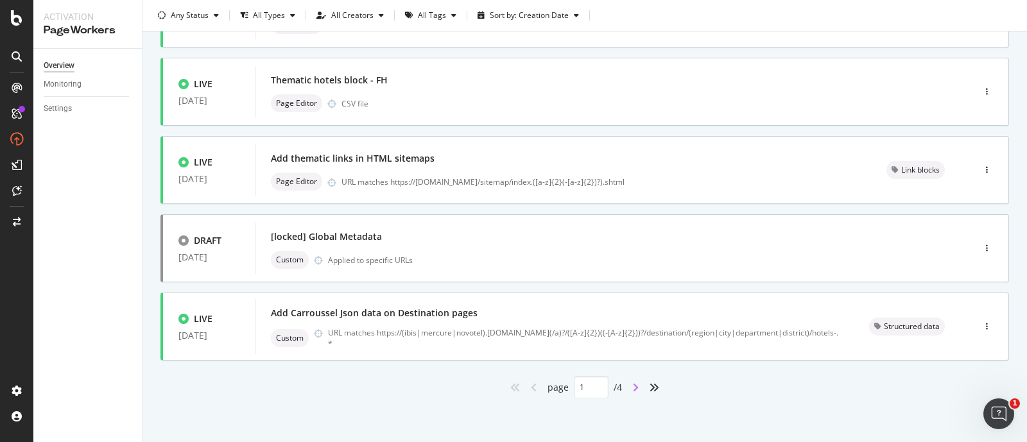
click at [633, 387] on icon "angle-right" at bounding box center [636, 388] width 6 height 10
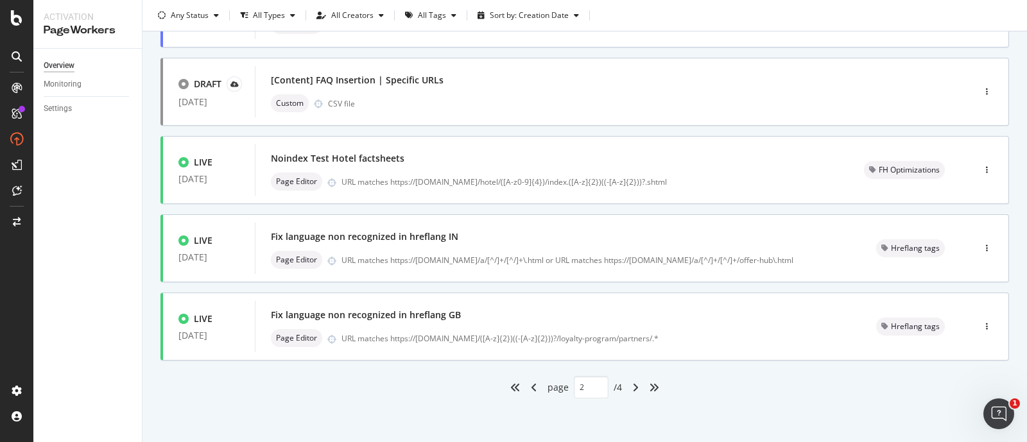
click at [633, 387] on icon "angle-right" at bounding box center [636, 388] width 6 height 10
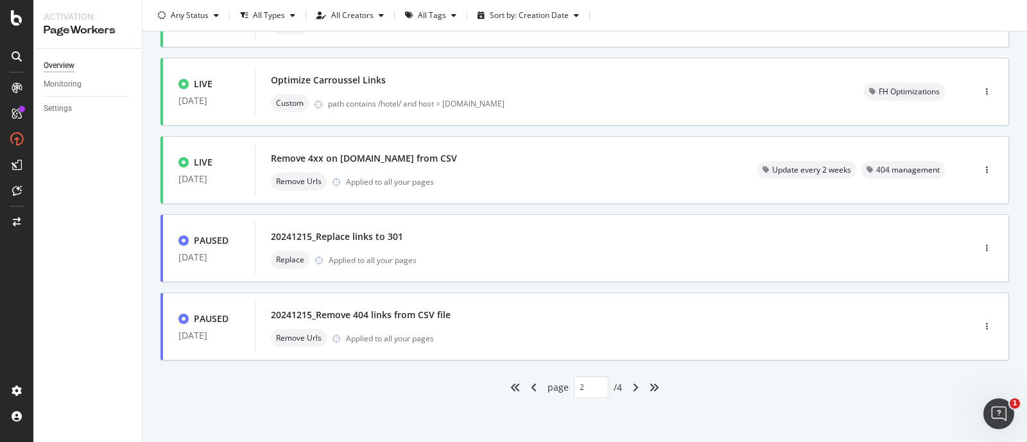
type input "3"
click at [511, 254] on div "Replace Applied to all your pages" at bounding box center [595, 260] width 649 height 18
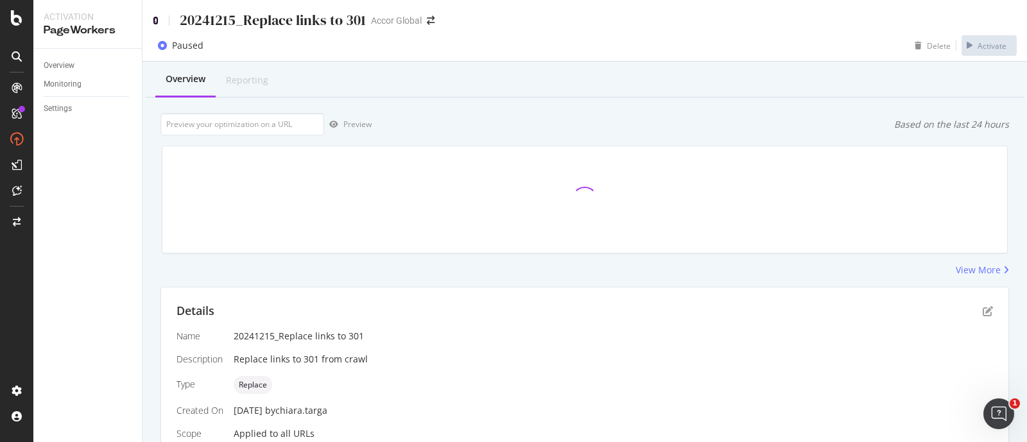
click at [157, 19] on icon at bounding box center [156, 20] width 6 height 9
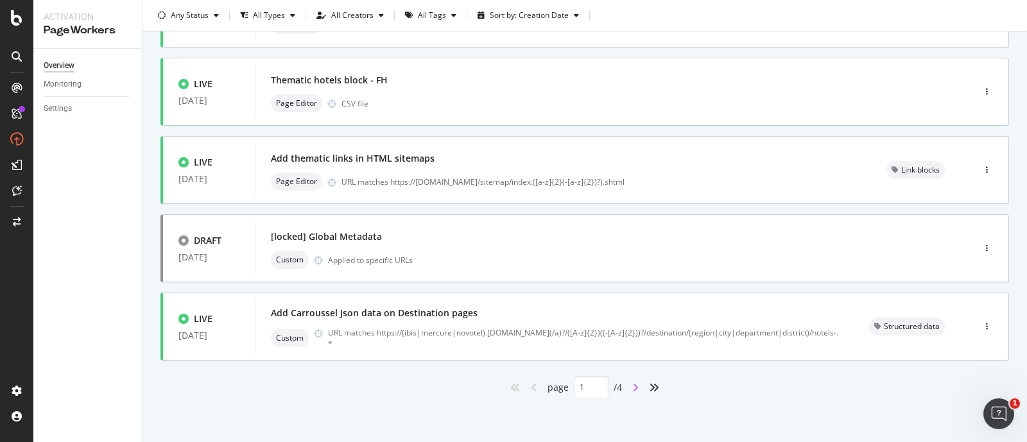
click at [633, 388] on icon "angle-right" at bounding box center [636, 388] width 6 height 10
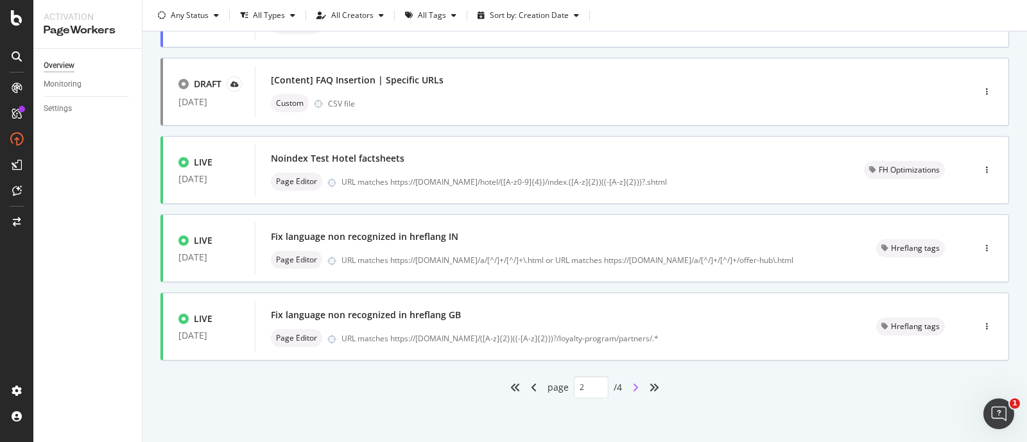
click at [633, 388] on icon "angle-right" at bounding box center [636, 388] width 6 height 10
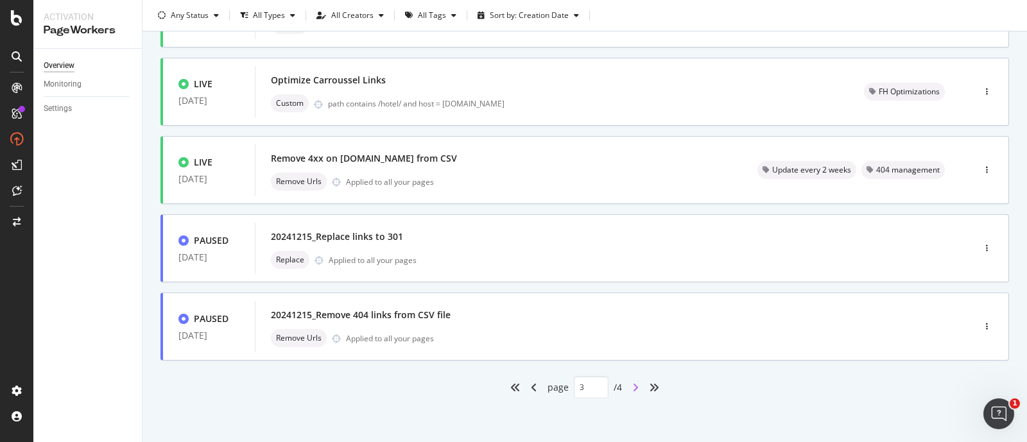
click at [633, 389] on icon "angle-right" at bounding box center [636, 388] width 6 height 10
type input "4"
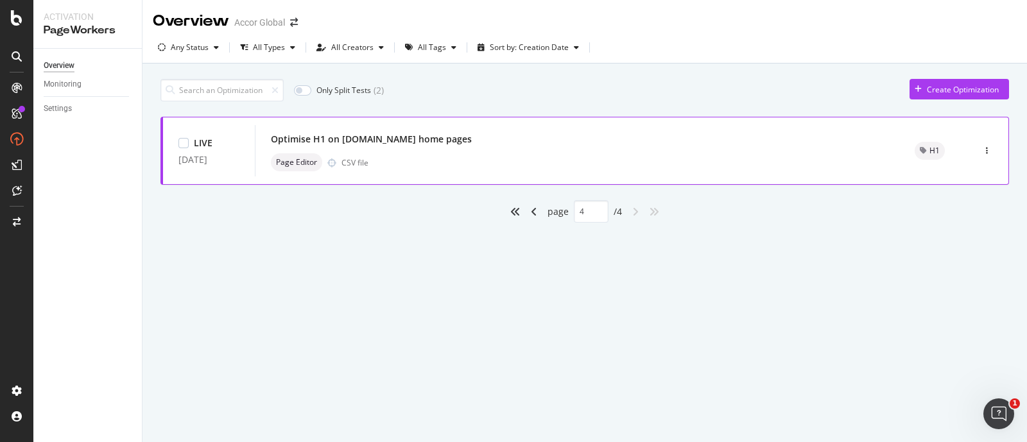
click at [498, 164] on div "Page Editor CSV file" at bounding box center [577, 162] width 613 height 18
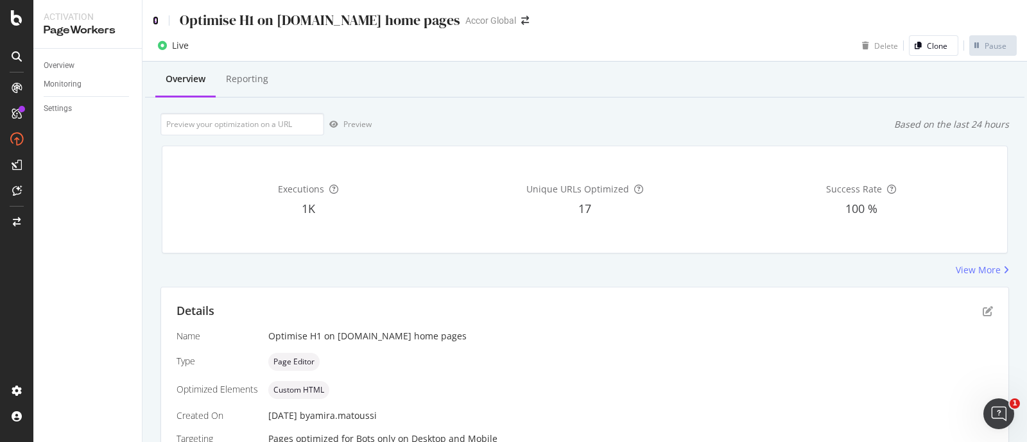
click at [154, 20] on icon at bounding box center [156, 20] width 6 height 9
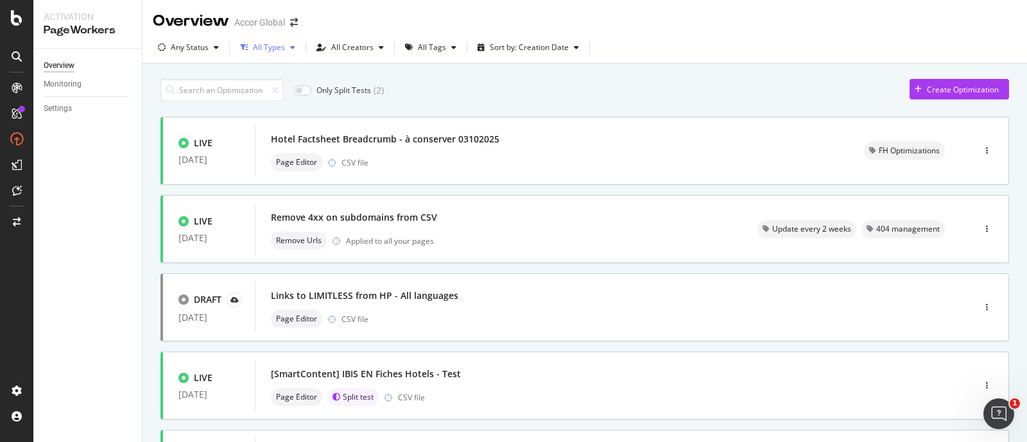
click at [266, 47] on div "All Types" at bounding box center [269, 48] width 32 height 8
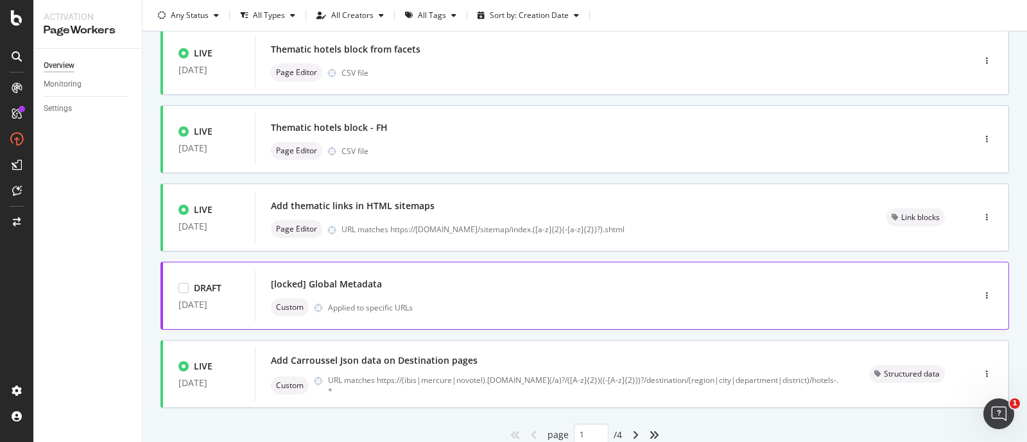
scroll to position [529, 0]
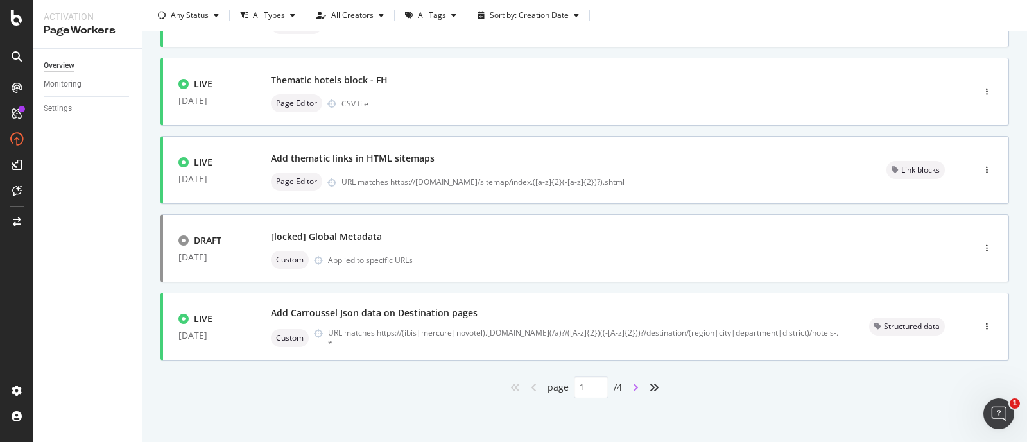
click at [627, 387] on div "angle-right" at bounding box center [635, 388] width 17 height 21
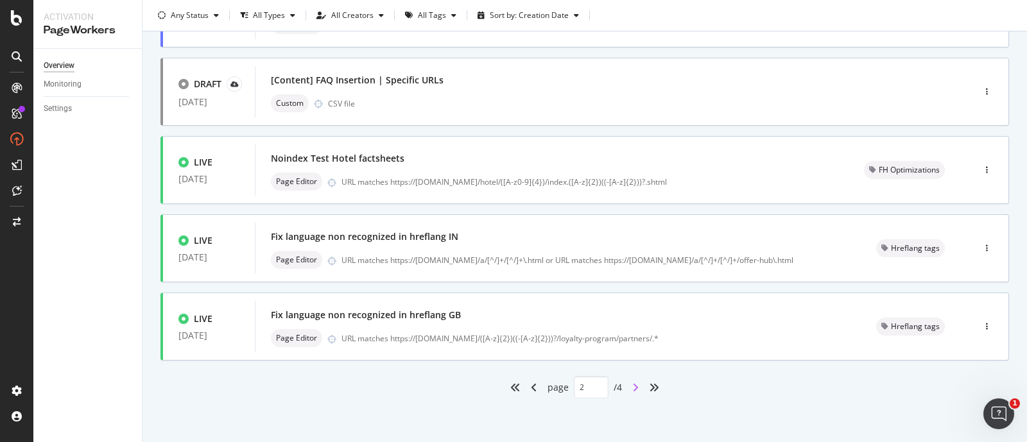
click at [633, 384] on icon "angle-right" at bounding box center [636, 388] width 6 height 10
type input "3"
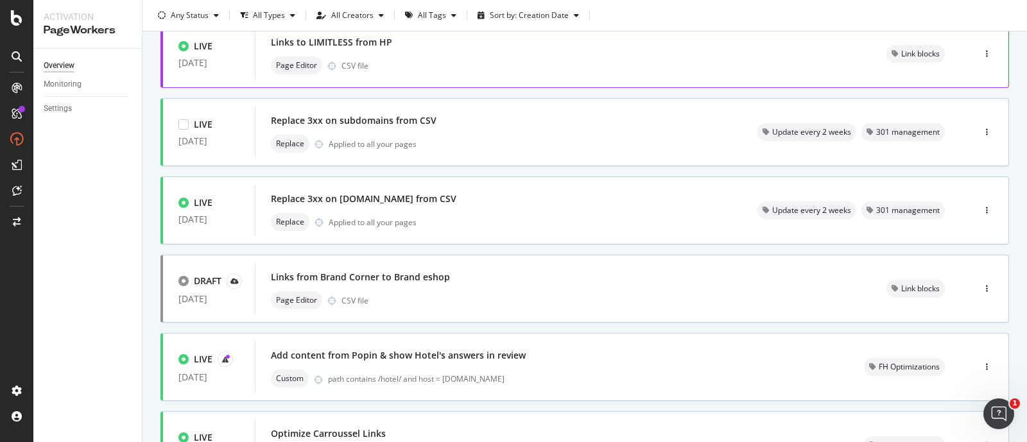
scroll to position [0, 0]
